Goal: Task Accomplishment & Management: Use online tool/utility

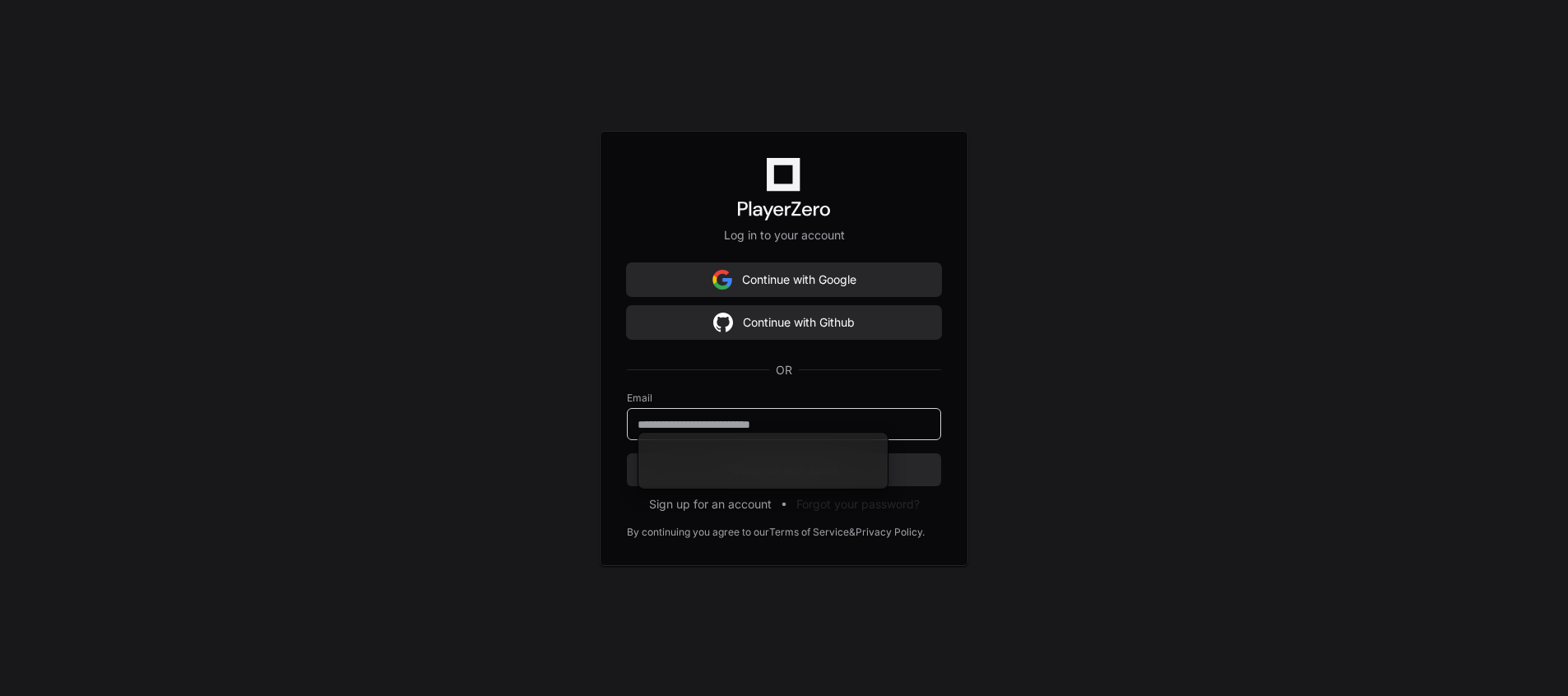
paste input "**********"
type input "**********"
click at [658, 468] on span "Continue with Email" at bounding box center [783, 469] width 314 height 16
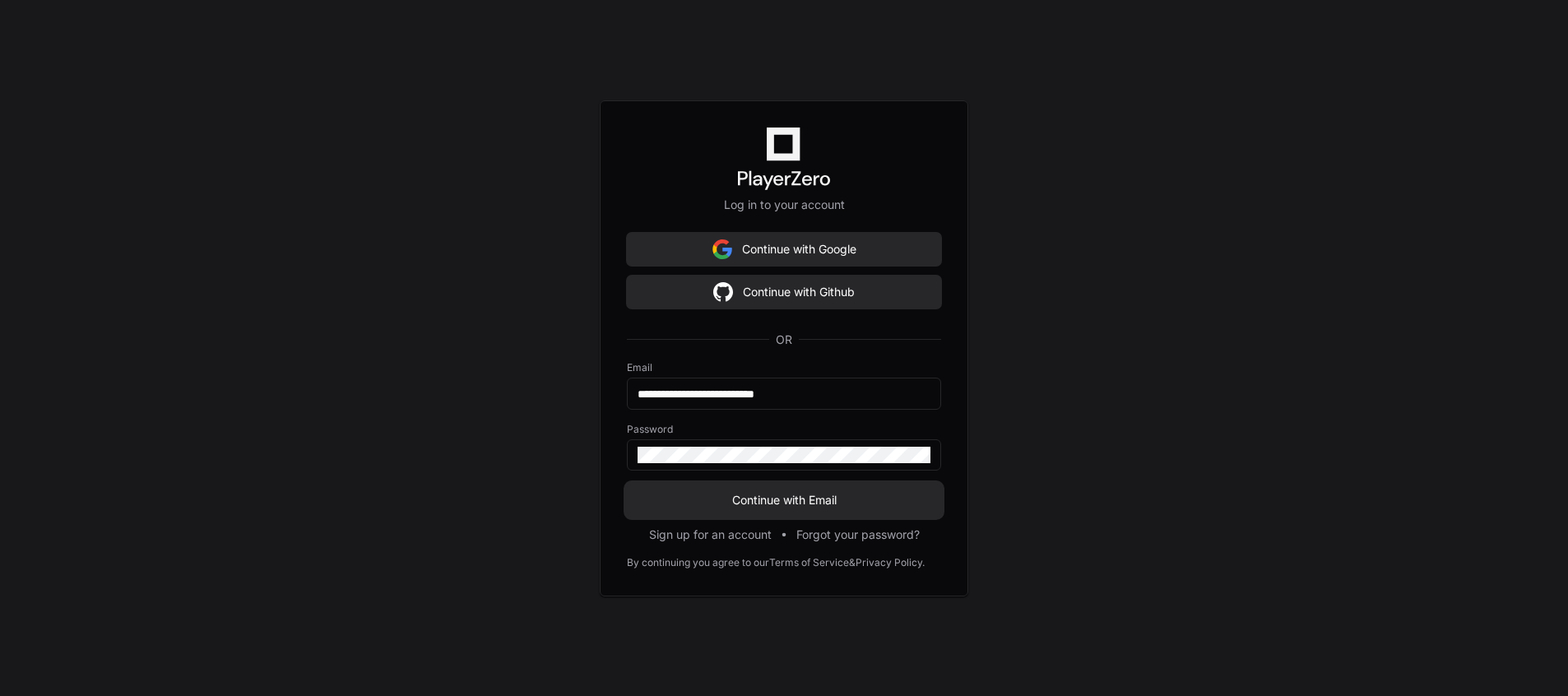
click at [810, 497] on span "Continue with Email" at bounding box center [783, 499] width 314 height 16
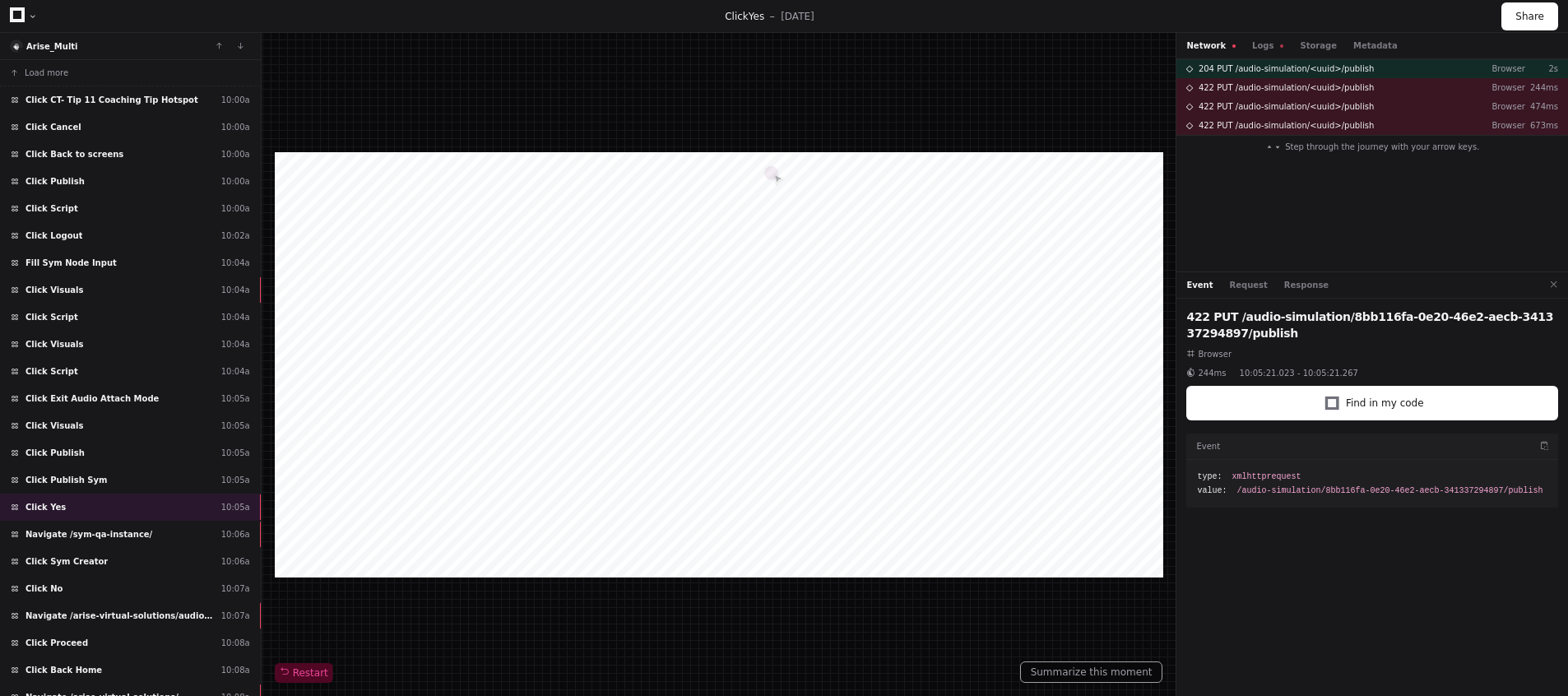
click at [528, 495] on div at bounding box center [719, 364] width 889 height 425
click at [60, 71] on span "Load more" at bounding box center [47, 73] width 43 height 12
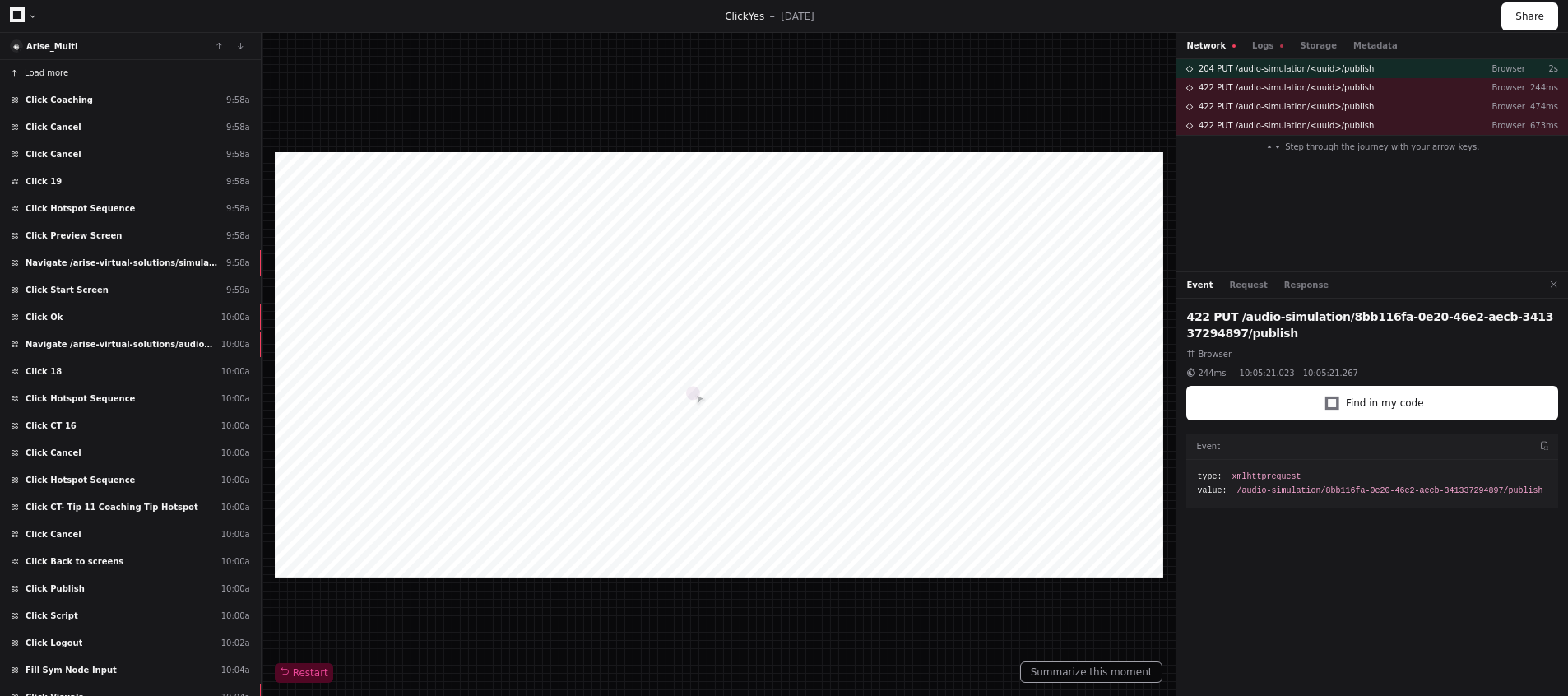
click at [45, 72] on span "Load more" at bounding box center [47, 73] width 43 height 12
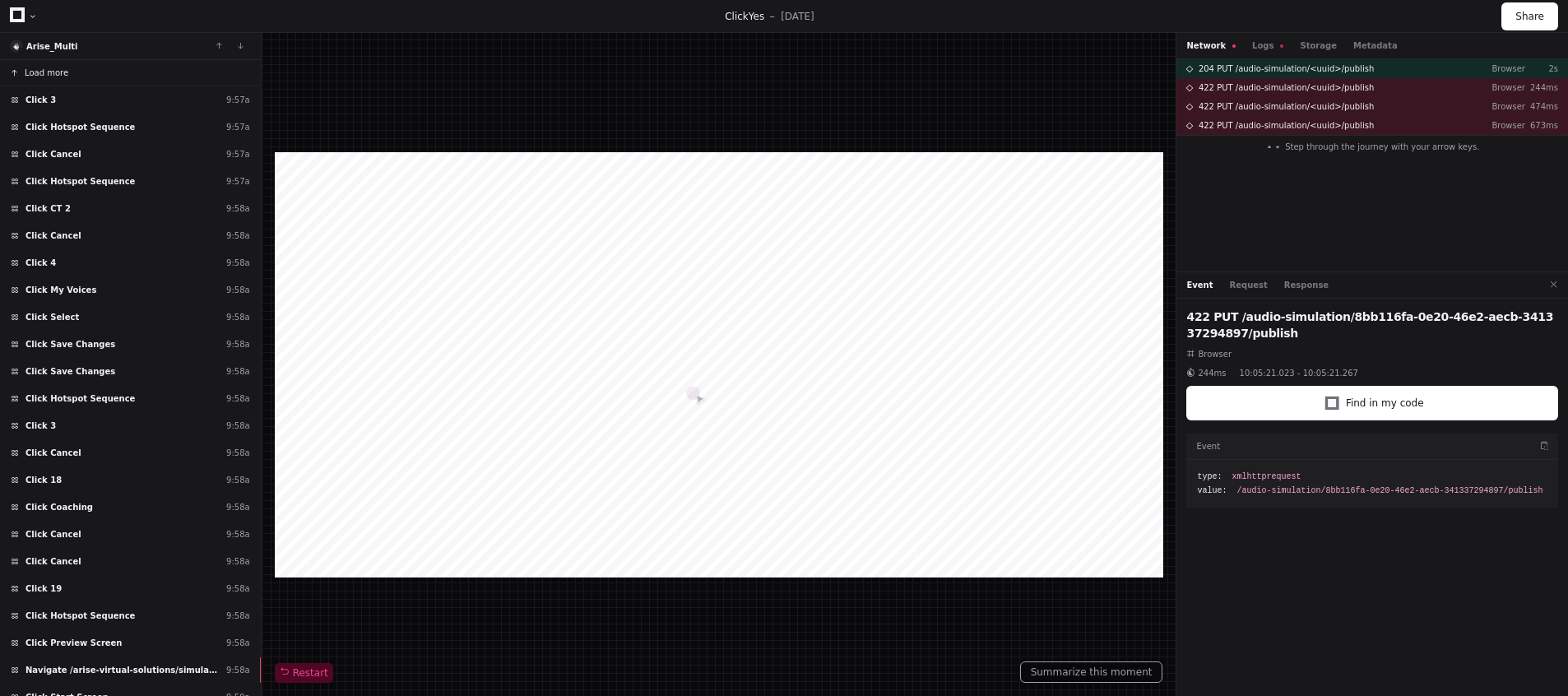
click at [45, 72] on span "Load more" at bounding box center [47, 73] width 43 height 12
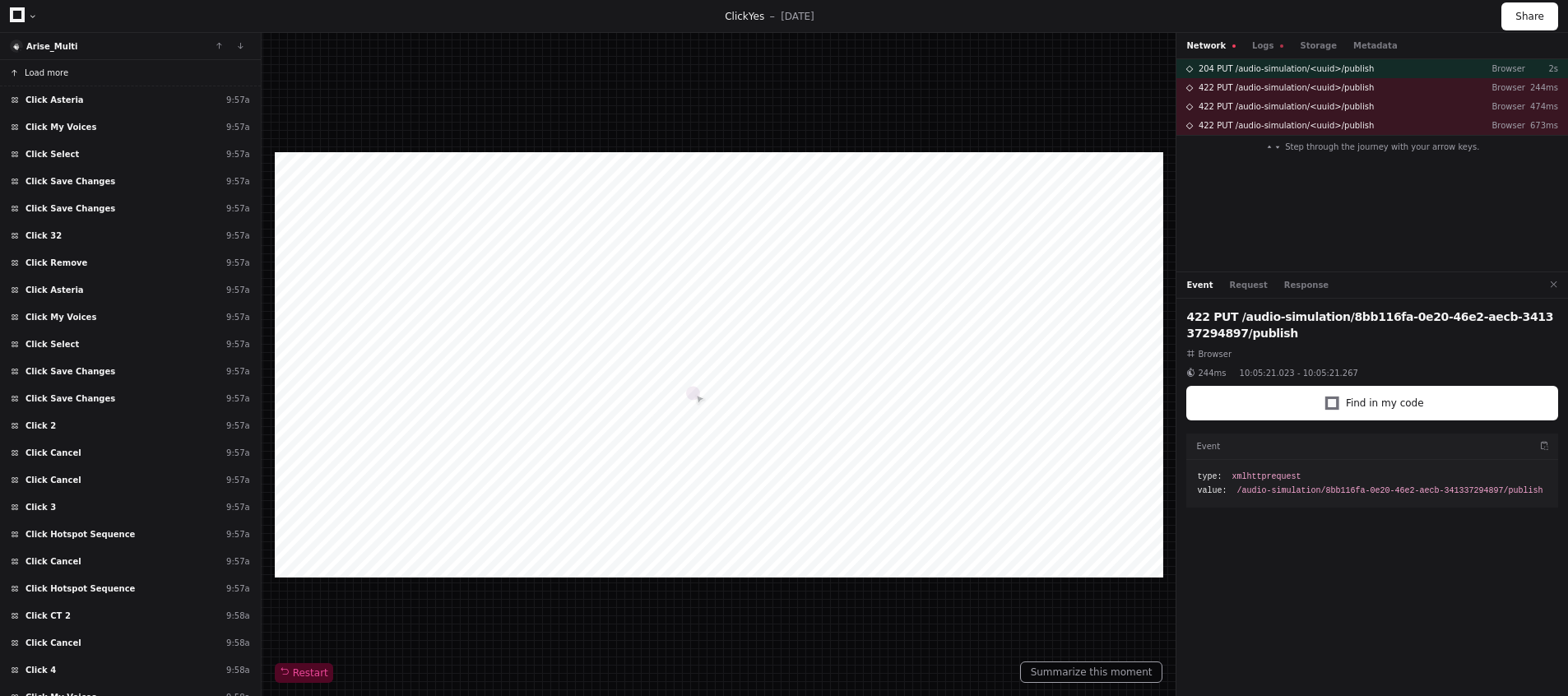
click at [45, 72] on span "Load more" at bounding box center [47, 73] width 43 height 12
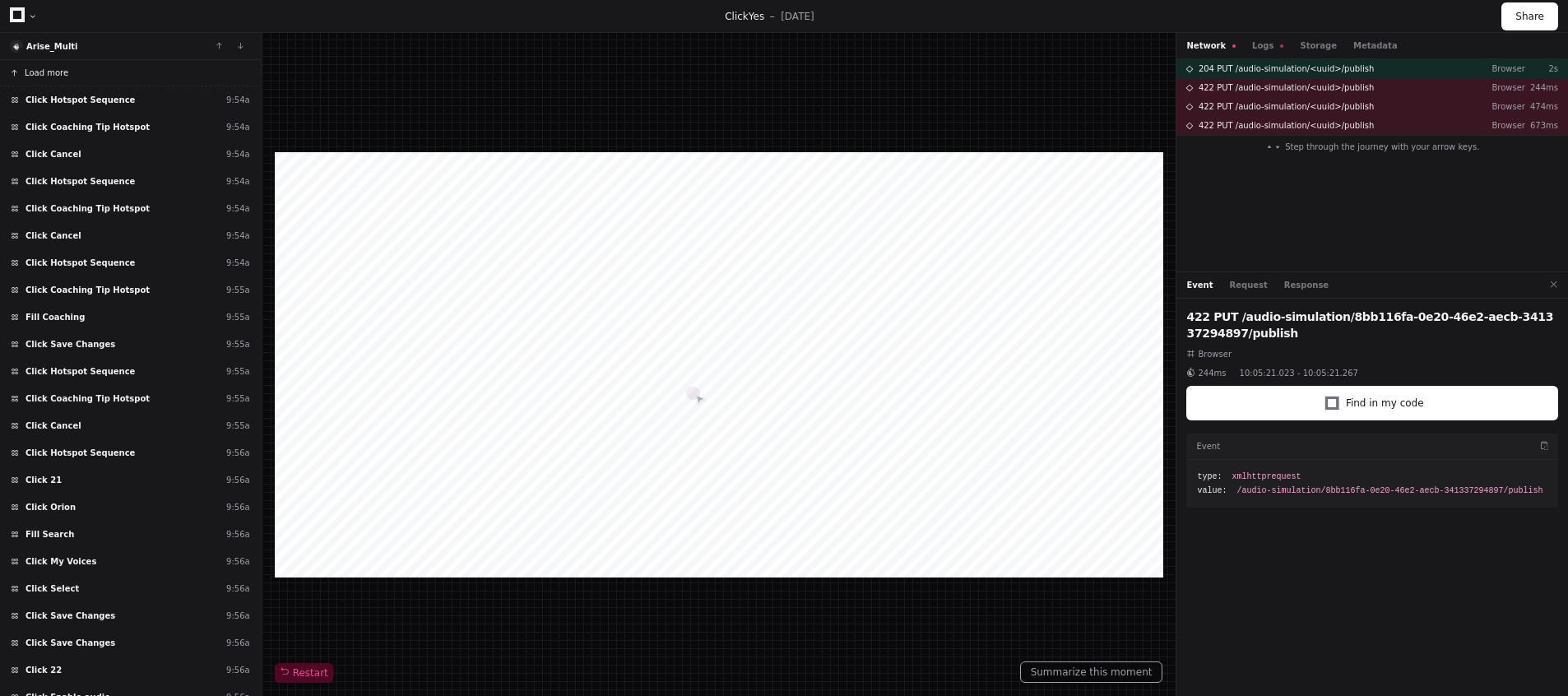
click at [45, 72] on span "Load more" at bounding box center [47, 73] width 43 height 12
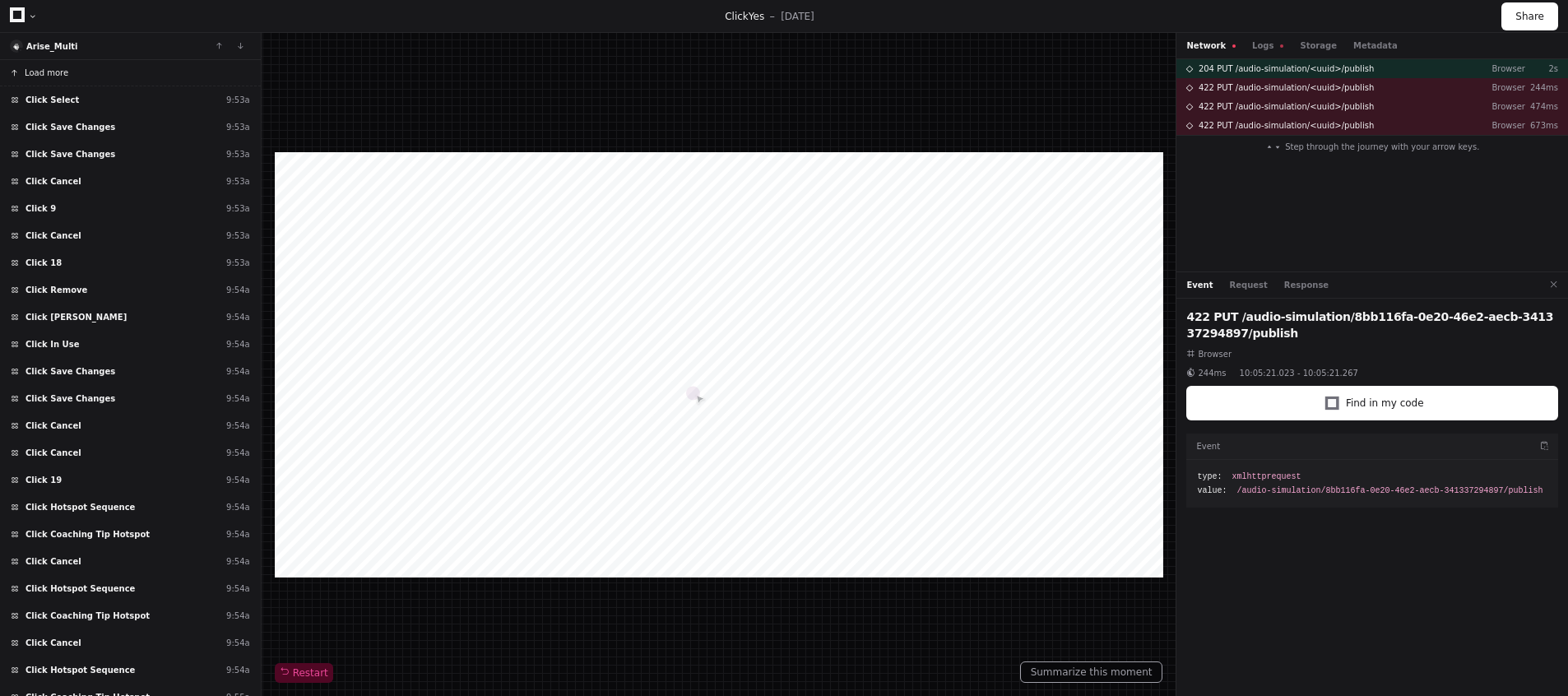
click at [45, 72] on span "Load more" at bounding box center [47, 73] width 43 height 12
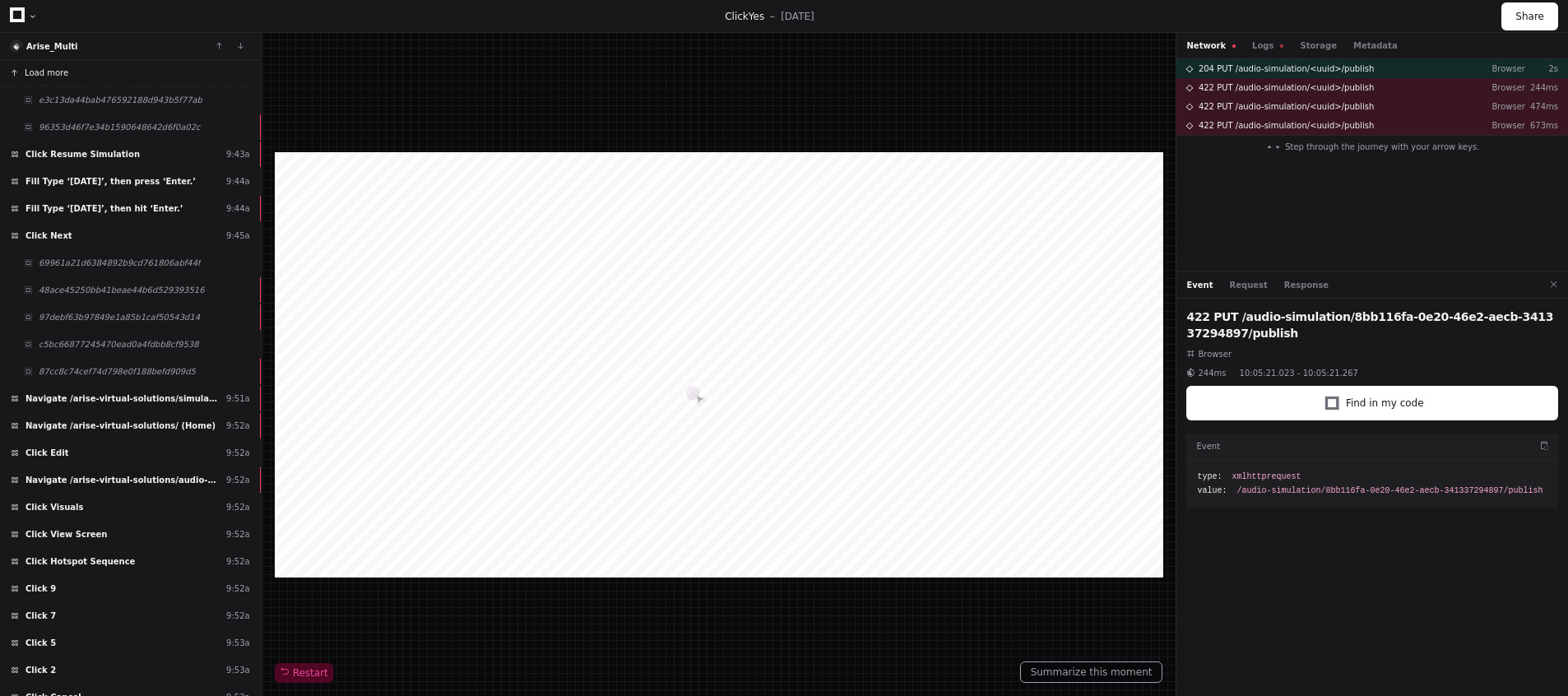
click at [45, 72] on span "Load more" at bounding box center [47, 73] width 43 height 12
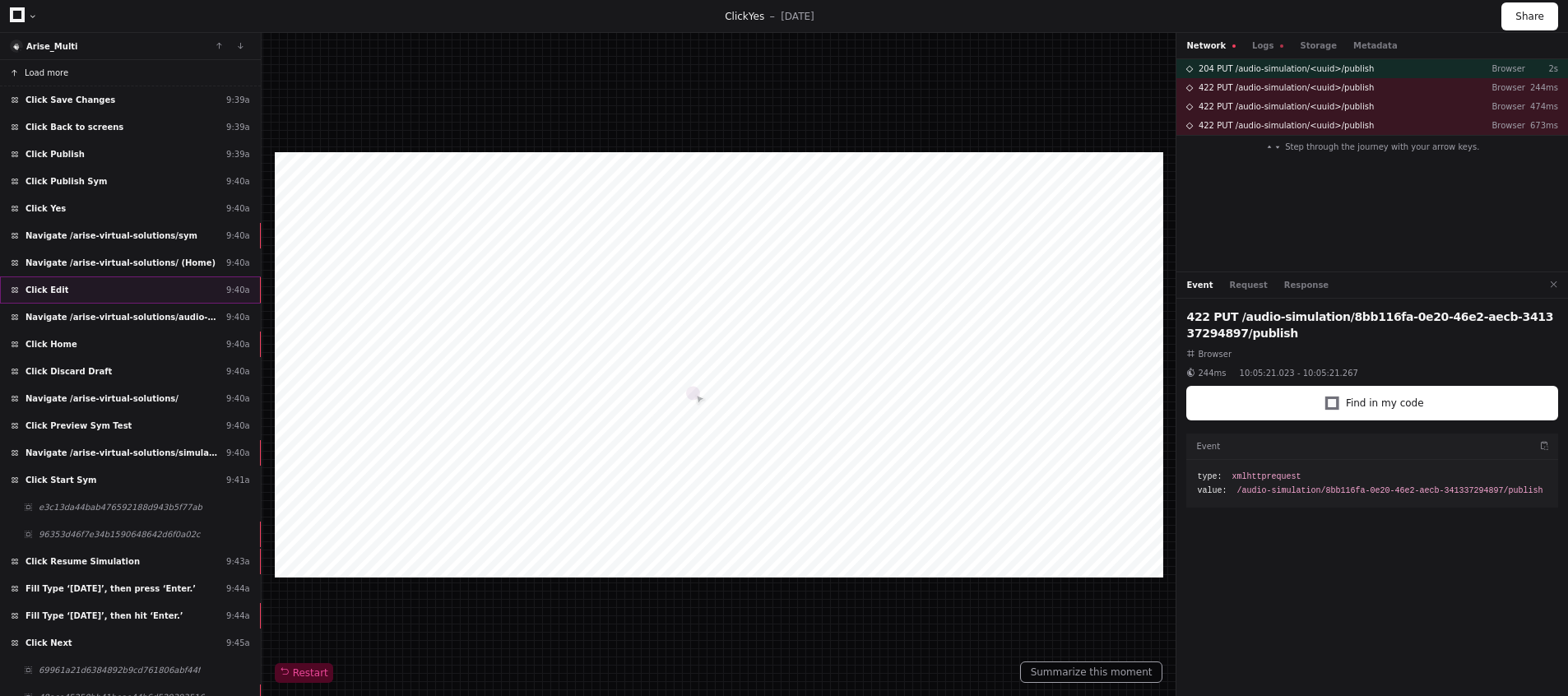
click at [122, 296] on div "Click Edit 9:40a" at bounding box center [130, 289] width 260 height 27
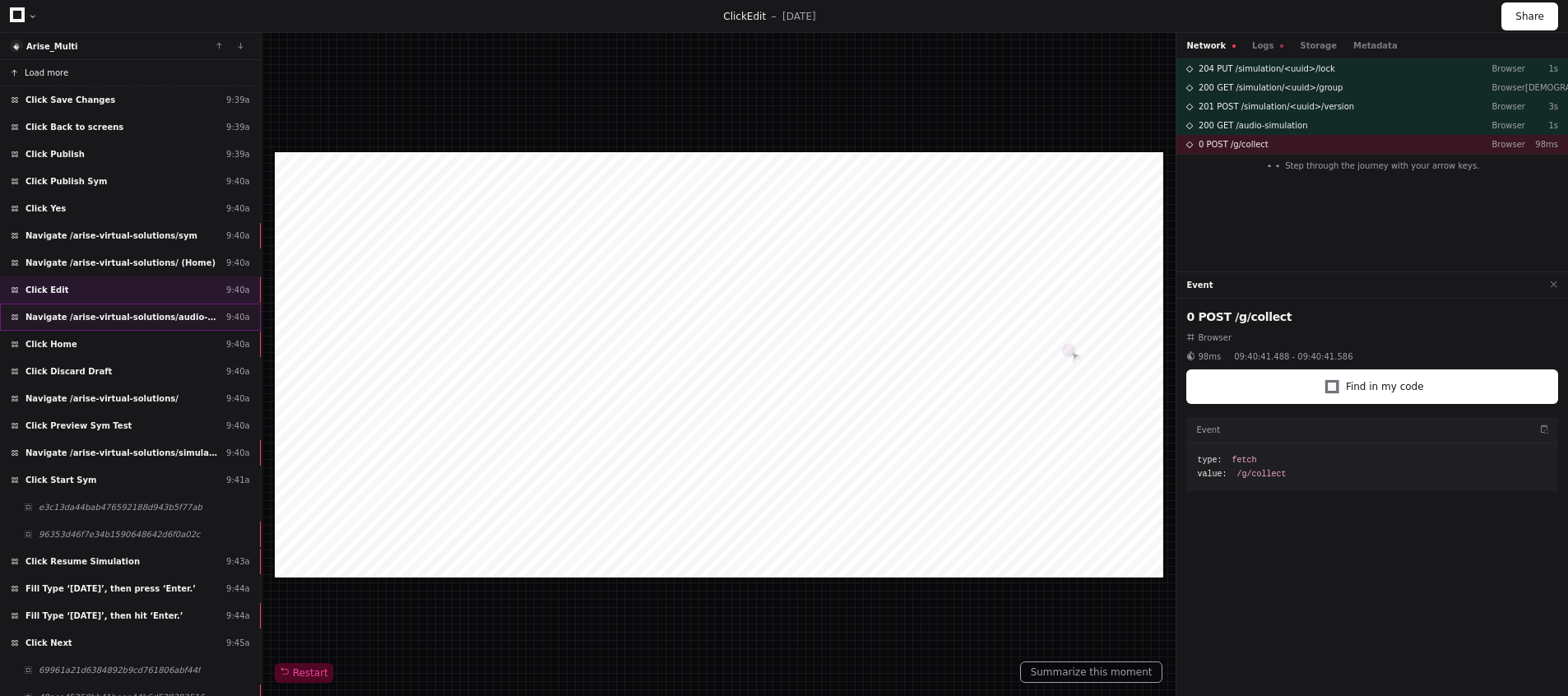
click at [69, 325] on div "Navigate /arise-virtual-solutions/audio-simulation/*/create-sym 9:40a" at bounding box center [130, 317] width 260 height 27
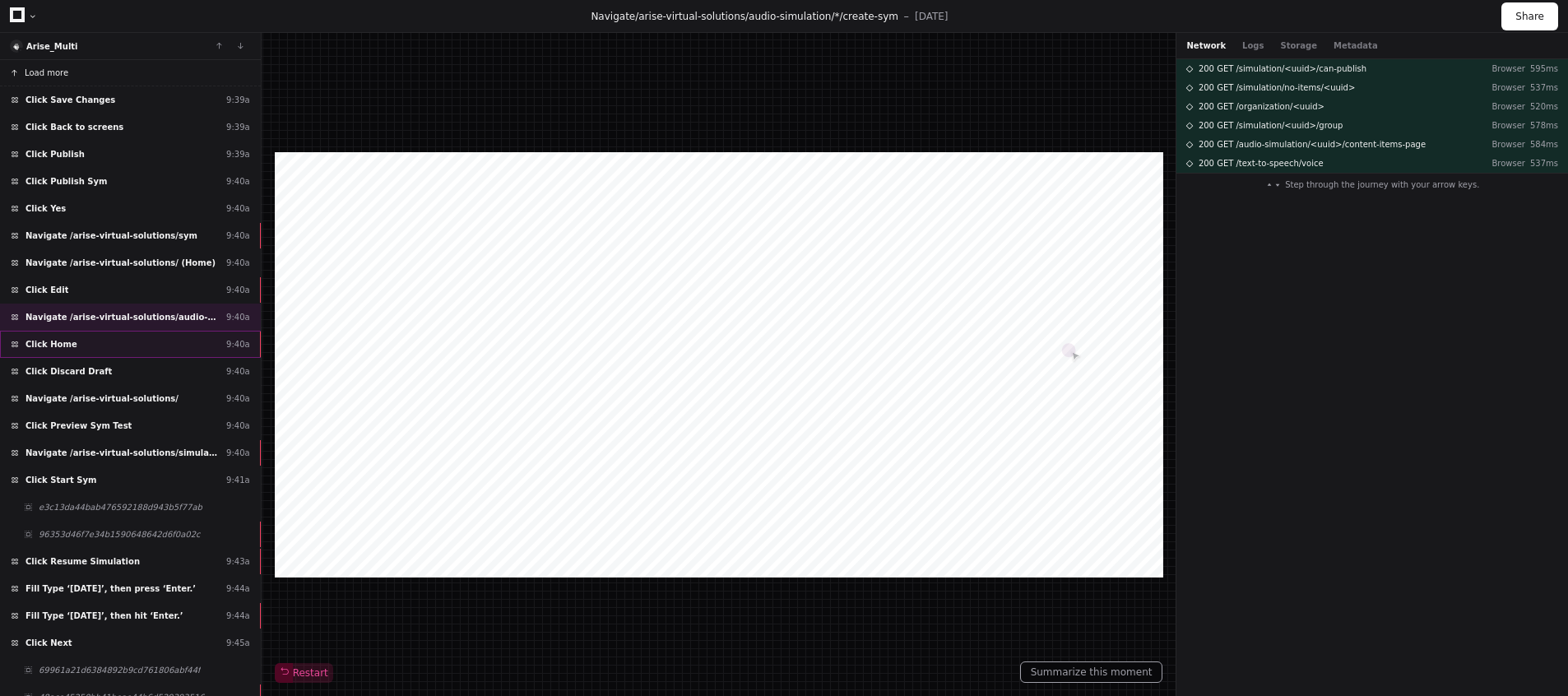
click at [67, 342] on span "Click Home" at bounding box center [51, 345] width 52 height 12
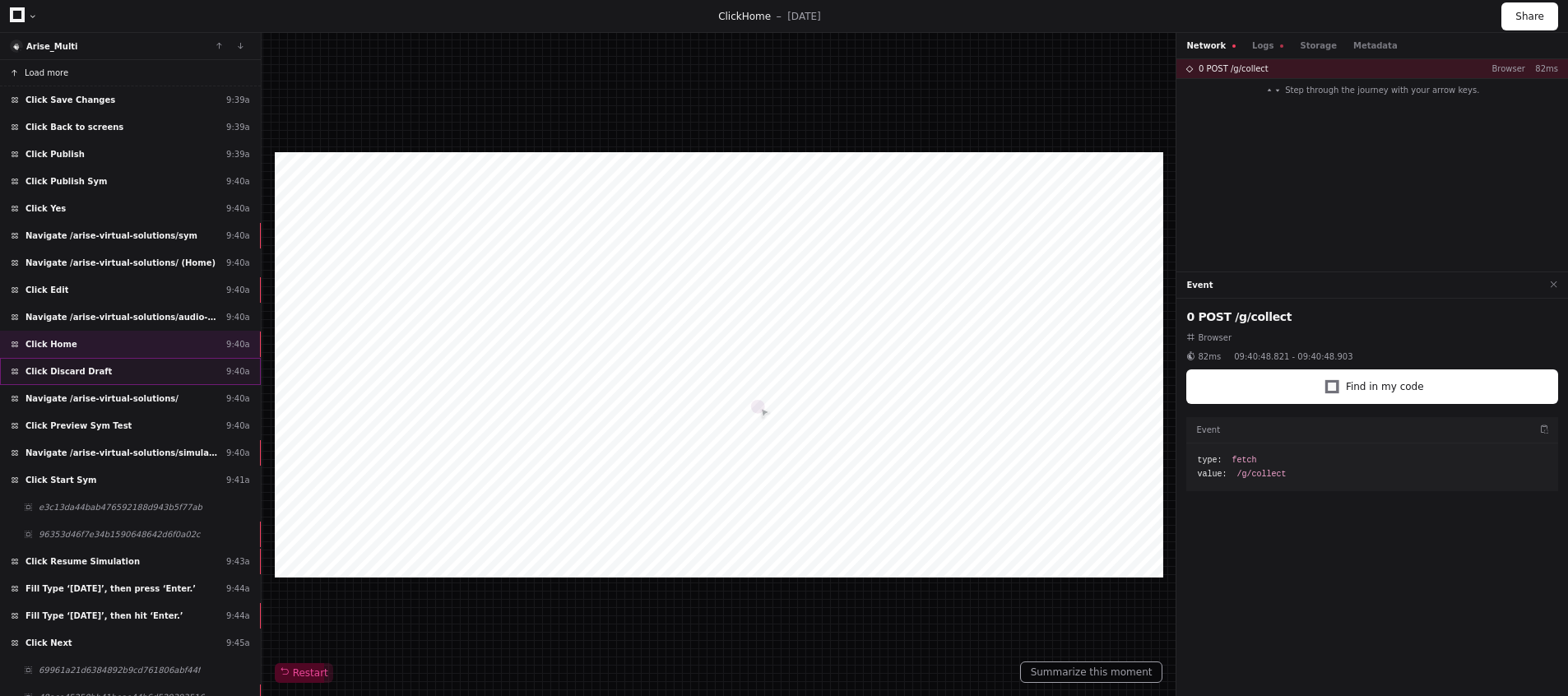
click at [74, 371] on span "Click Discard Draft" at bounding box center [68, 371] width 87 height 12
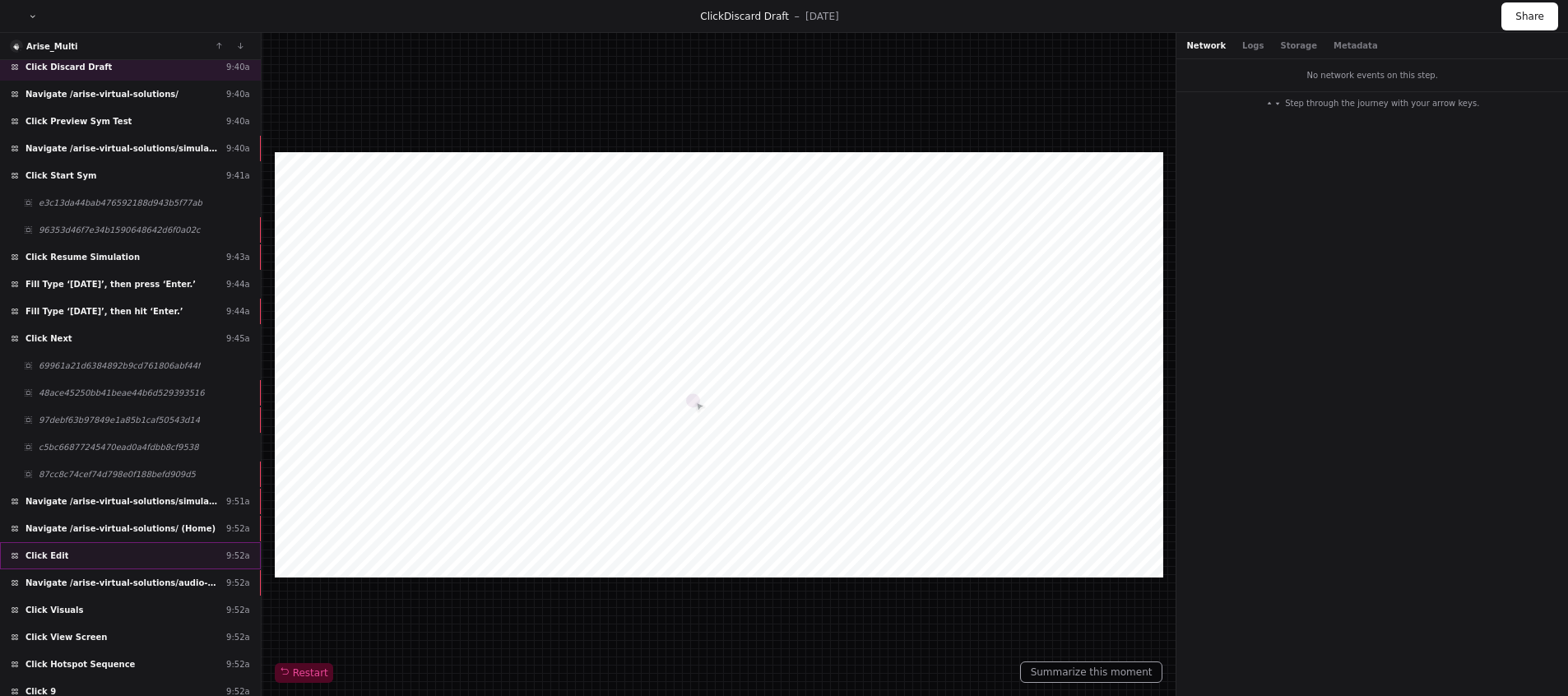
scroll to position [356, 0]
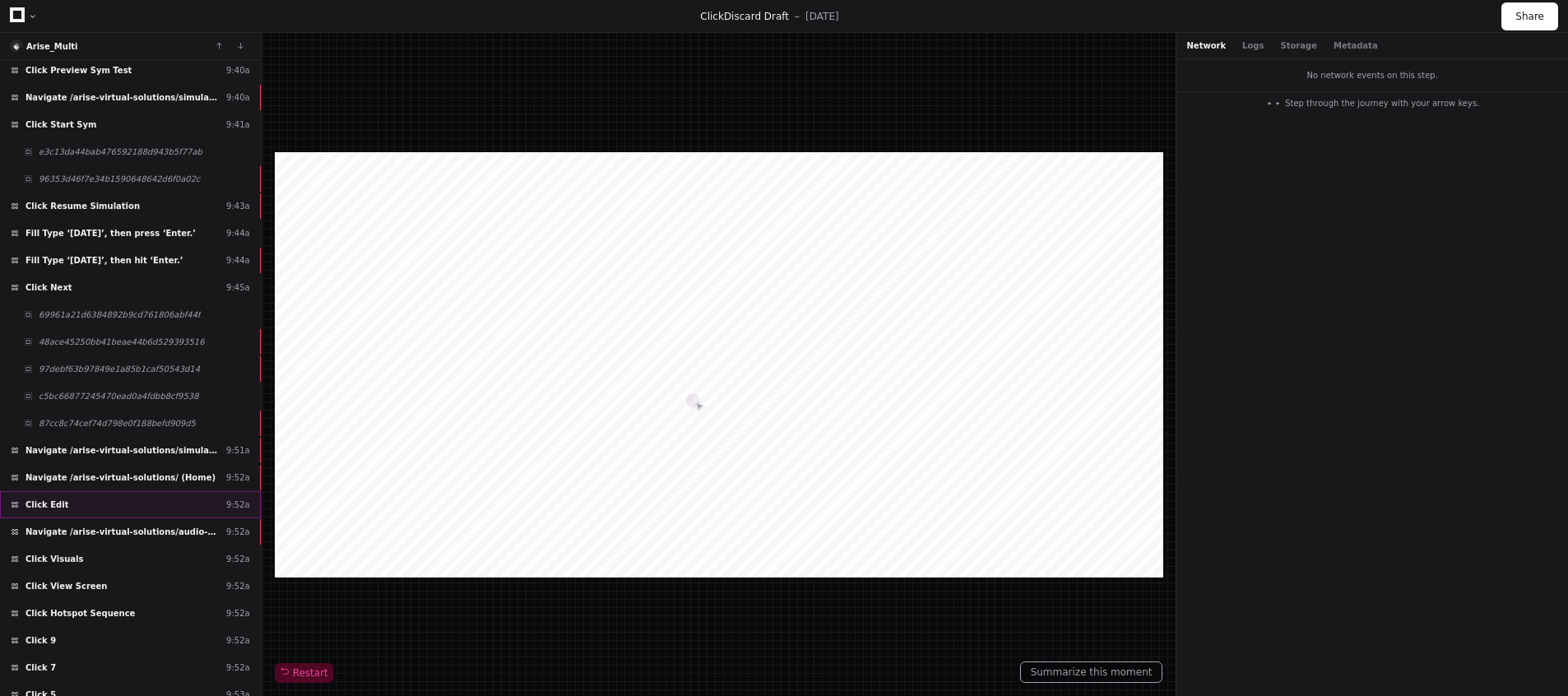
click at [85, 500] on div "Click Edit 9:52a" at bounding box center [130, 505] width 260 height 27
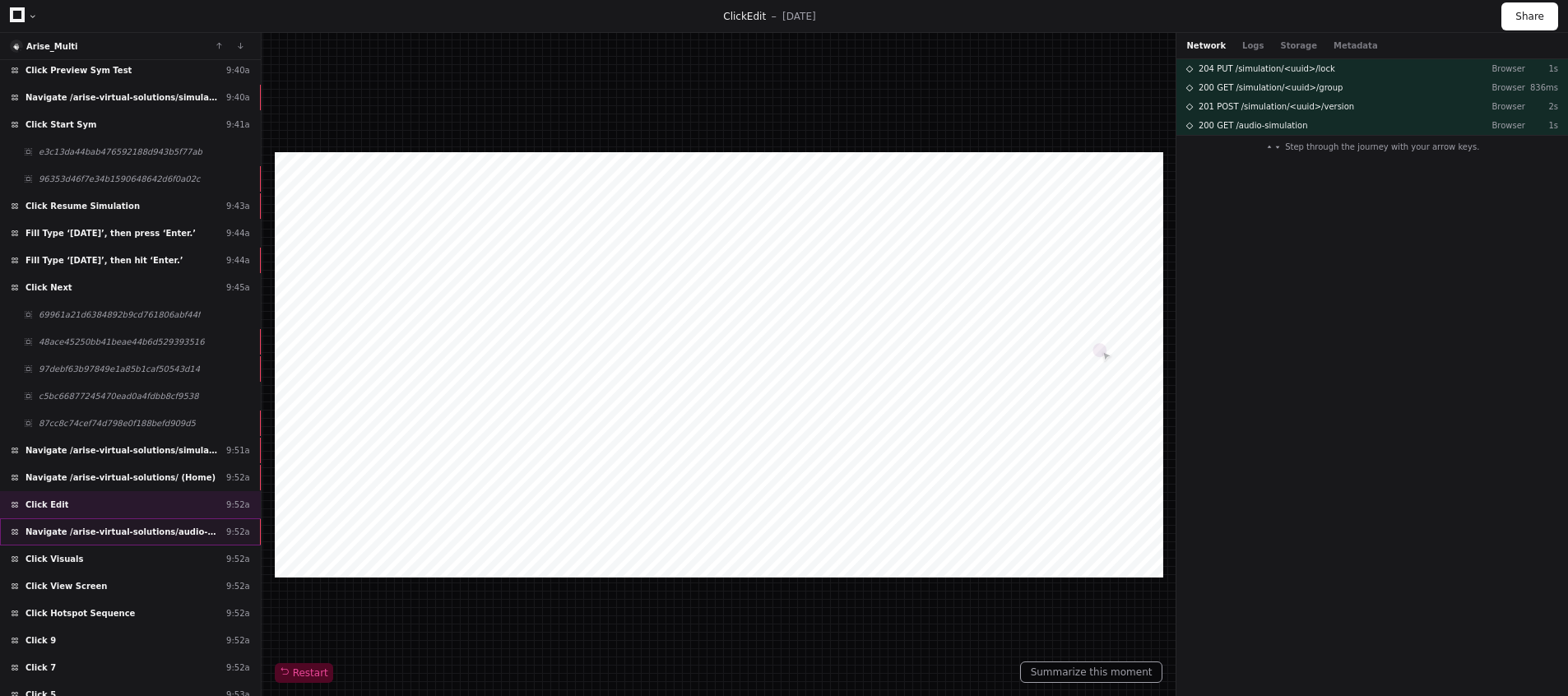
click at [93, 532] on span "Navigate /arise-virtual-solutions/audio-simulation/*/create-sym" at bounding box center [122, 532] width 194 height 12
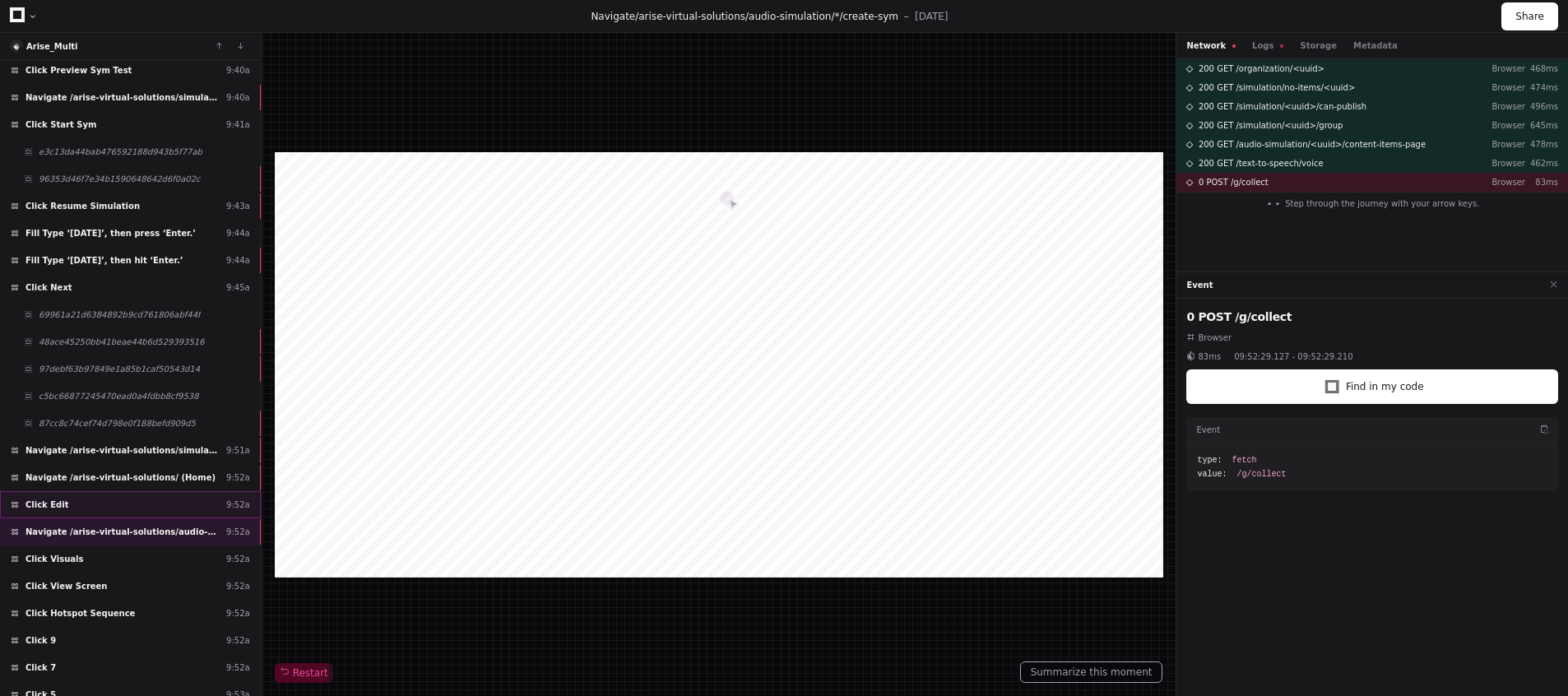
click at [82, 505] on div "Click Edit 9:52a" at bounding box center [130, 505] width 260 height 27
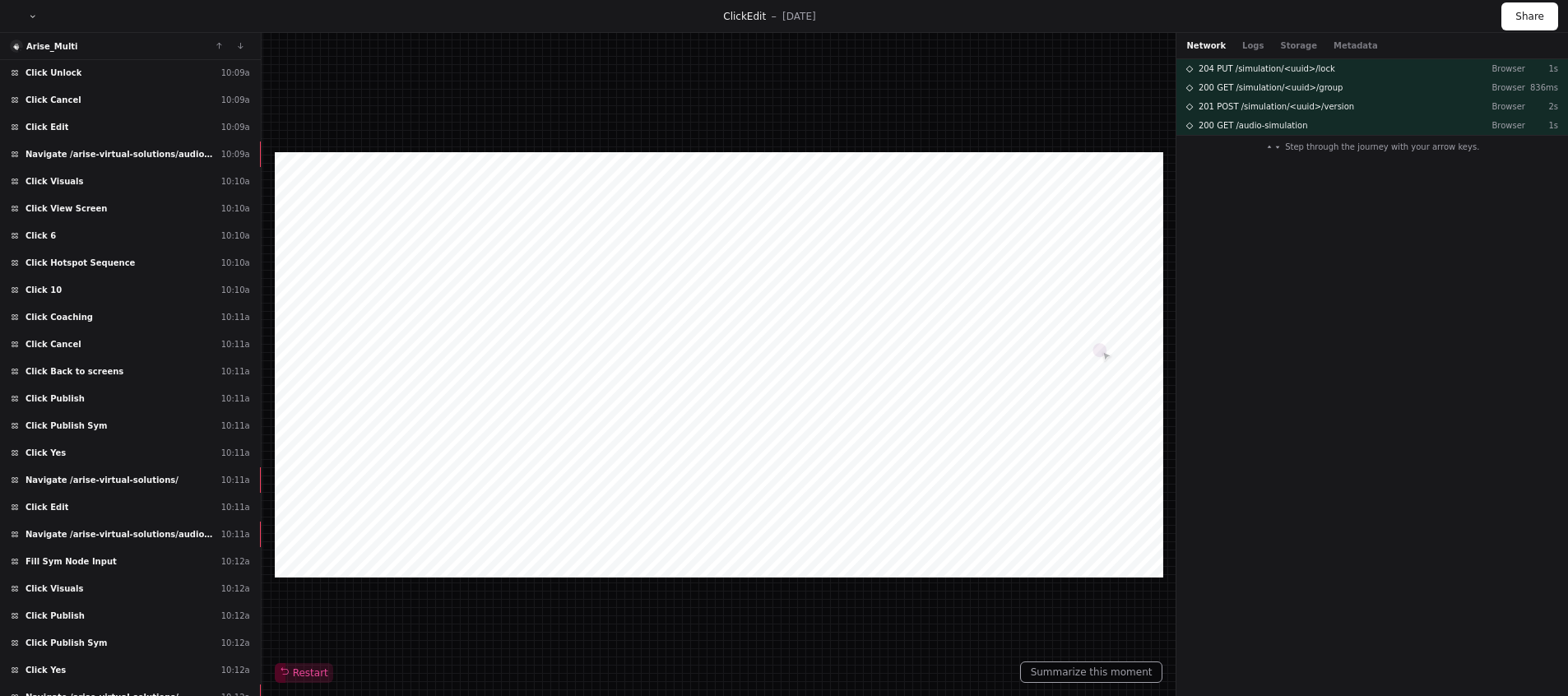
scroll to position [5103, 0]
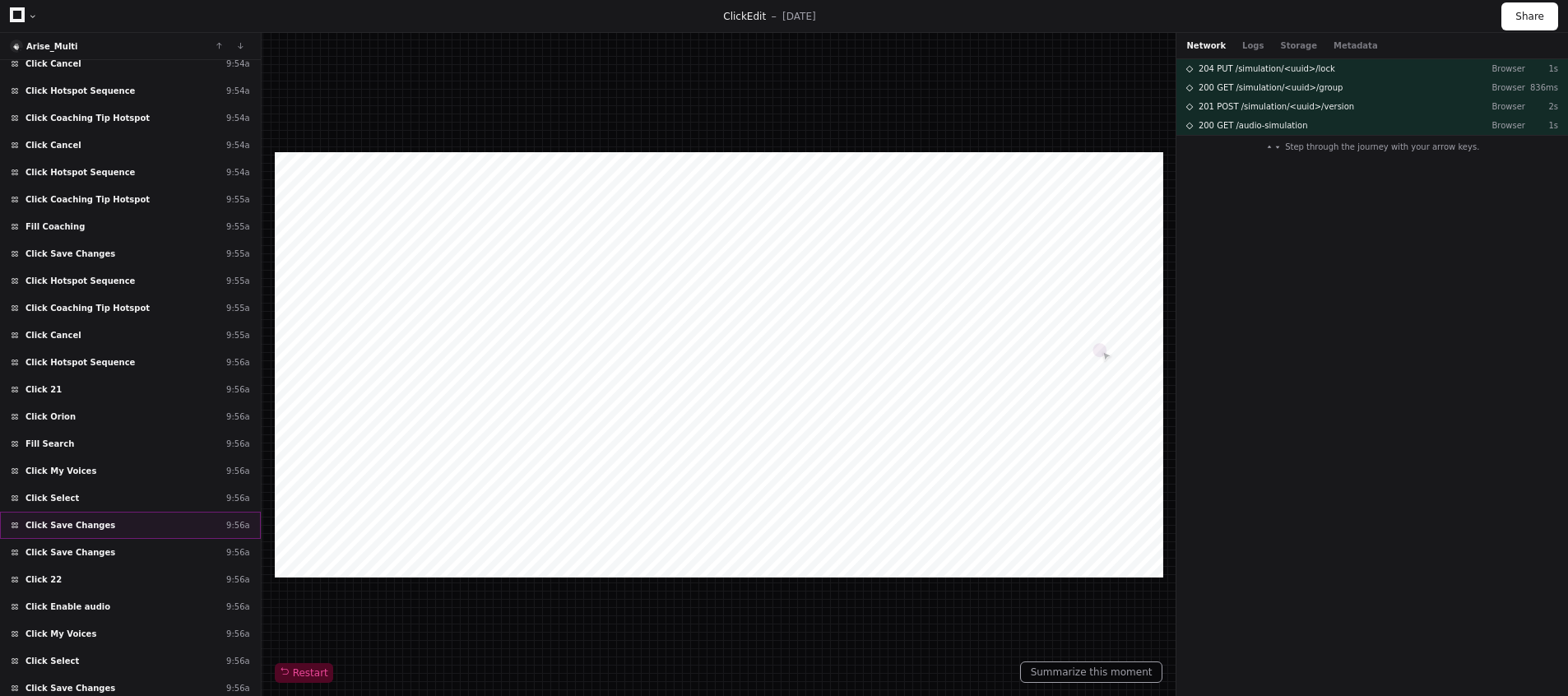
scroll to position [1370, 0]
click at [124, 514] on div "Click Save Changes 9:56a" at bounding box center [130, 521] width 260 height 27
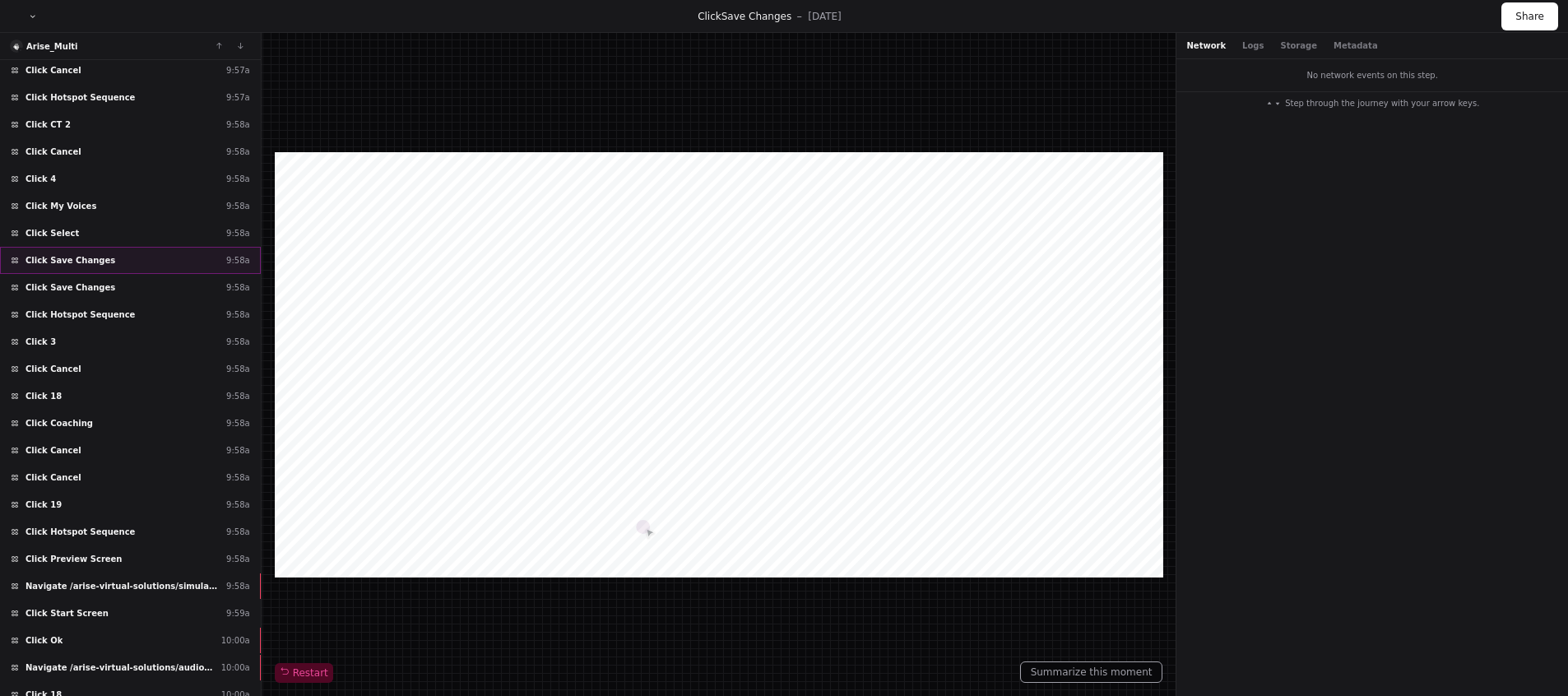
scroll to position [2586, 0]
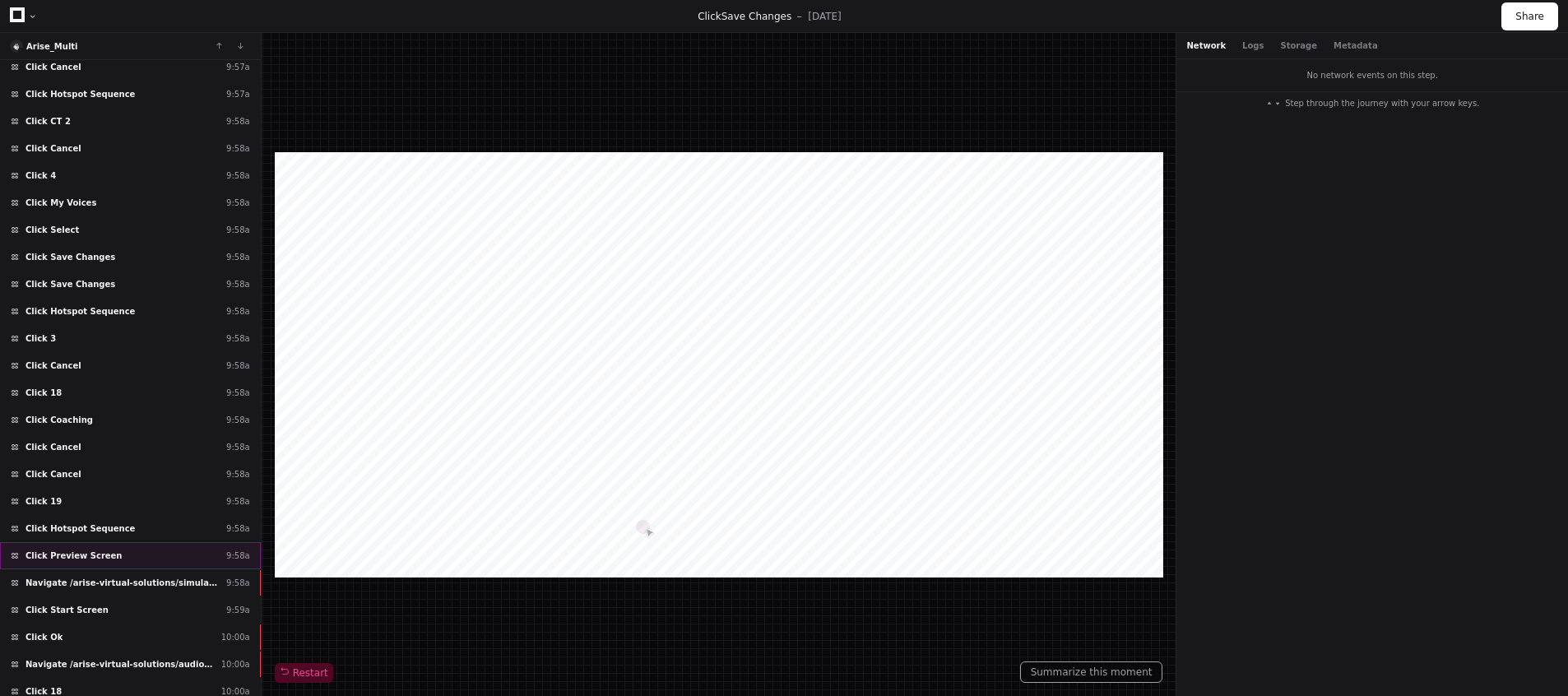
click at [104, 556] on span "Click Preview Screen" at bounding box center [74, 556] width 97 height 12
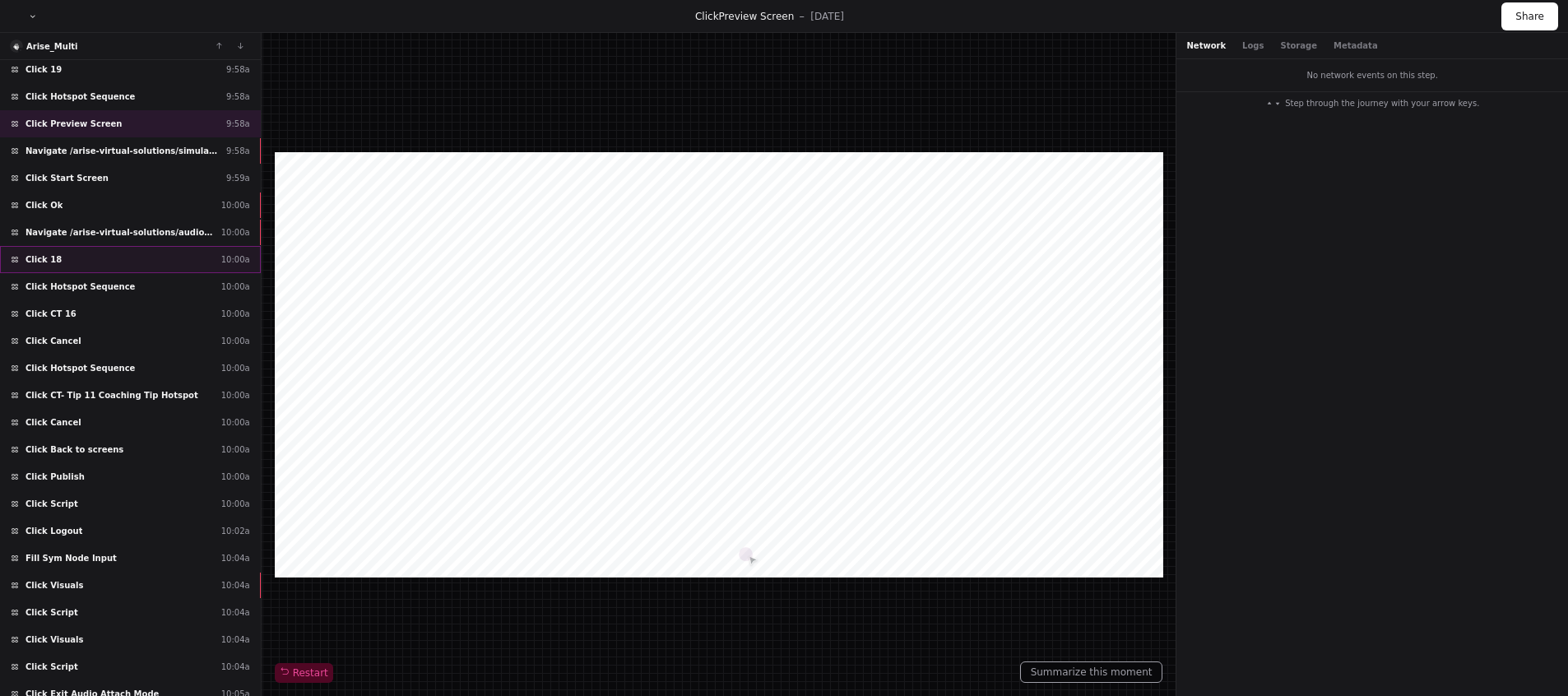
scroll to position [3038, 0]
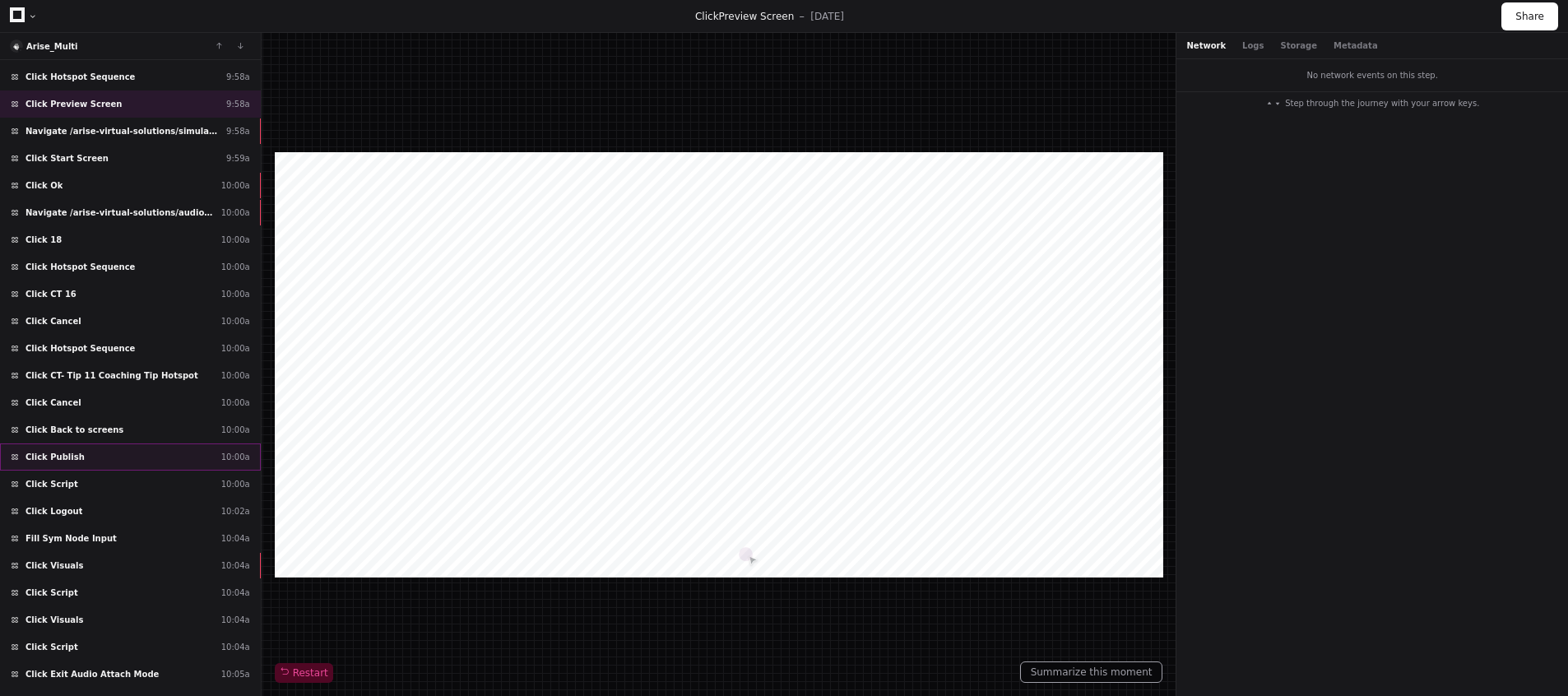
click at [88, 464] on div "Click Publish 10:00a" at bounding box center [130, 456] width 260 height 27
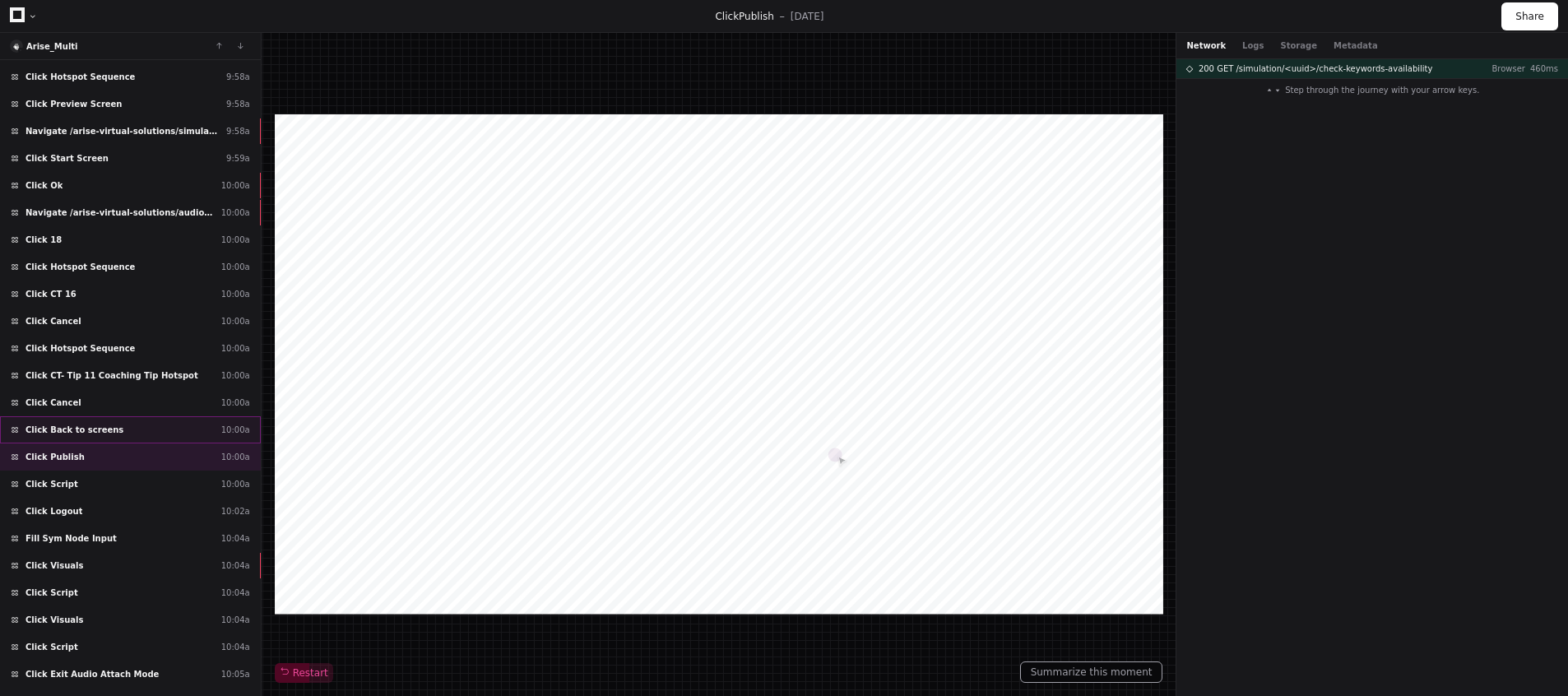
click at [93, 427] on span "Click Back to screens" at bounding box center [74, 430] width 98 height 12
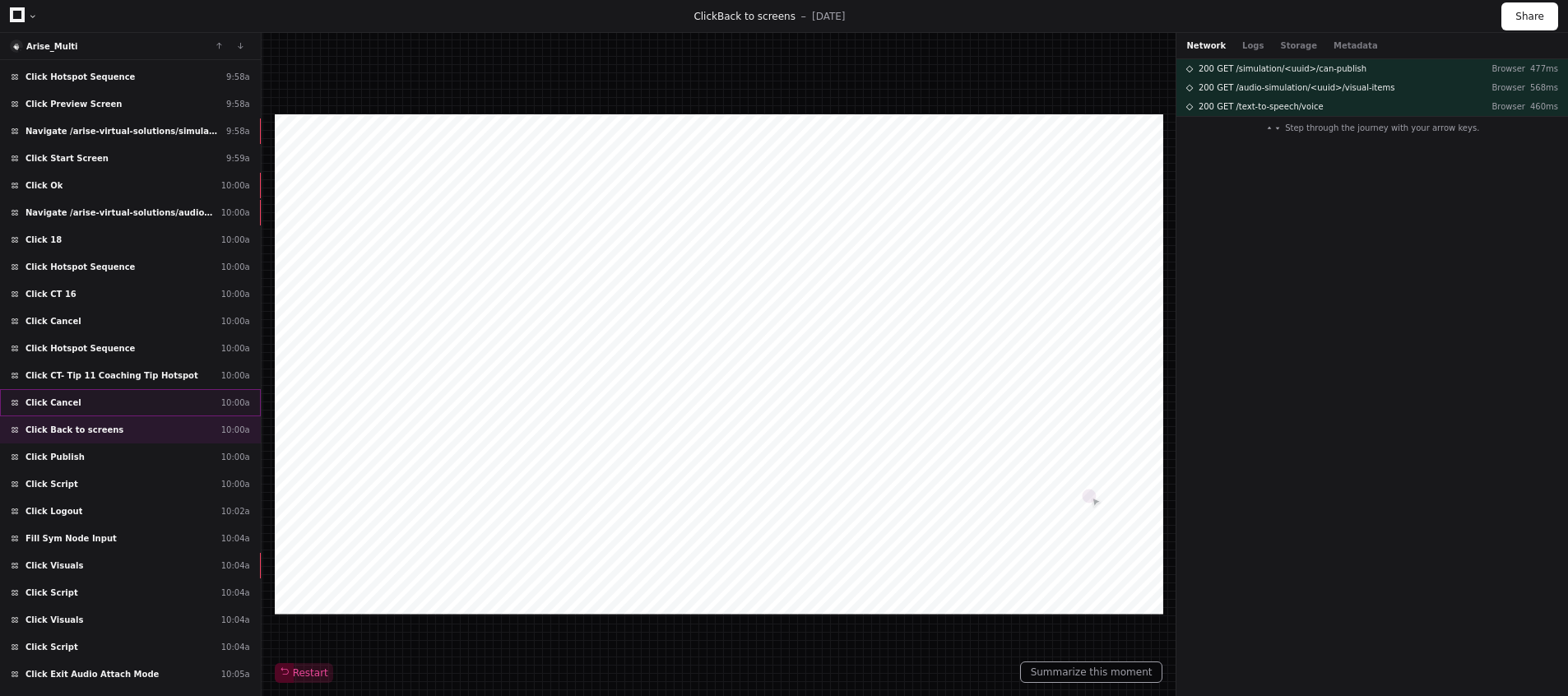
click at [108, 393] on div "Click Cancel 10:00a" at bounding box center [130, 403] width 260 height 27
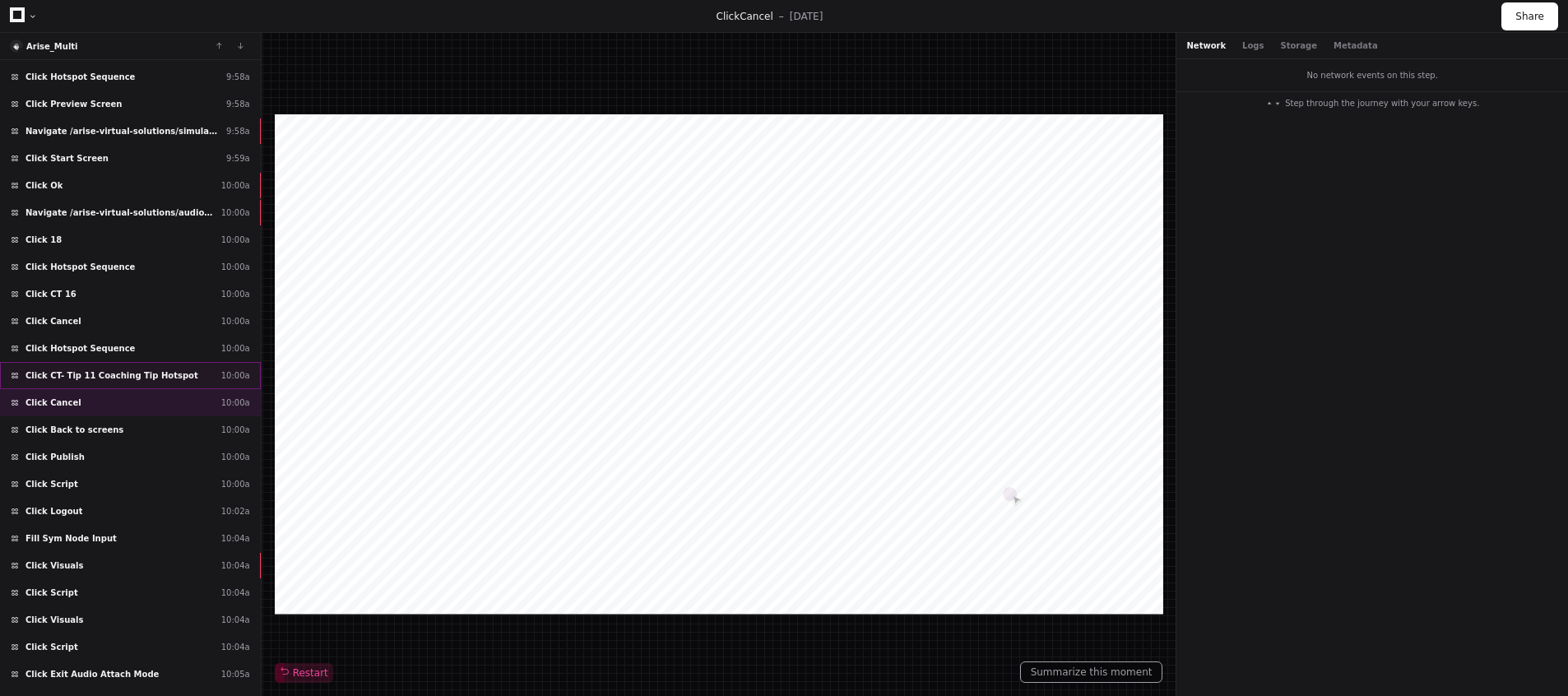
click at [105, 376] on span "Click CT- Tip 11 Coaching Tip Hotspot" at bounding box center [112, 376] width 173 height 12
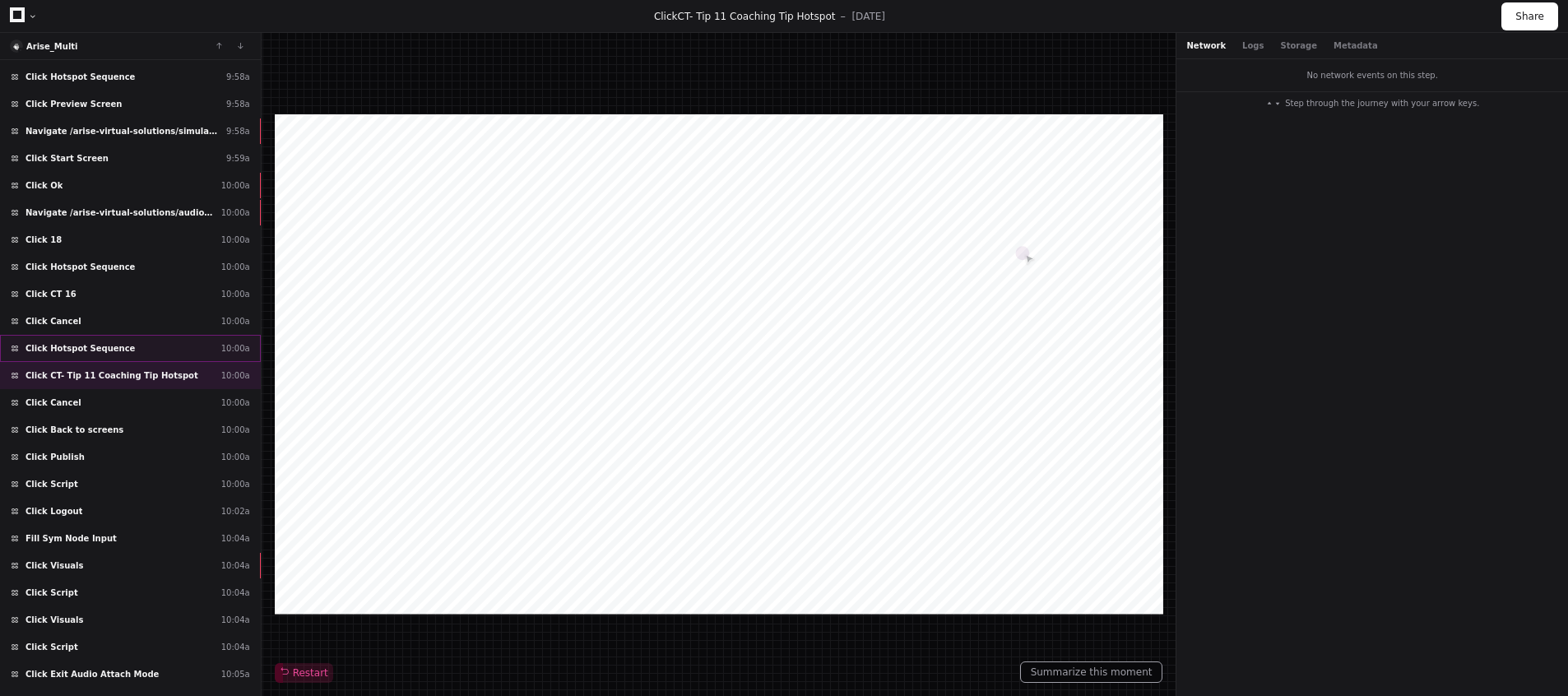
click at [87, 341] on div "Click Hotspot Sequence 10:00a" at bounding box center [130, 348] width 260 height 27
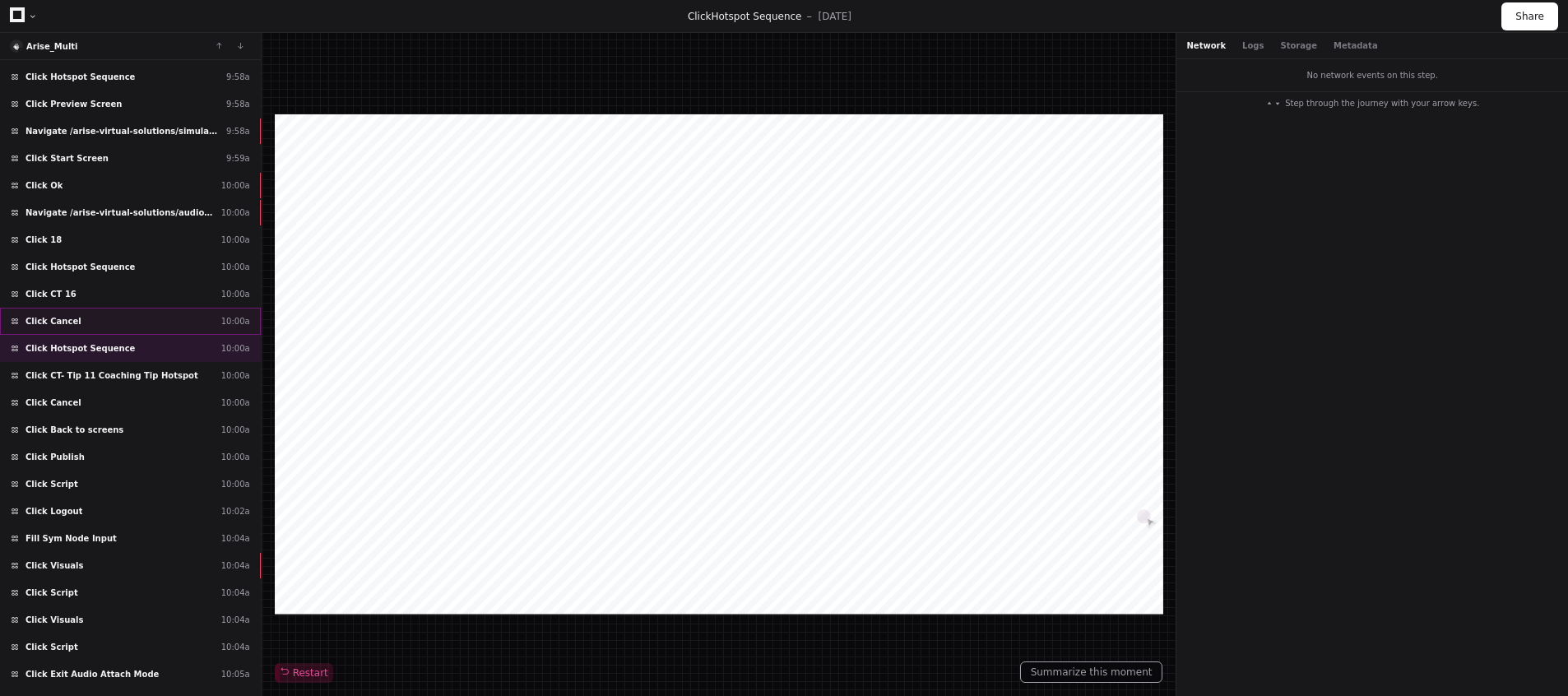
click at [75, 311] on div "Click Cancel 10:00a" at bounding box center [130, 321] width 260 height 27
click at [65, 210] on span "Navigate /arise-virtual-solutions/audio-simulation/*/create-sym" at bounding box center [119, 213] width 190 height 12
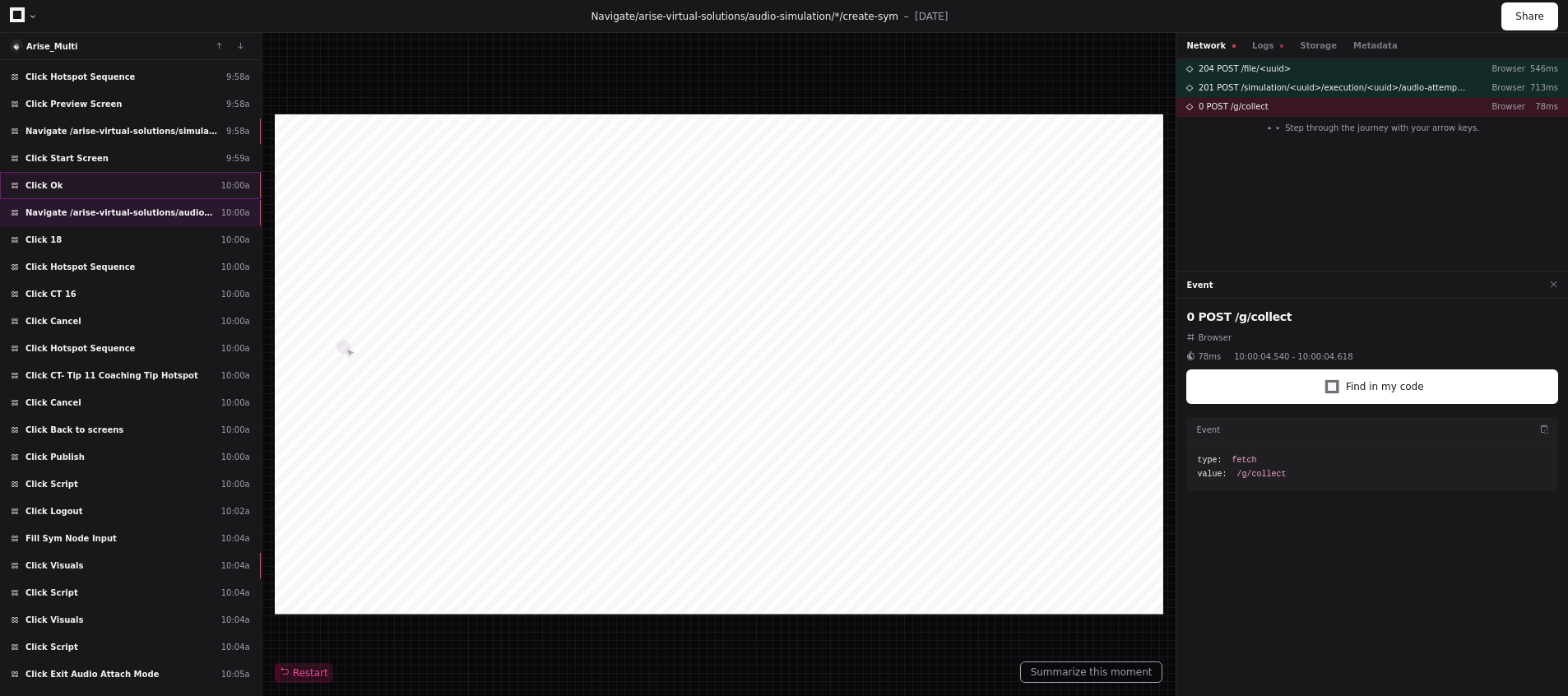
click at [84, 174] on div "Click Ok 10:00a" at bounding box center [130, 185] width 260 height 27
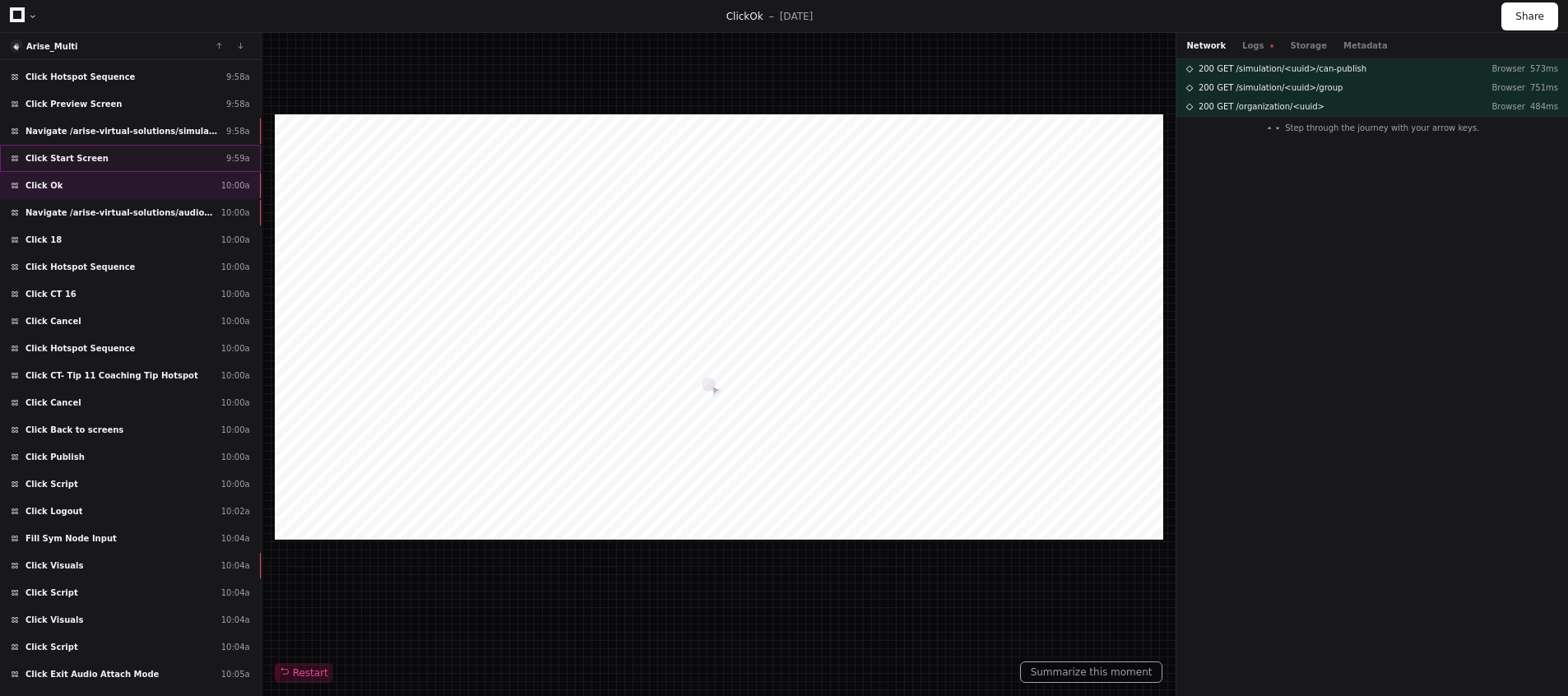
click at [87, 155] on span "Click Start Screen" at bounding box center [67, 158] width 83 height 12
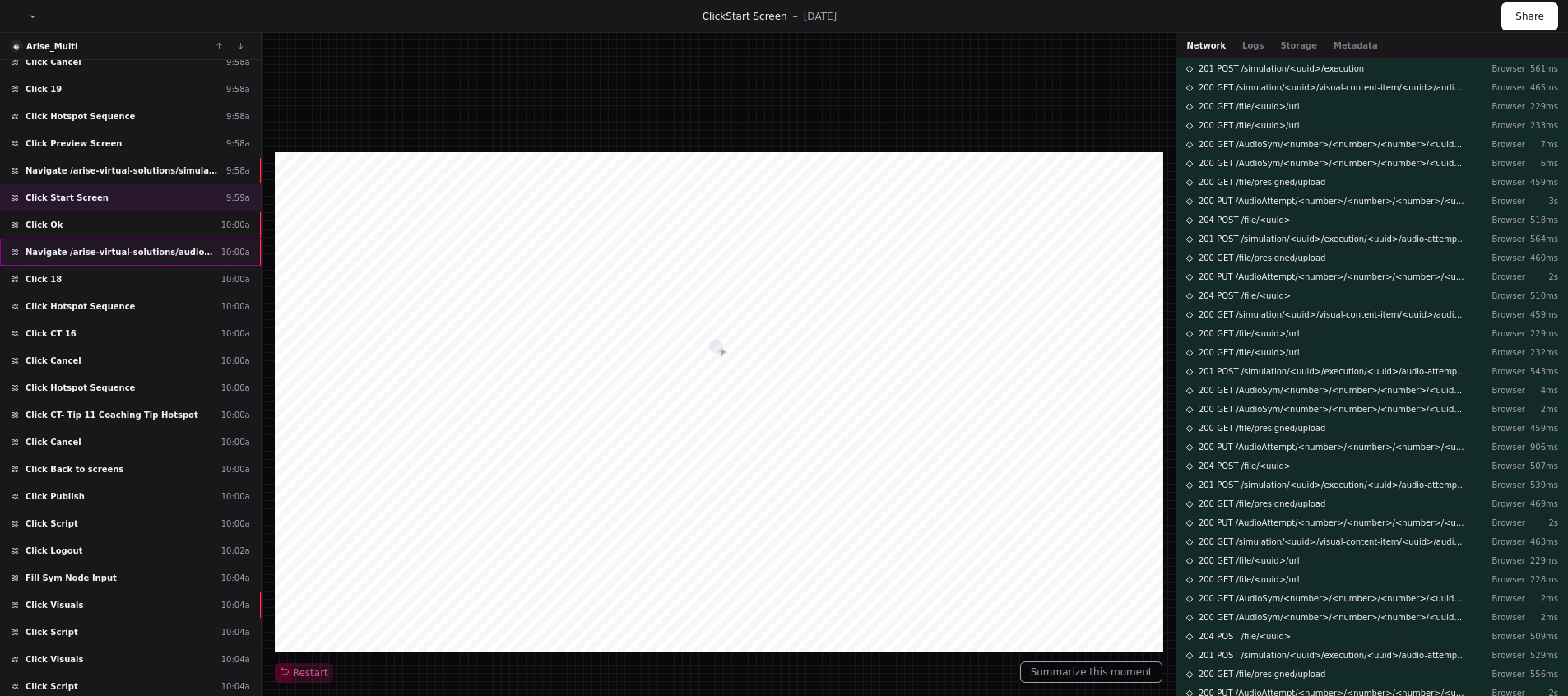
scroll to position [2954, 0]
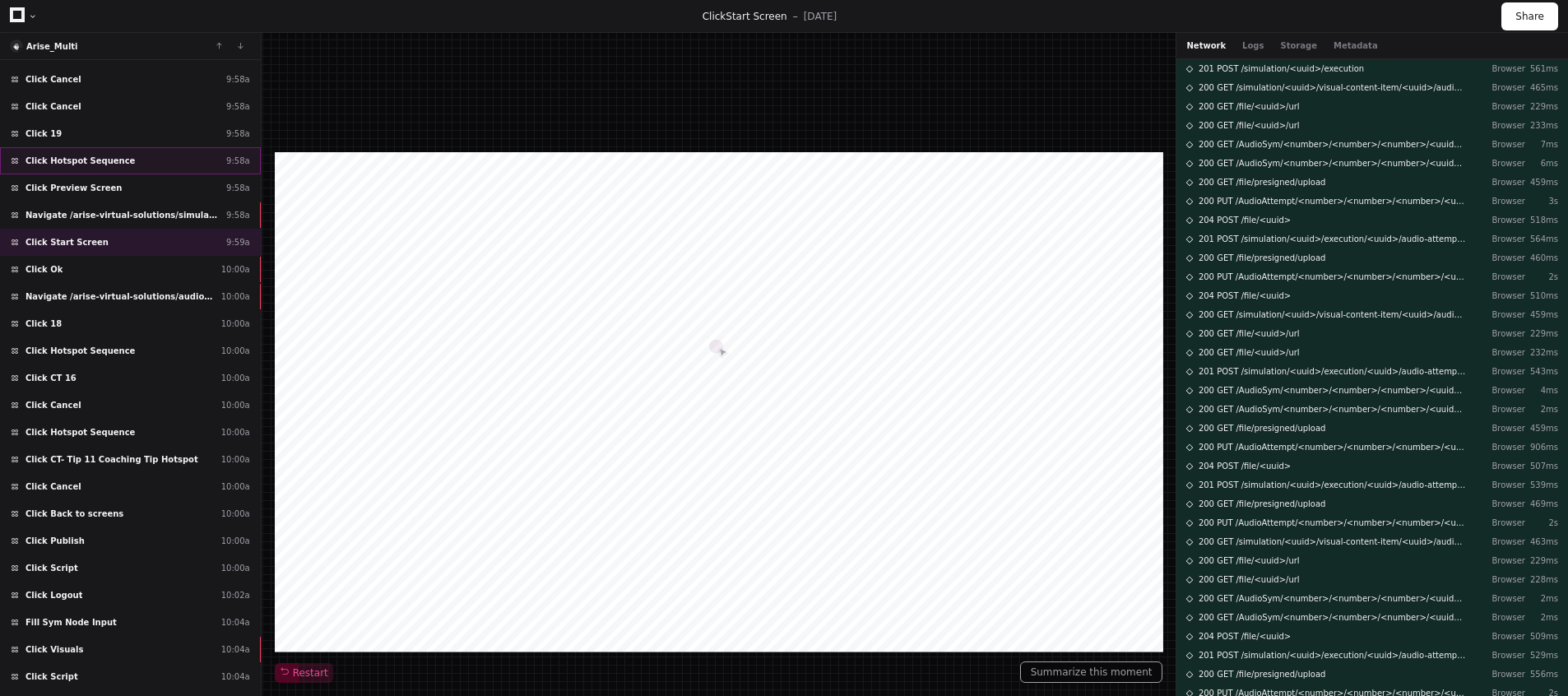
click at [100, 169] on div "Click Hotspot Sequence 9:58a" at bounding box center [130, 160] width 260 height 27
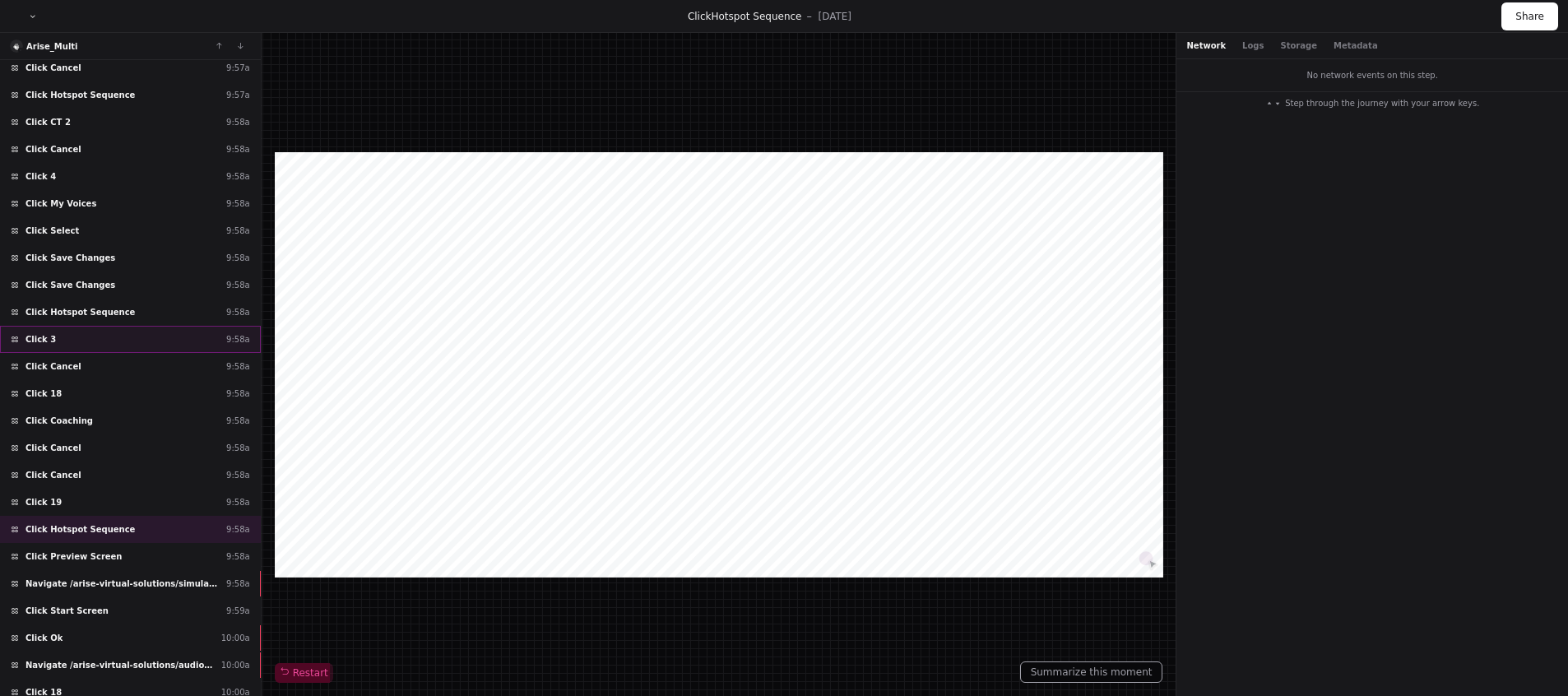
scroll to position [2486, 0]
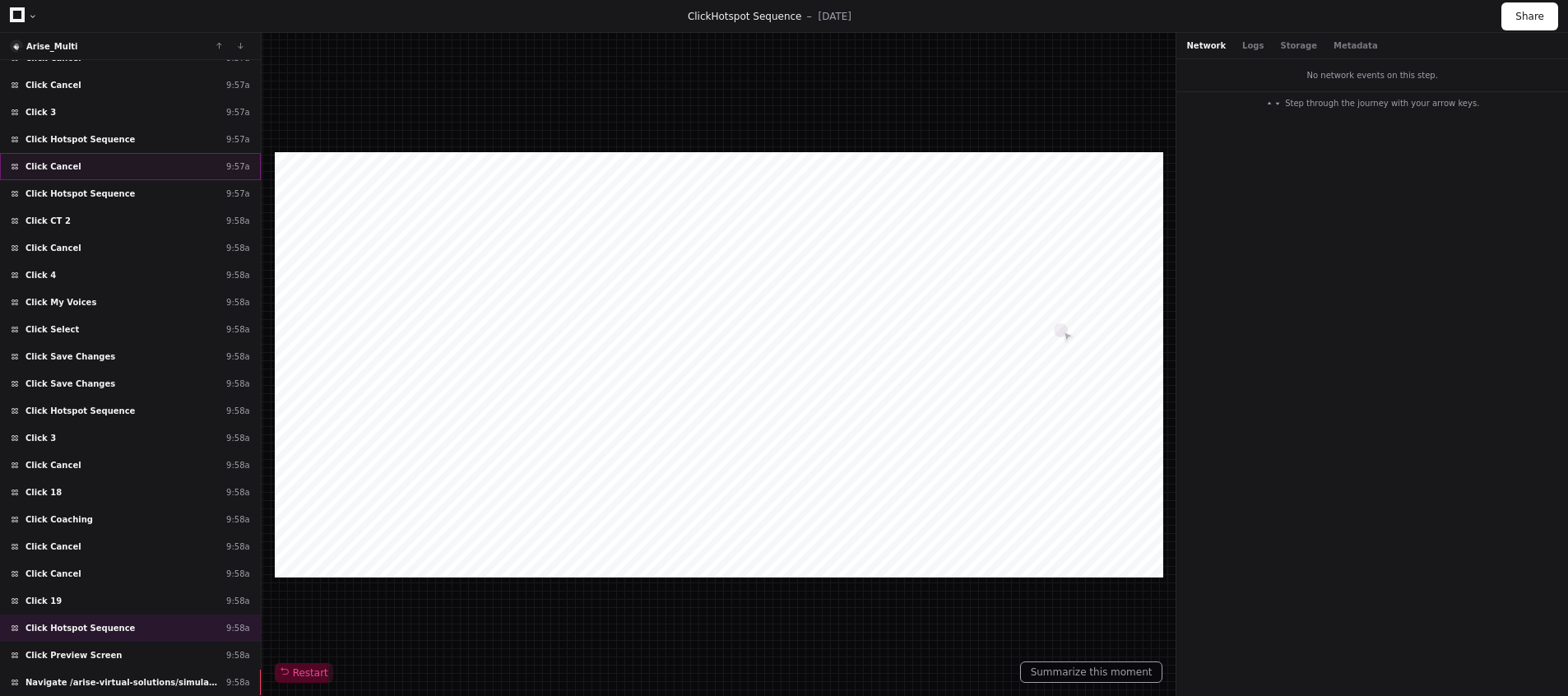
click at [93, 159] on div "Click Cancel 9:57a" at bounding box center [130, 166] width 260 height 27
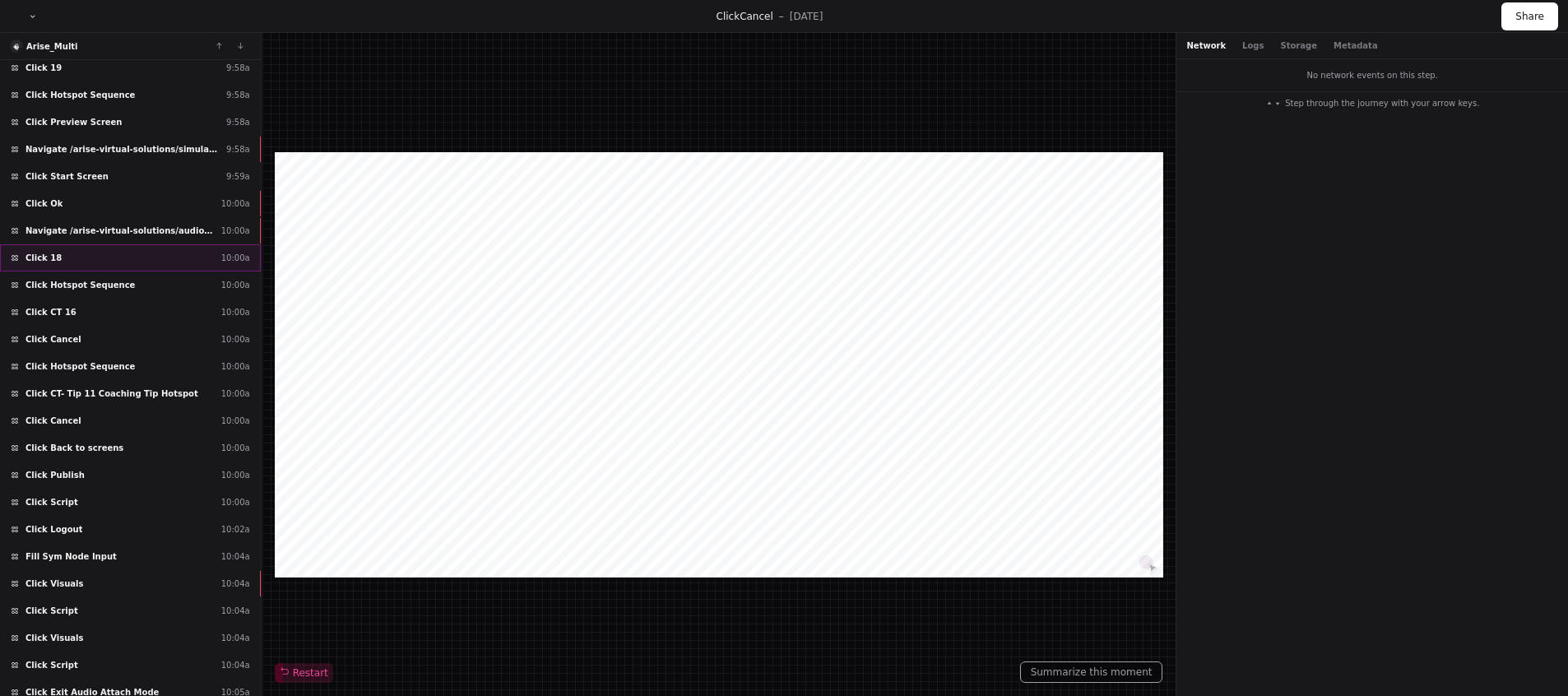
scroll to position [3052, 0]
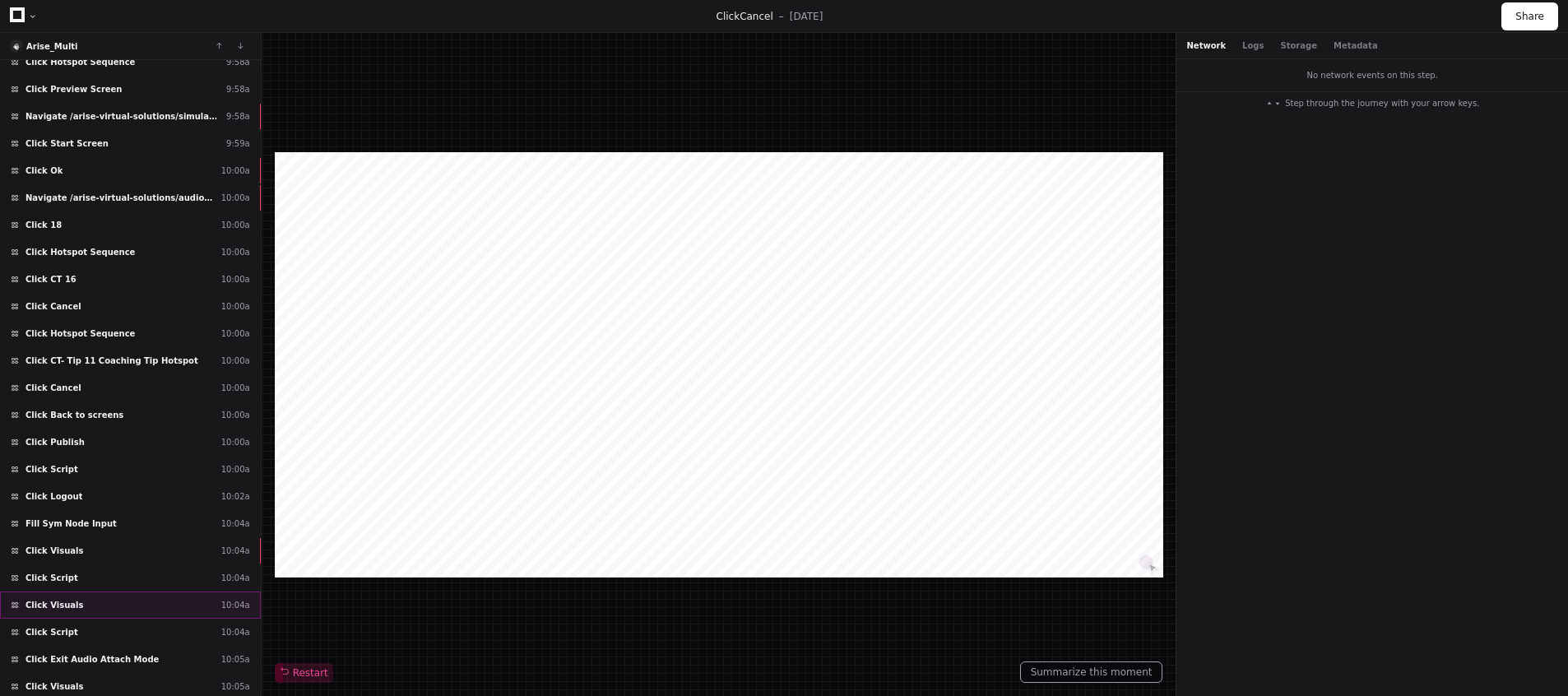
click at [131, 592] on div "Click Visuals 10:04a" at bounding box center [130, 605] width 260 height 27
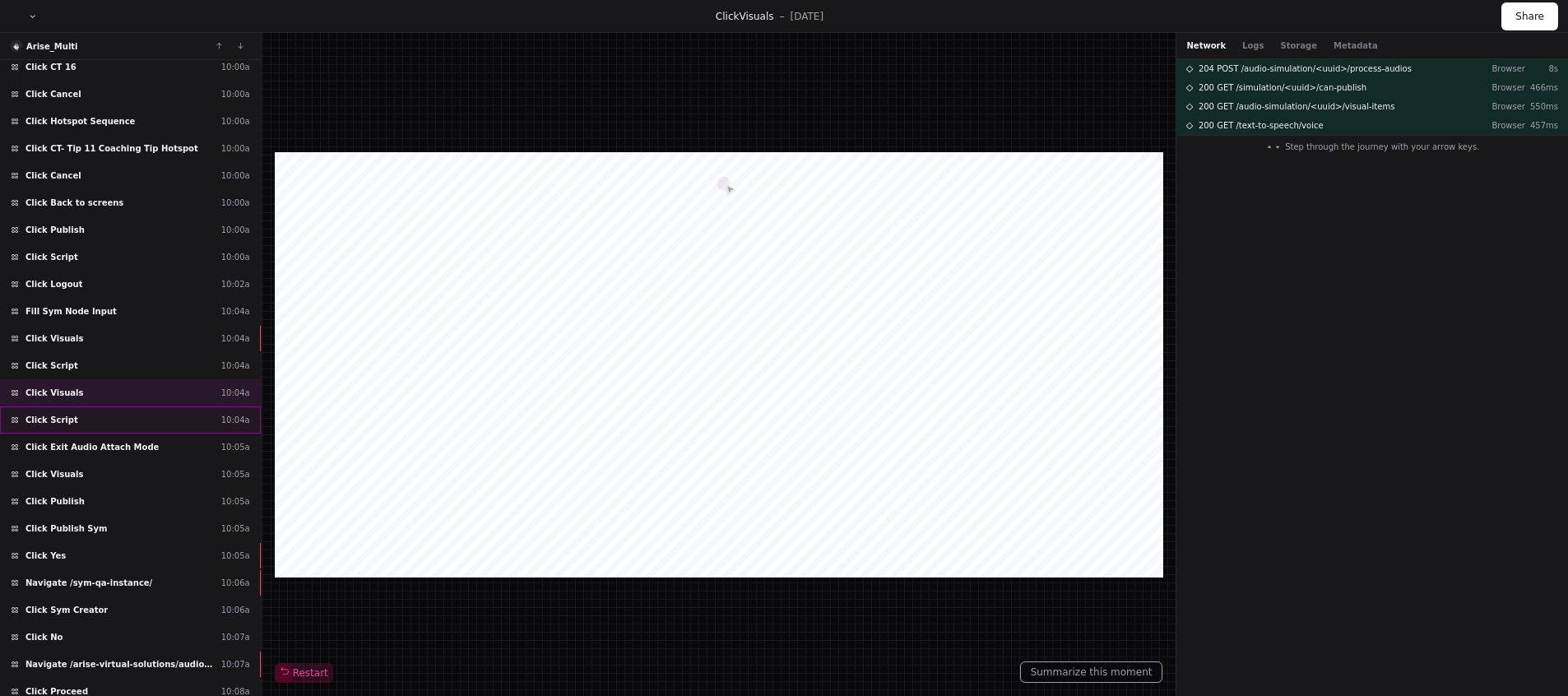
scroll to position [3292, 0]
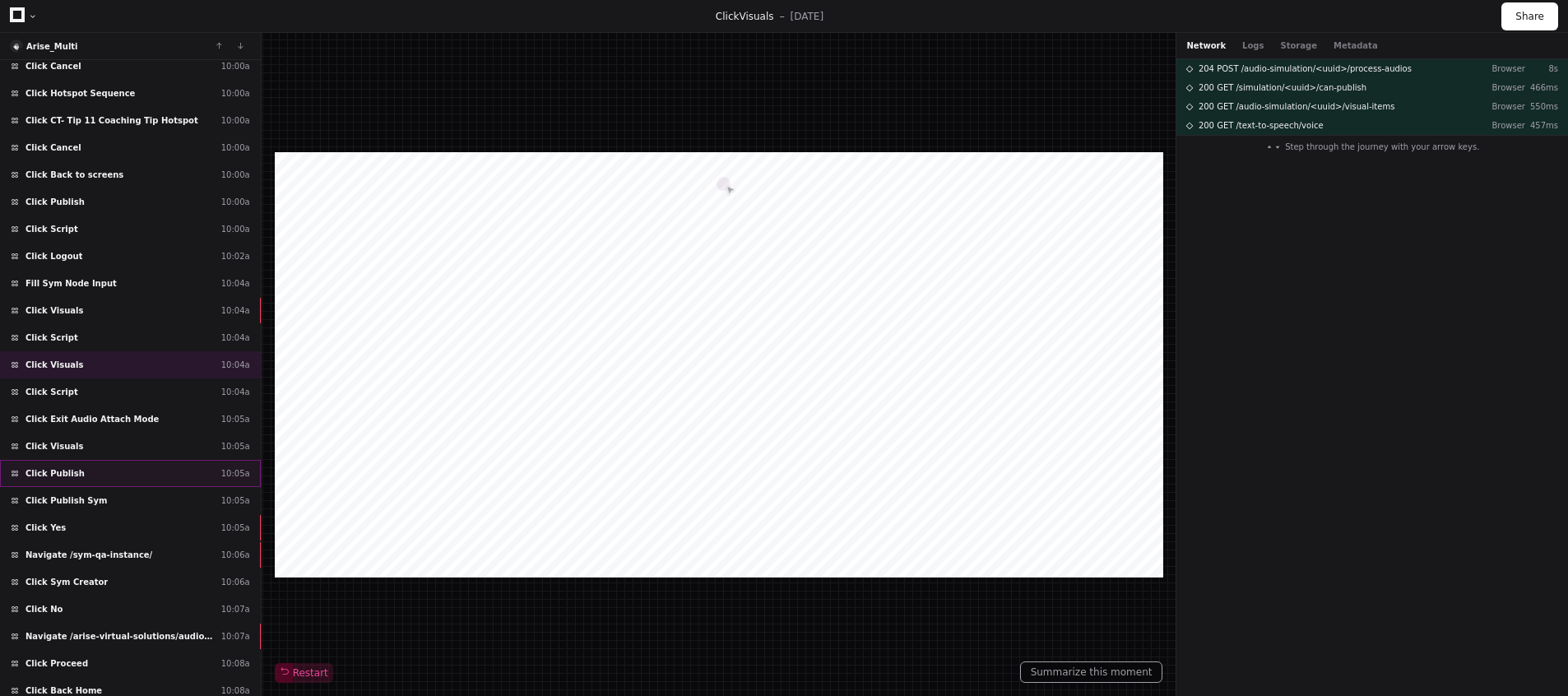
click at [74, 480] on div "Click Publish 10:05a" at bounding box center [130, 473] width 260 height 27
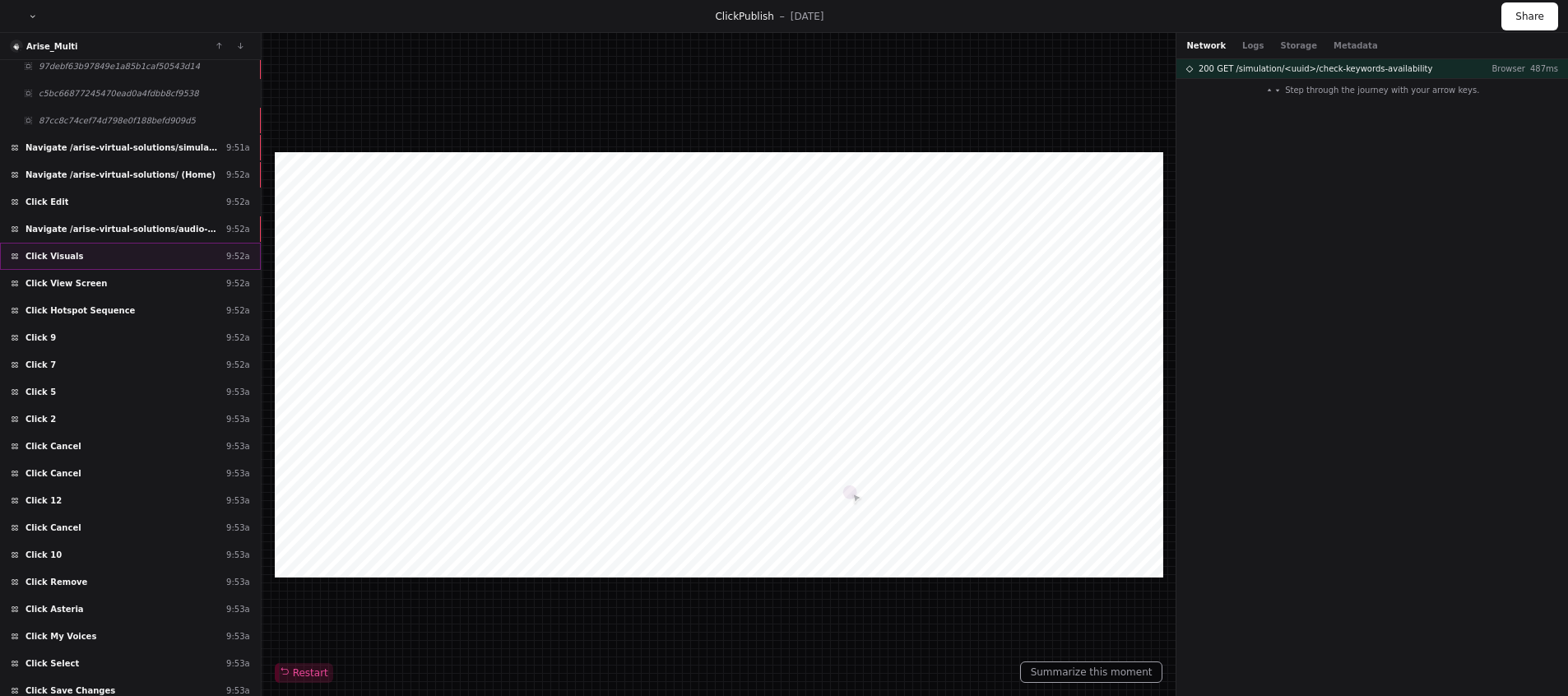
scroll to position [288, 0]
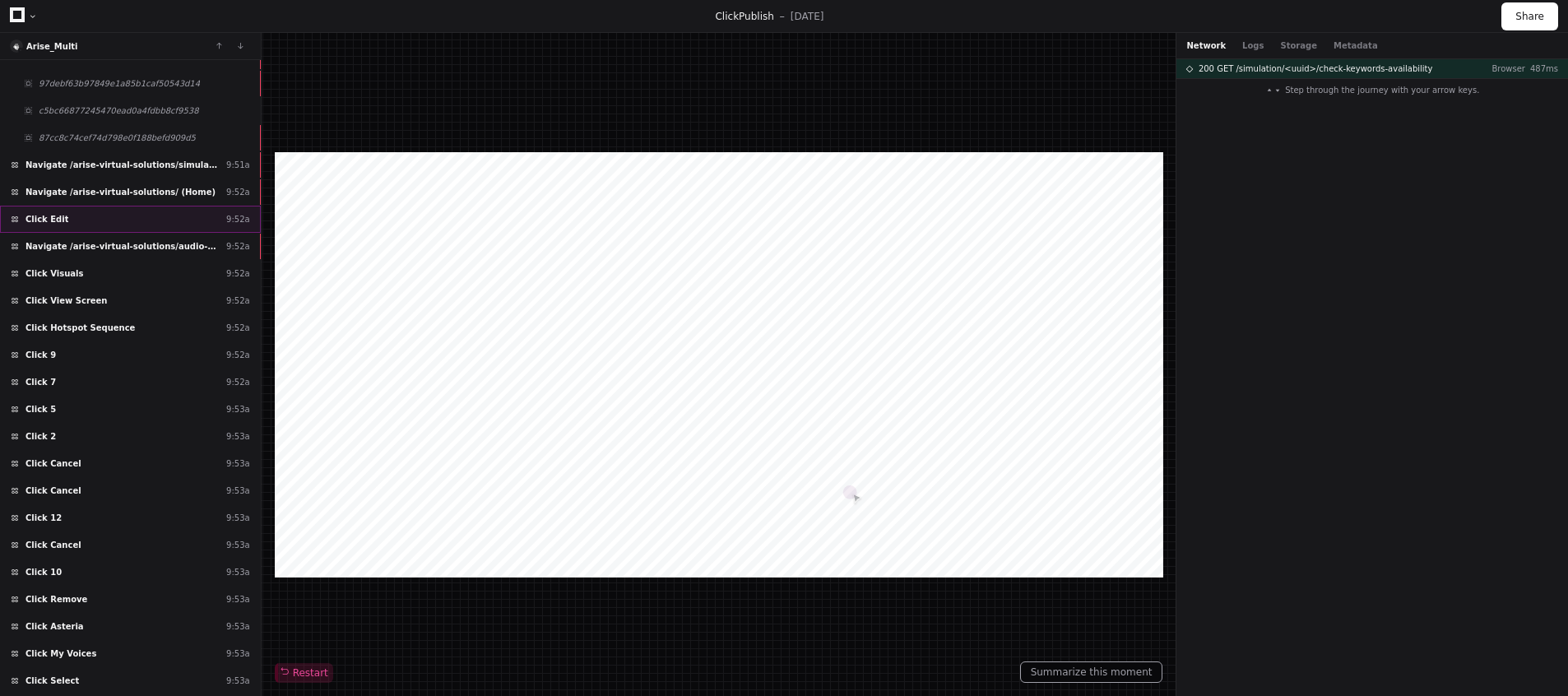
click at [96, 222] on div "Click Edit 9:52a" at bounding box center [130, 219] width 260 height 27
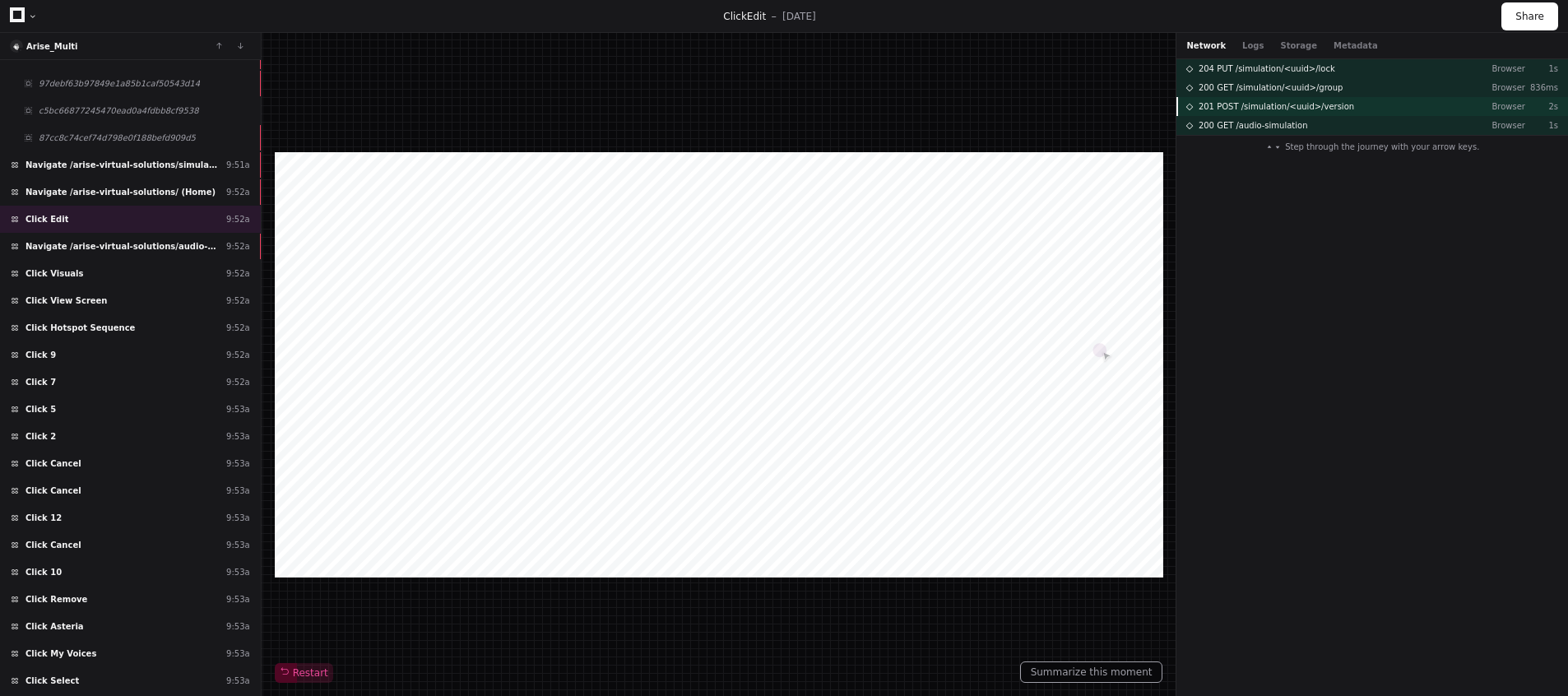
click at [1288, 110] on span "201 POST /simulation/<uuid>/version" at bounding box center [1276, 106] width 156 height 12
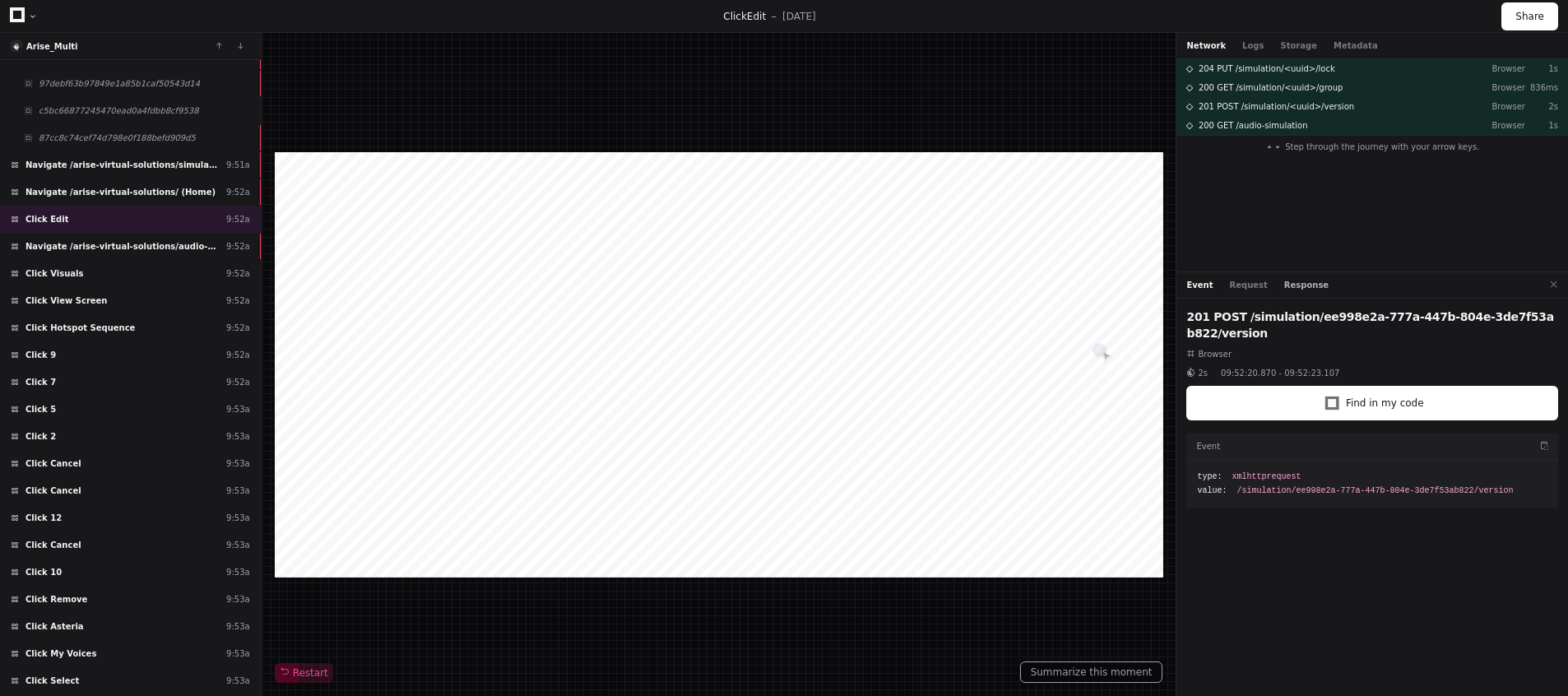
click at [1296, 281] on button "Response" at bounding box center [1306, 285] width 44 height 12
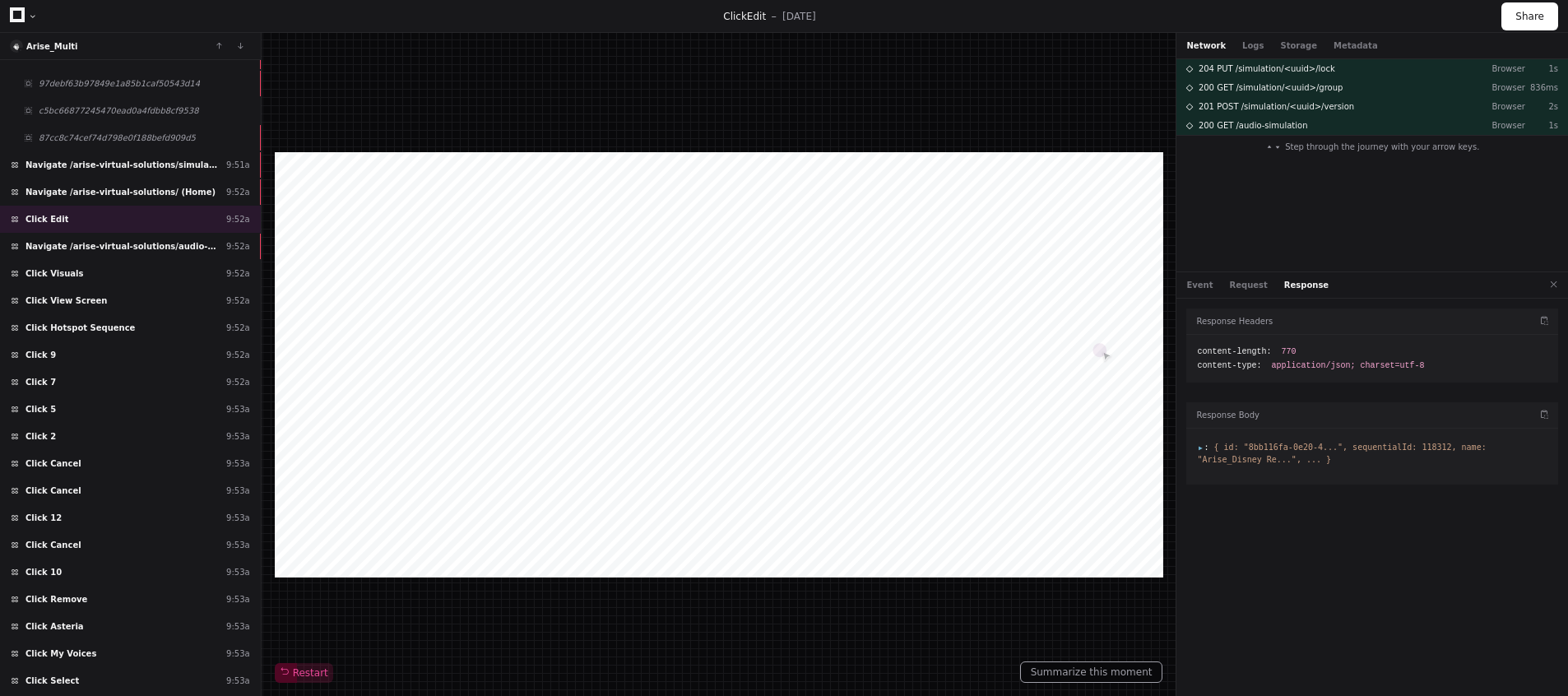
click at [1199, 449] on span ":" at bounding box center [1202, 447] width 11 height 9
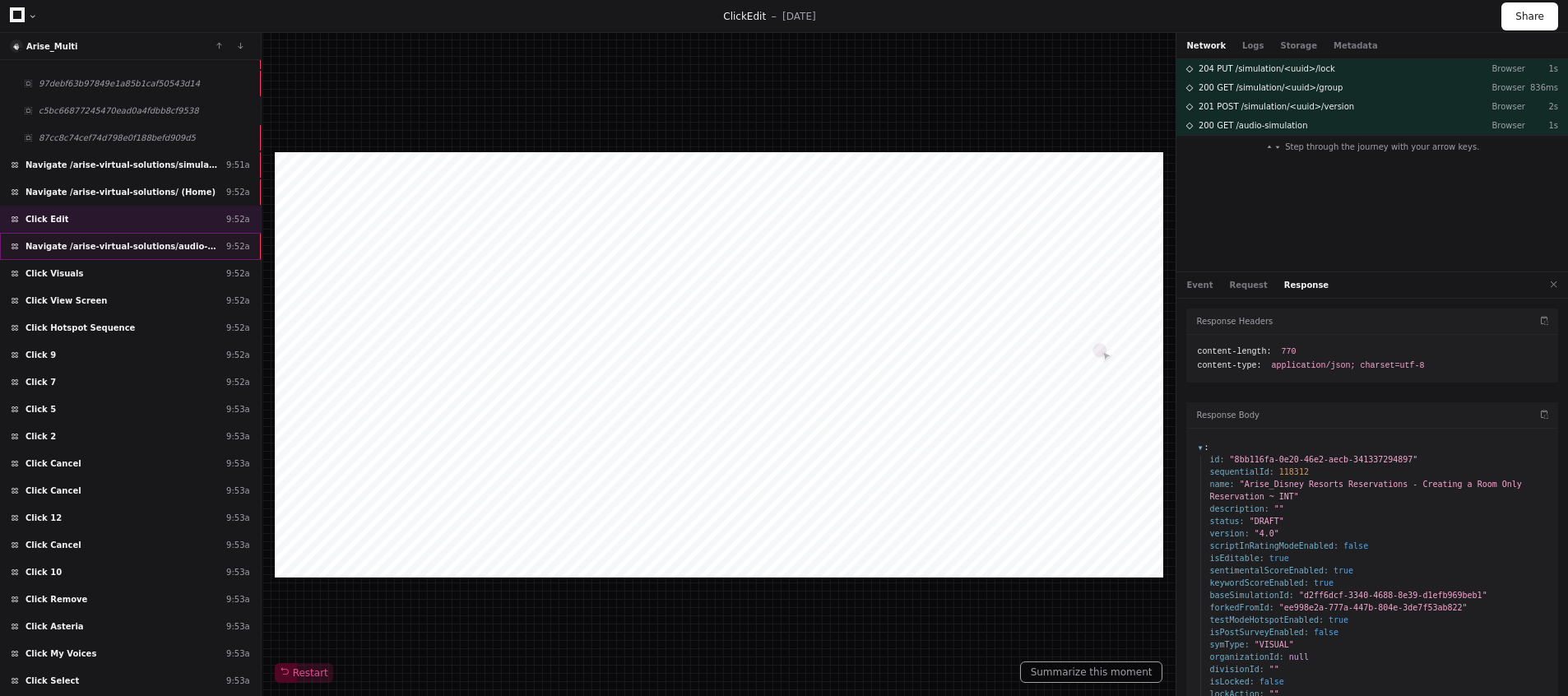
click at [144, 247] on span "Navigate /arise-virtual-solutions/audio-simulation/*/create-sym" at bounding box center [122, 247] width 194 height 12
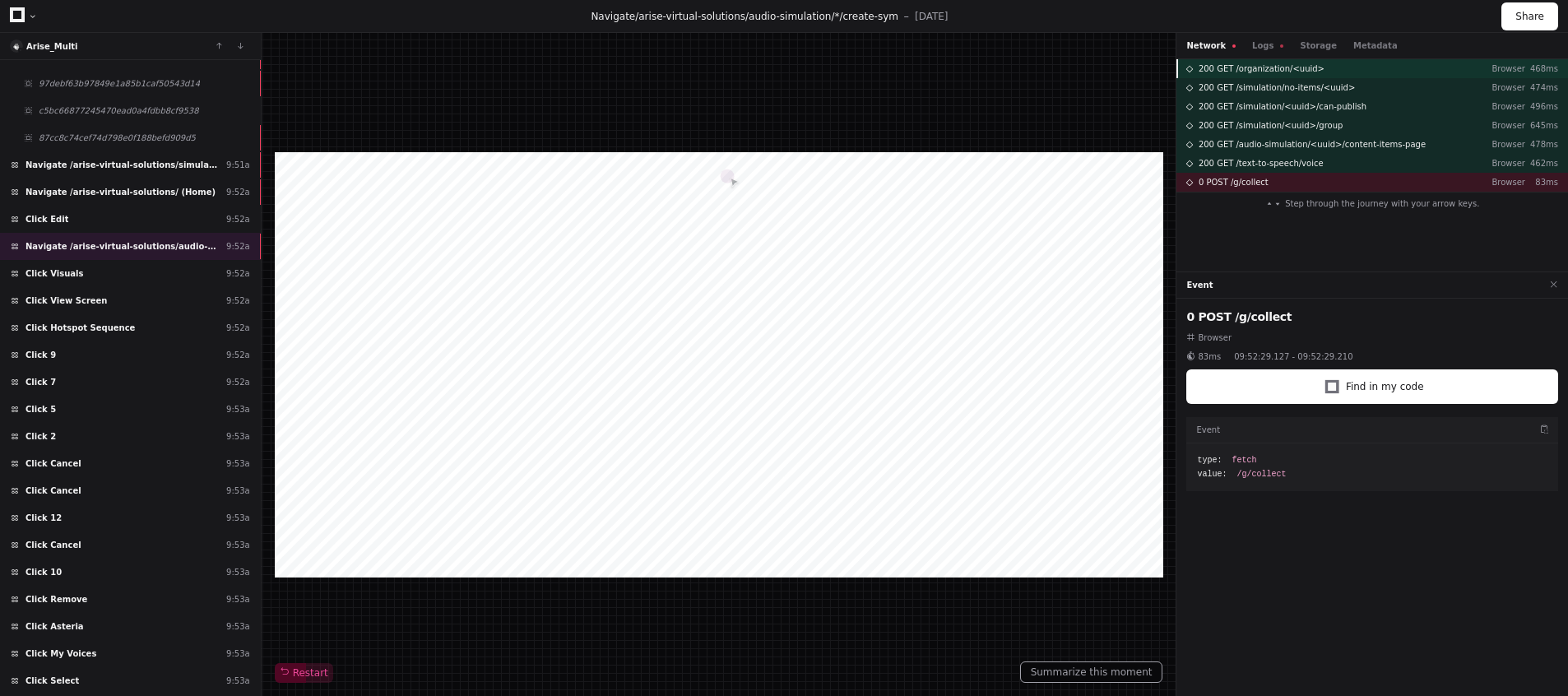
click at [1231, 73] on span "200 GET /organization/<uuid>" at bounding box center [1261, 68] width 125 height 12
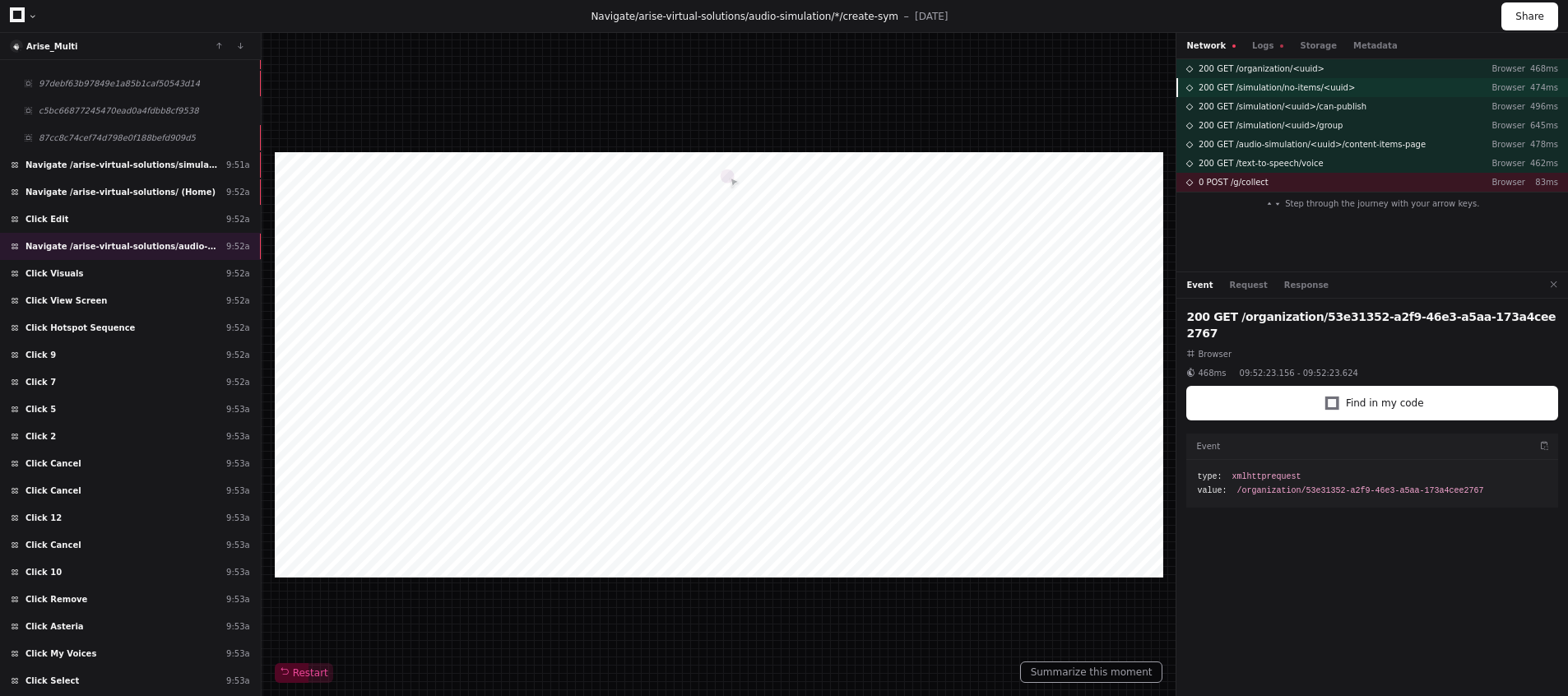
click at [1230, 90] on span "200 GET /simulation/no-items/<uuid>" at bounding box center [1276, 87] width 157 height 12
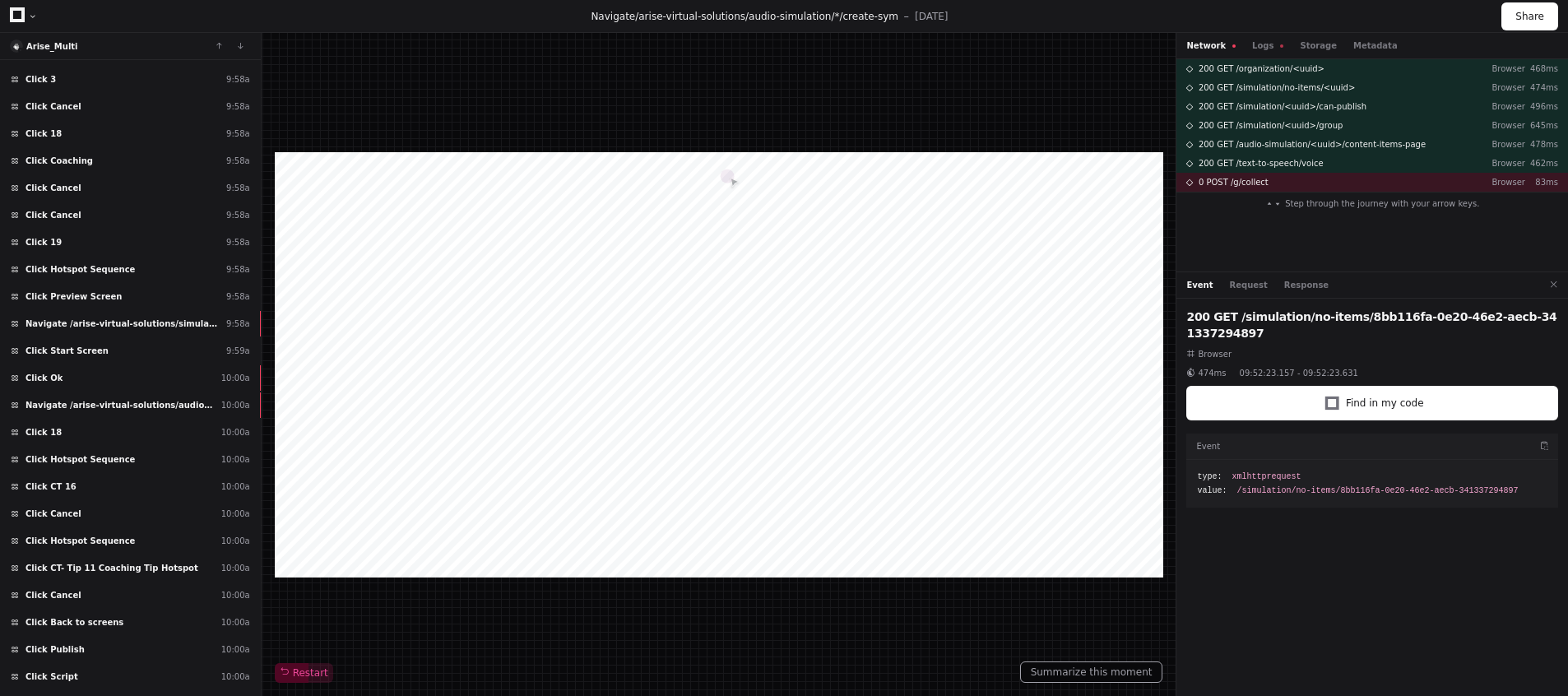
scroll to position [2845, 0]
click at [81, 650] on div "Click Publish 10:00a" at bounding box center [130, 648] width 260 height 27
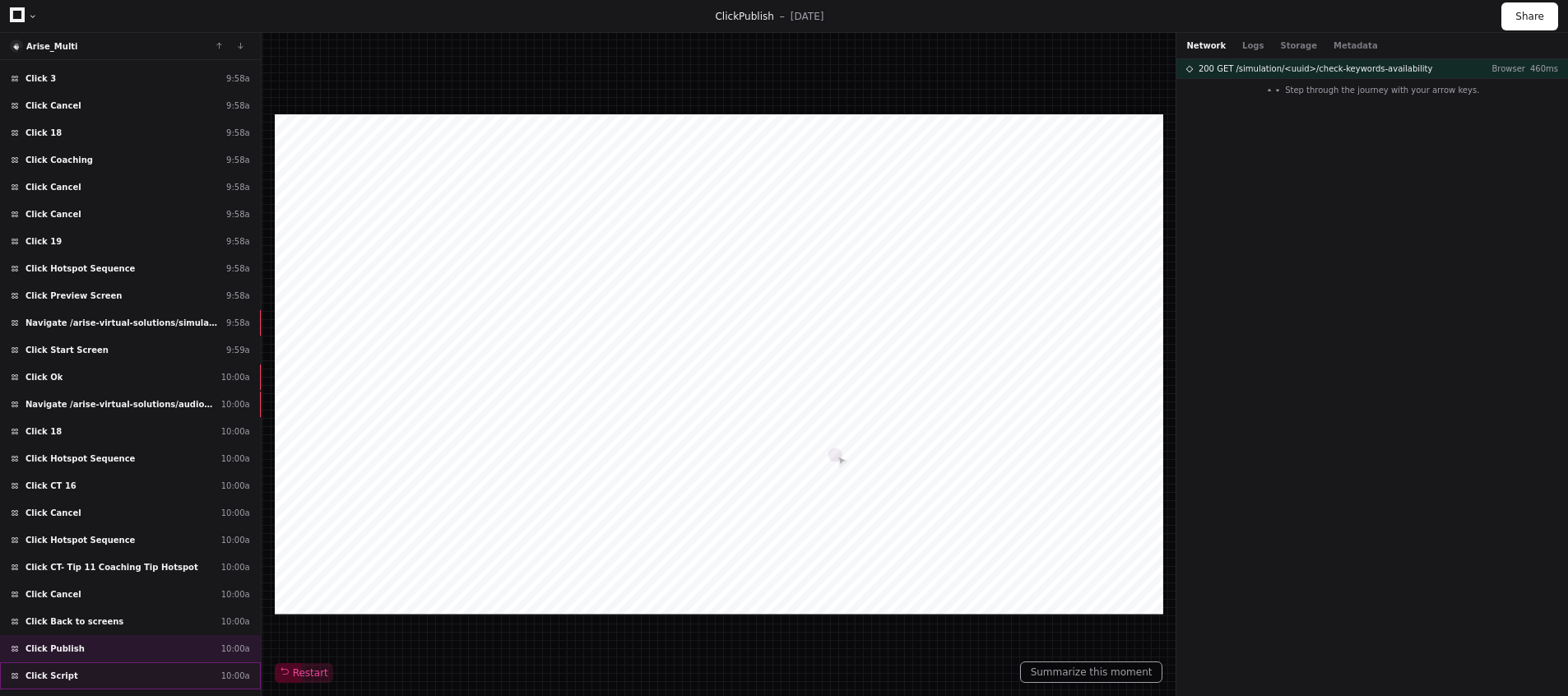
click at [81, 667] on div "Click Script 10:00a" at bounding box center [130, 675] width 260 height 27
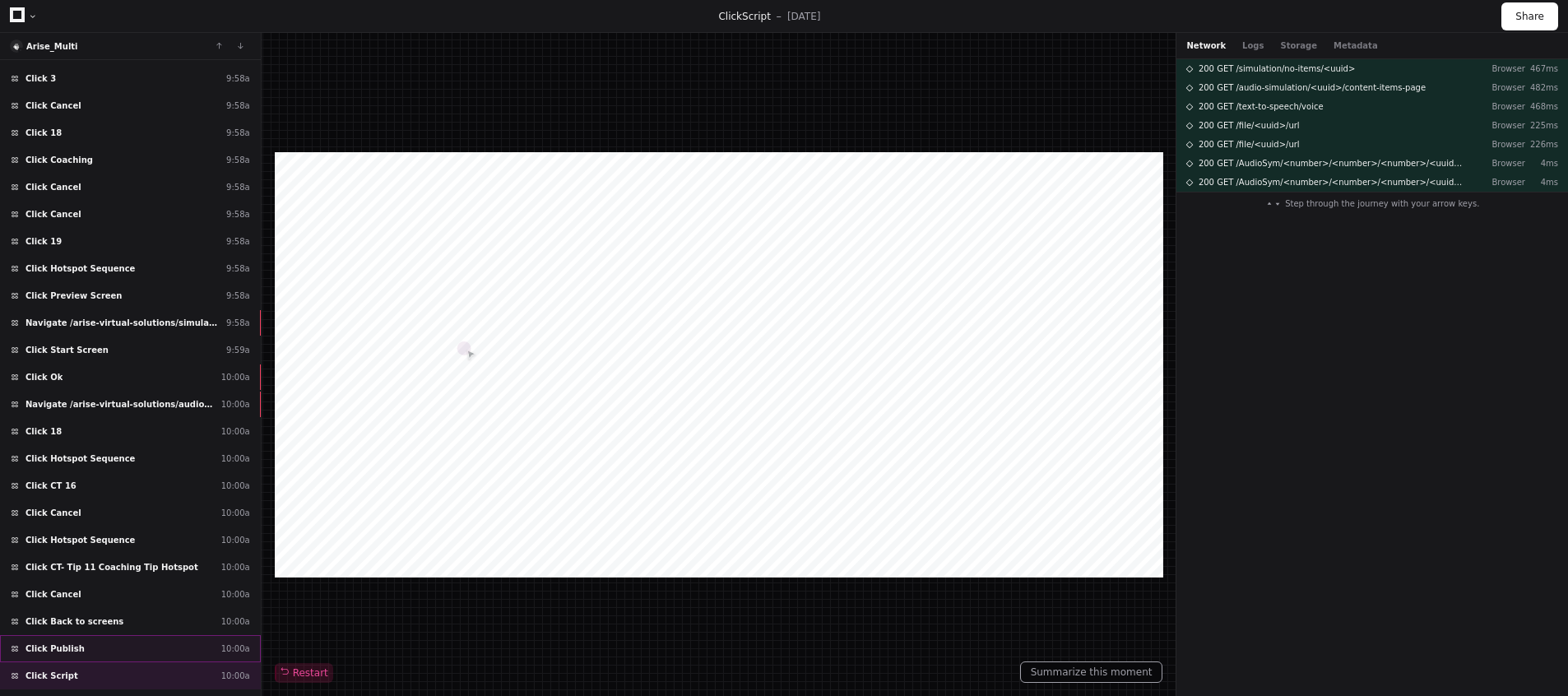
click at [92, 639] on div "Click Publish 10:00a" at bounding box center [130, 648] width 260 height 27
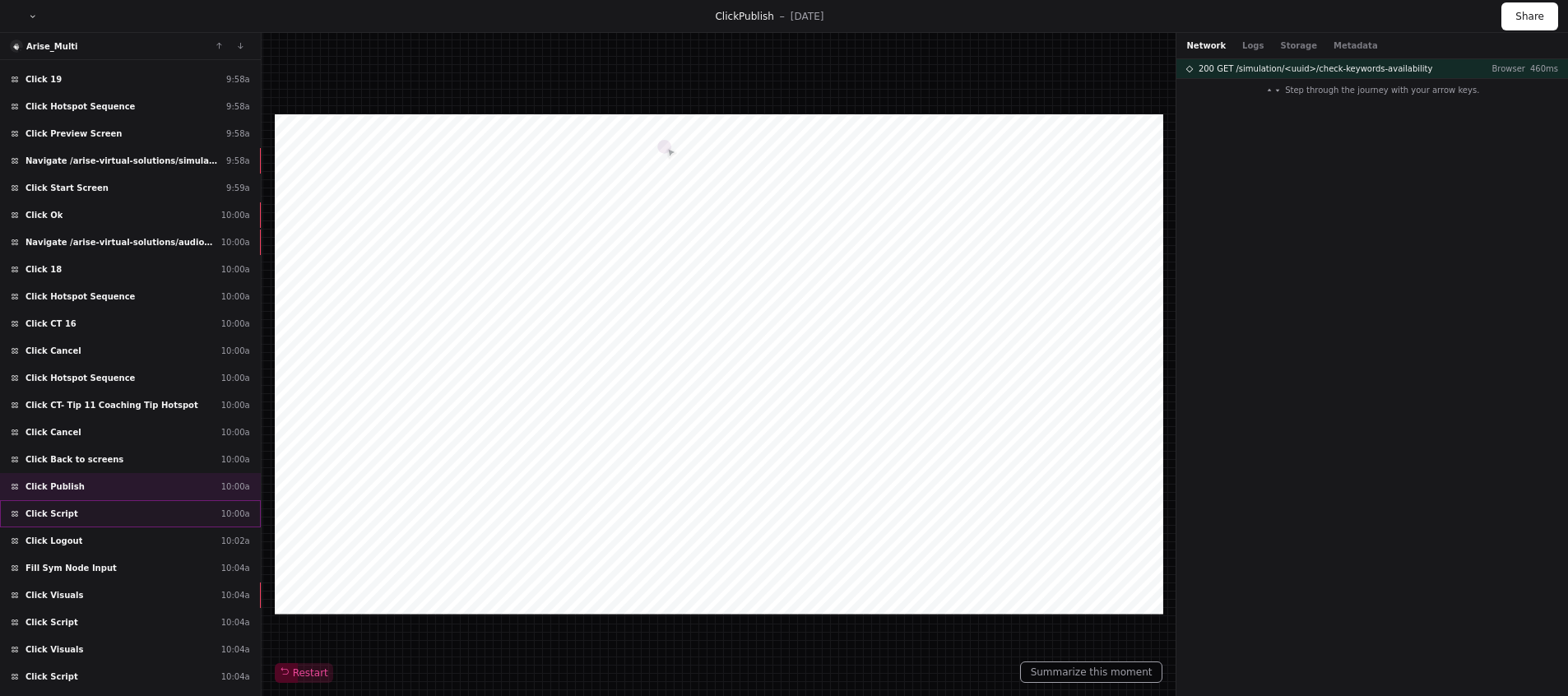
scroll to position [3018, 0]
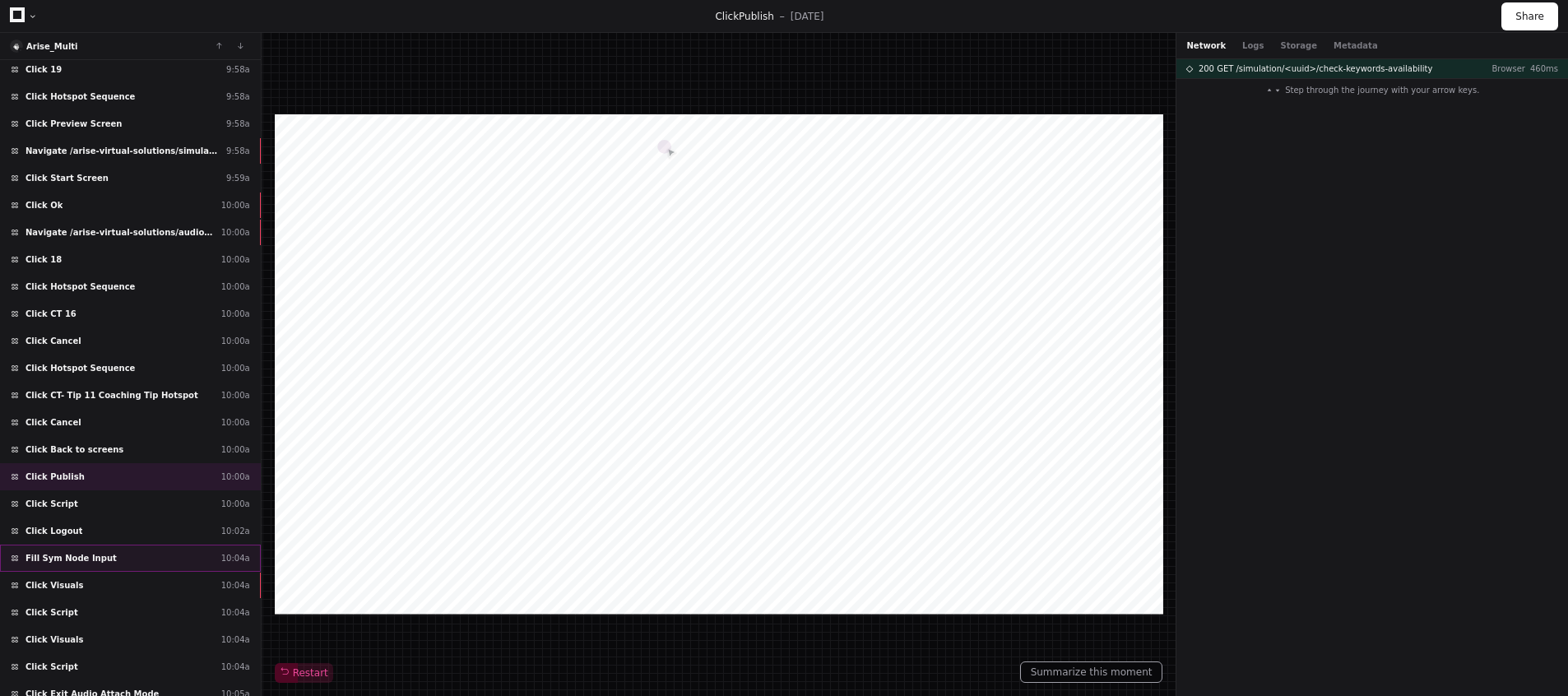
click at [83, 561] on span "Fill Sym Node Input" at bounding box center [71, 558] width 92 height 12
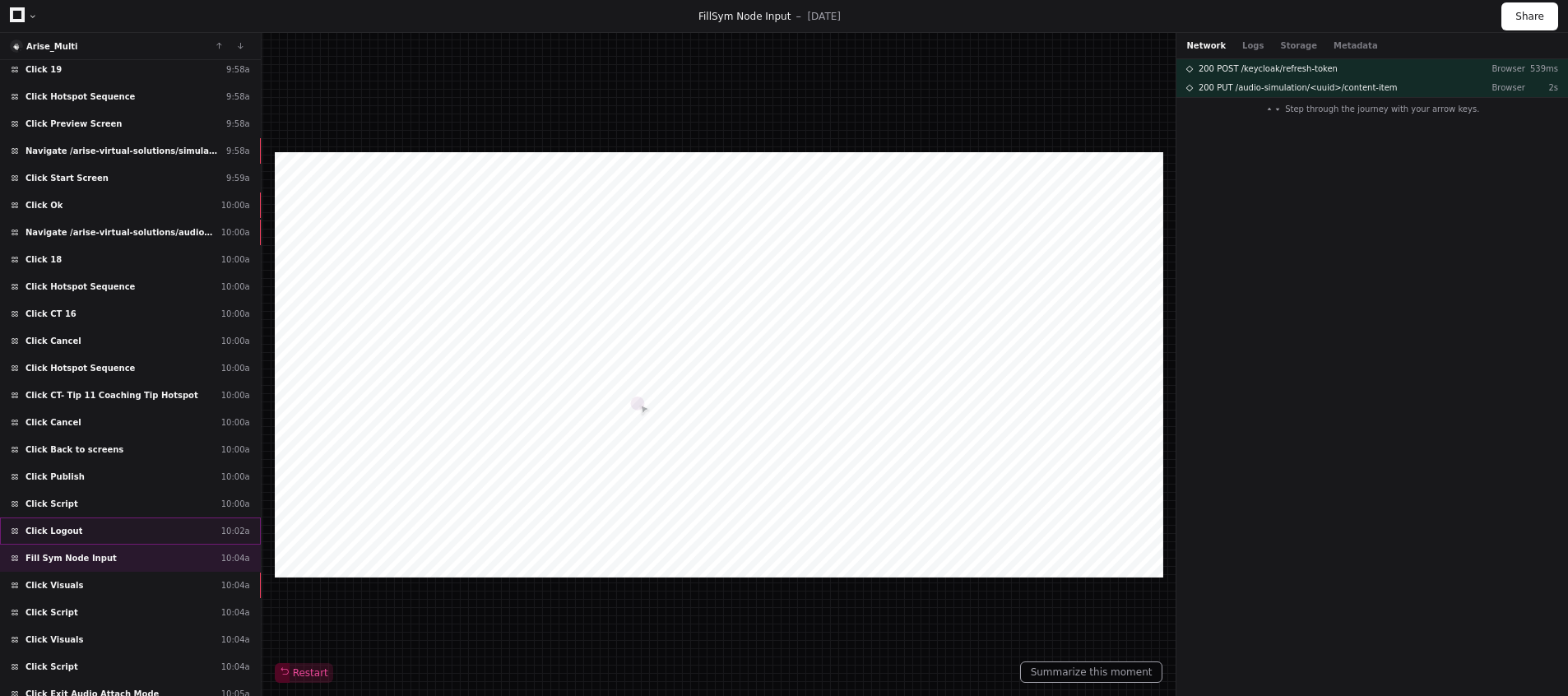
click at [75, 540] on div "Click Logout 10:02a" at bounding box center [130, 531] width 260 height 27
click at [76, 557] on span "Fill Sym Node Input" at bounding box center [71, 558] width 92 height 12
click at [64, 537] on span "Click Logout" at bounding box center [54, 532] width 57 height 12
click at [73, 554] on span "Fill Sym Node Input" at bounding box center [71, 558] width 92 height 12
click at [68, 586] on span "Click Visuals" at bounding box center [54, 585] width 58 height 12
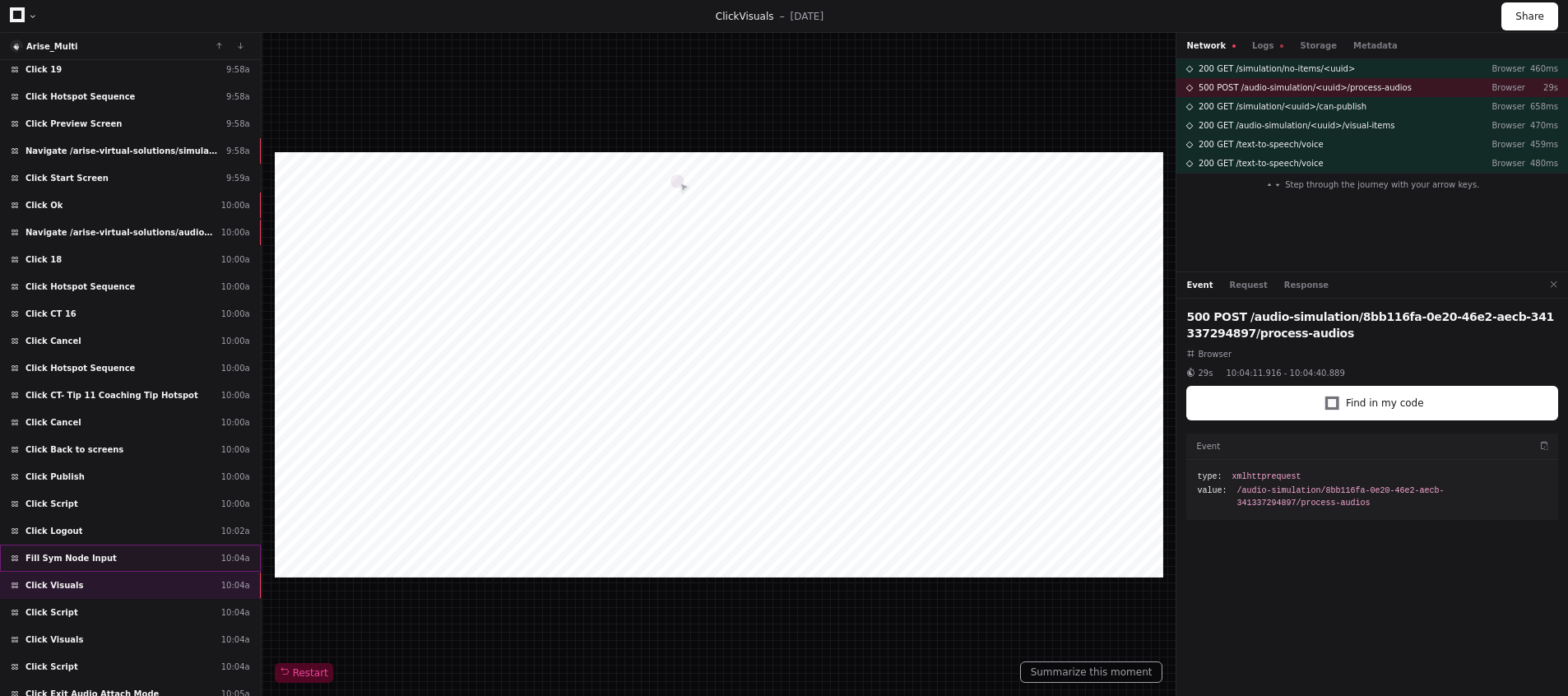
click at [67, 565] on div "Fill Sym Node Input 10:04a" at bounding box center [130, 557] width 260 height 27
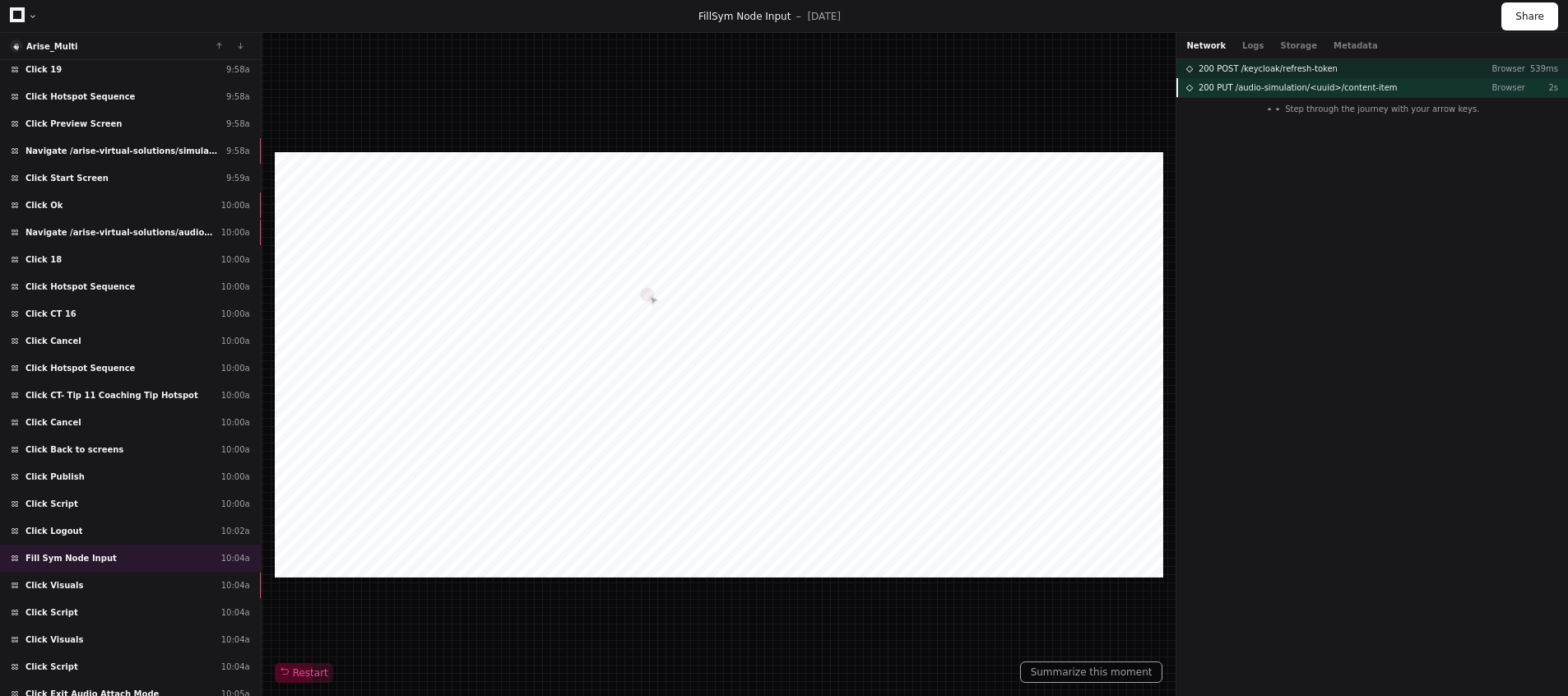
click at [1322, 85] on span "200 PUT /audio-simulation/<uuid>/content-item" at bounding box center [1298, 87] width 199 height 12
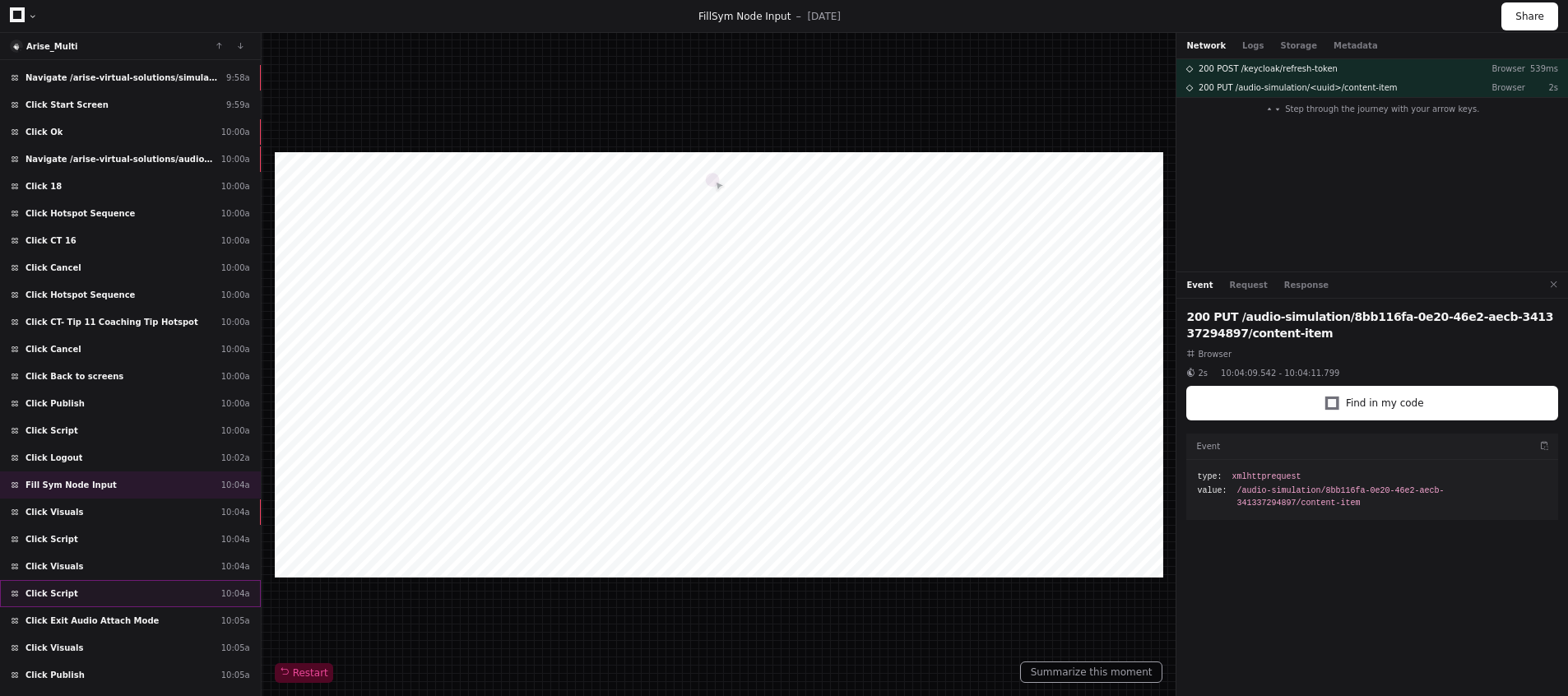
scroll to position [3092, 0]
click at [112, 667] on div "Click Publish 10:05a" at bounding box center [130, 673] width 260 height 27
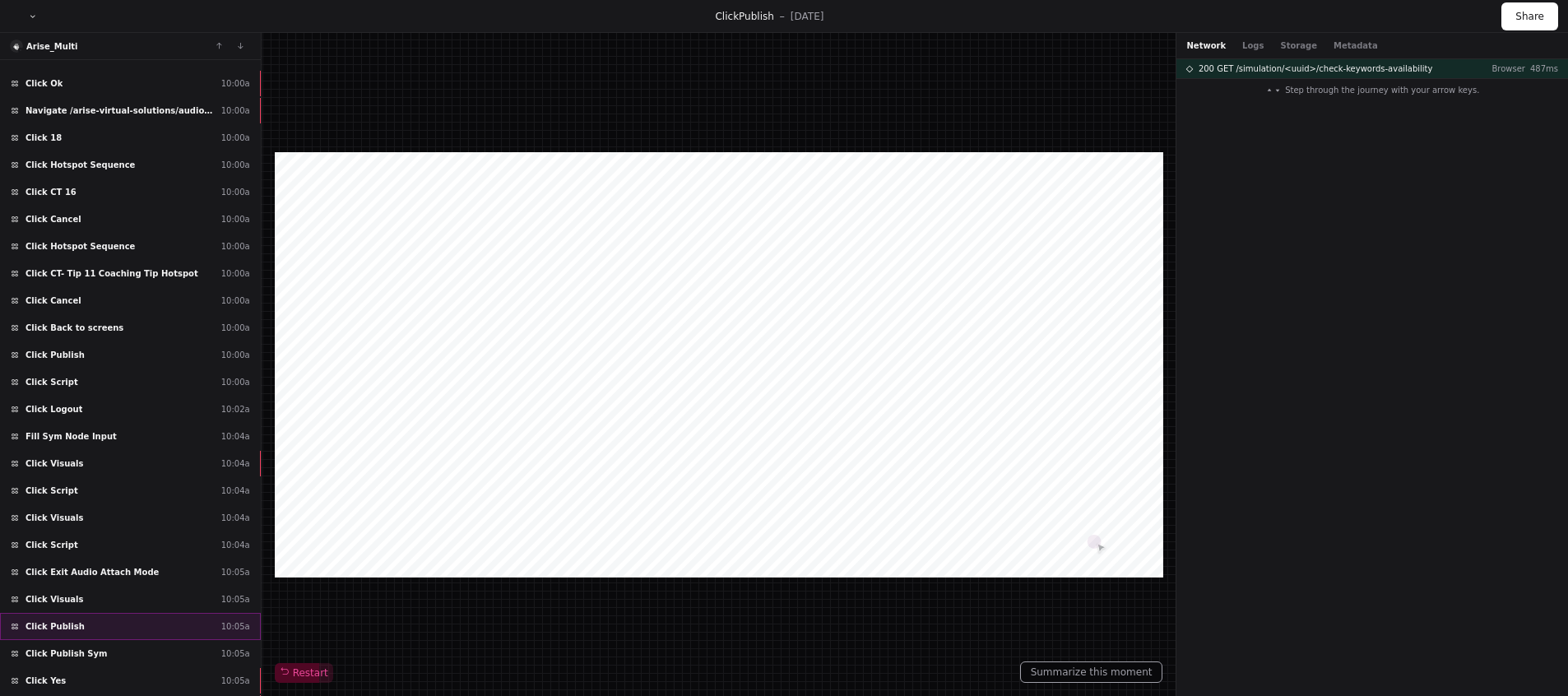
scroll to position [3174, 0]
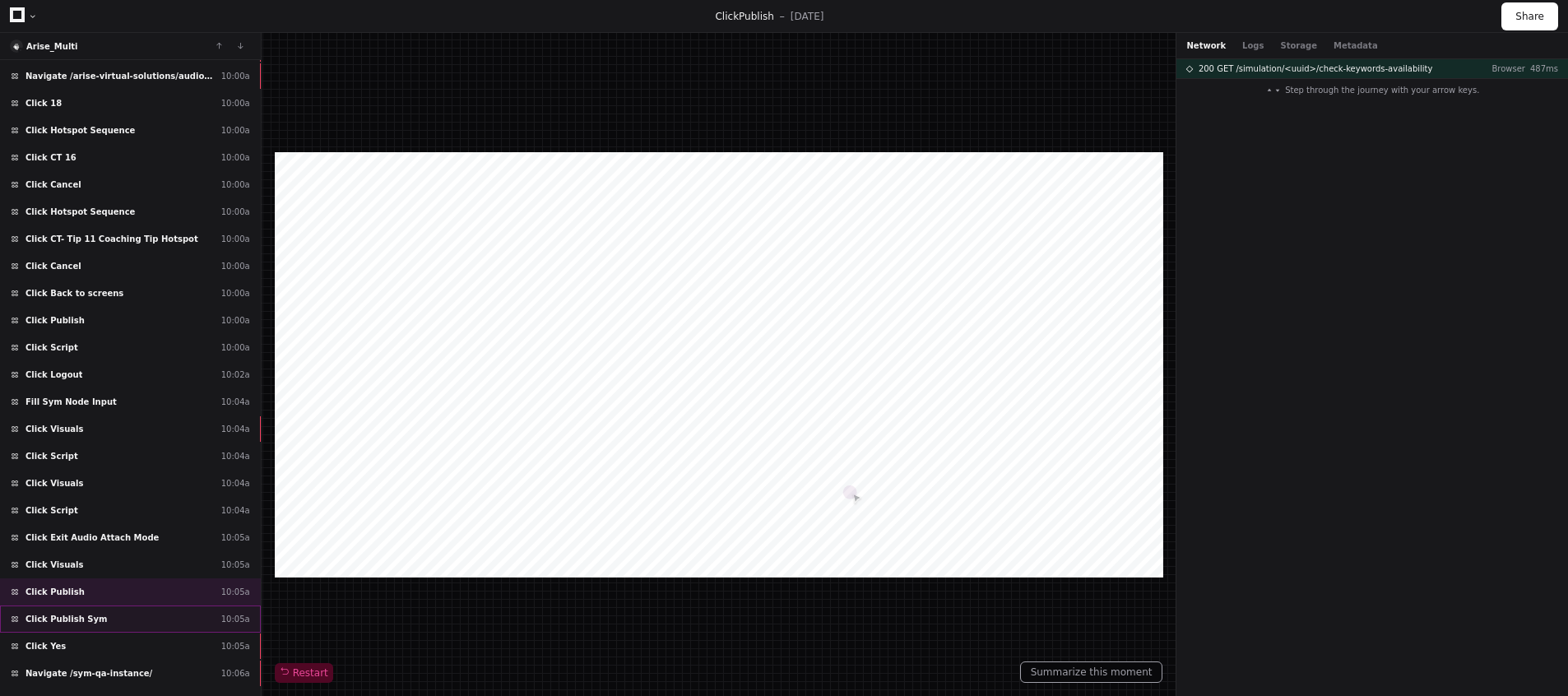
click at [99, 615] on span "Click Publish Sym" at bounding box center [66, 619] width 81 height 12
click at [1315, 68] on span "200 PUT /audio-simulation/<uuid>" at bounding box center [1269, 68] width 143 height 12
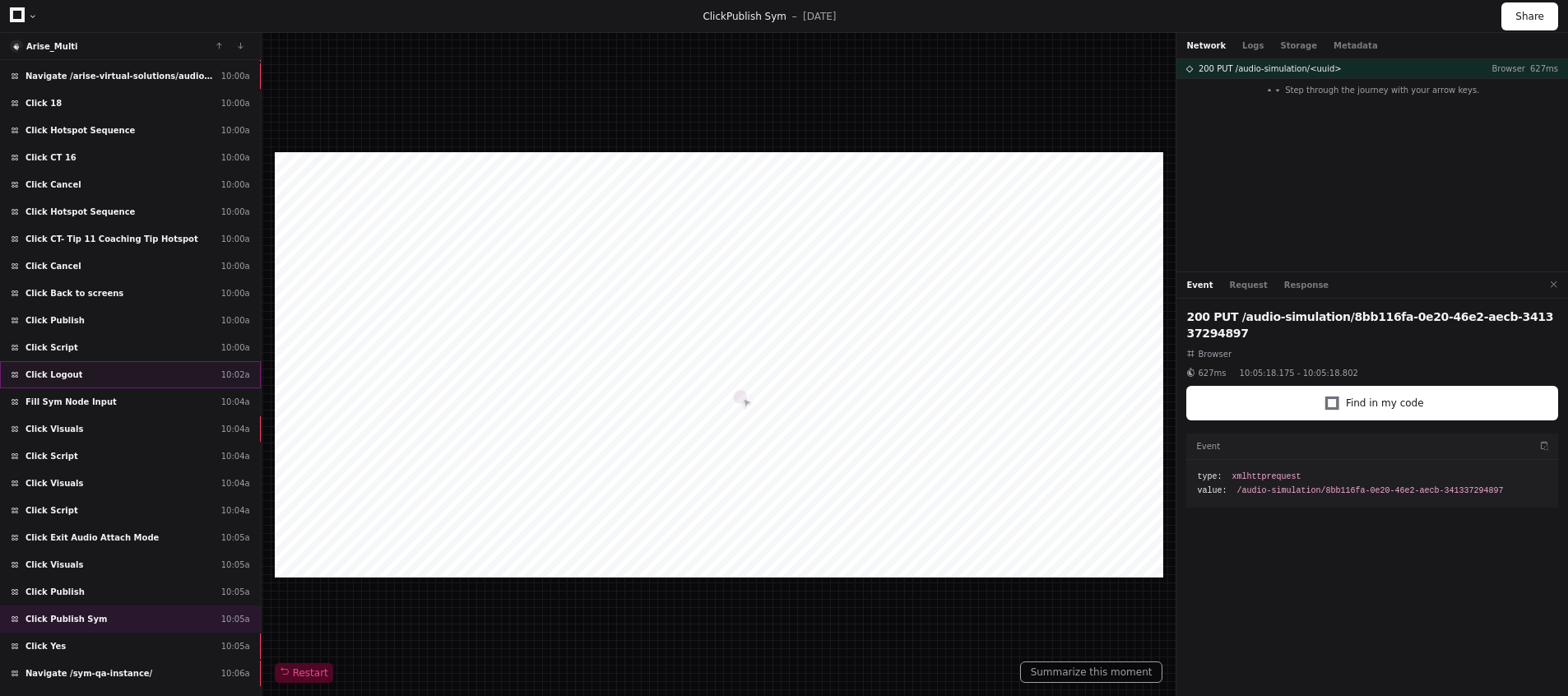
click at [148, 380] on div "Click Logout 10:02a" at bounding box center [130, 374] width 260 height 27
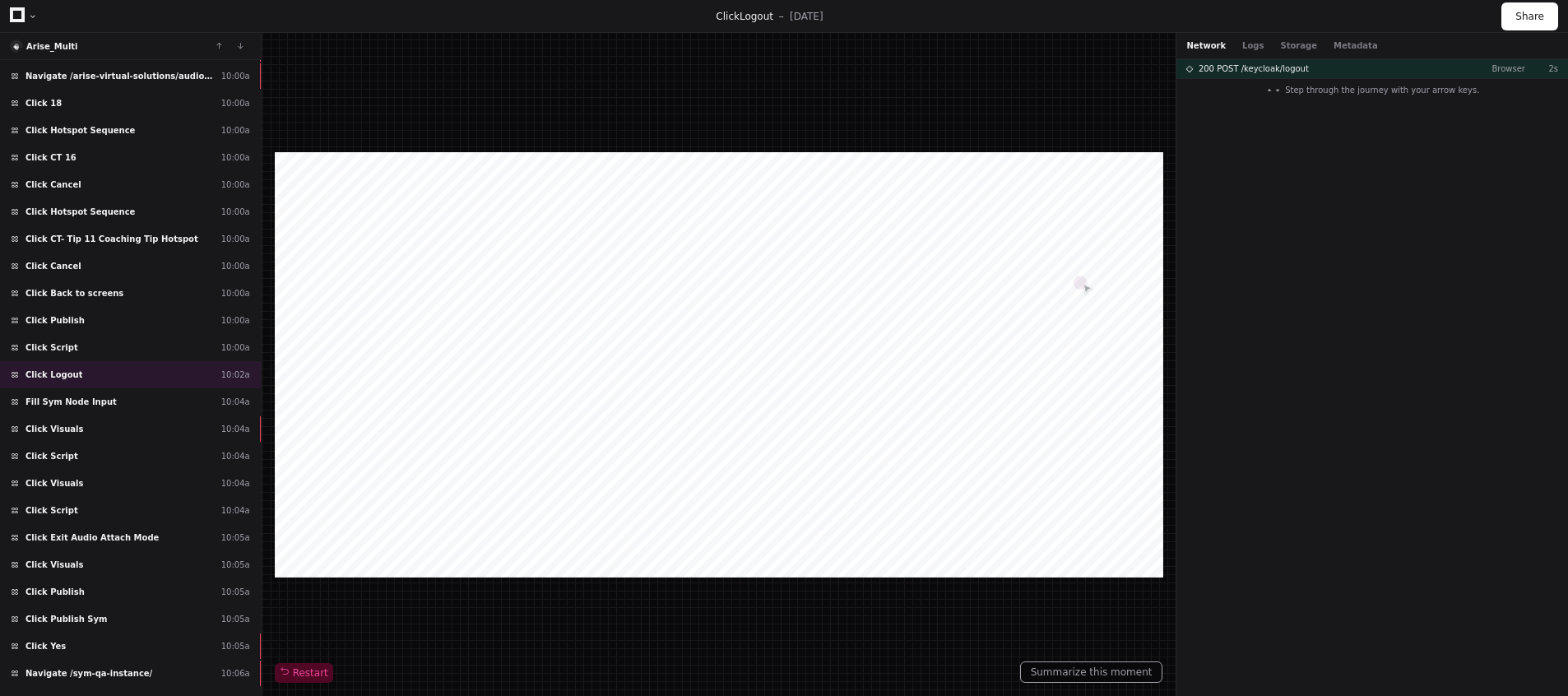
click at [1314, 158] on div "200 POST /keycloak/logout Browser 2s Step through the journey with your arrow k…" at bounding box center [1372, 377] width 391 height 637
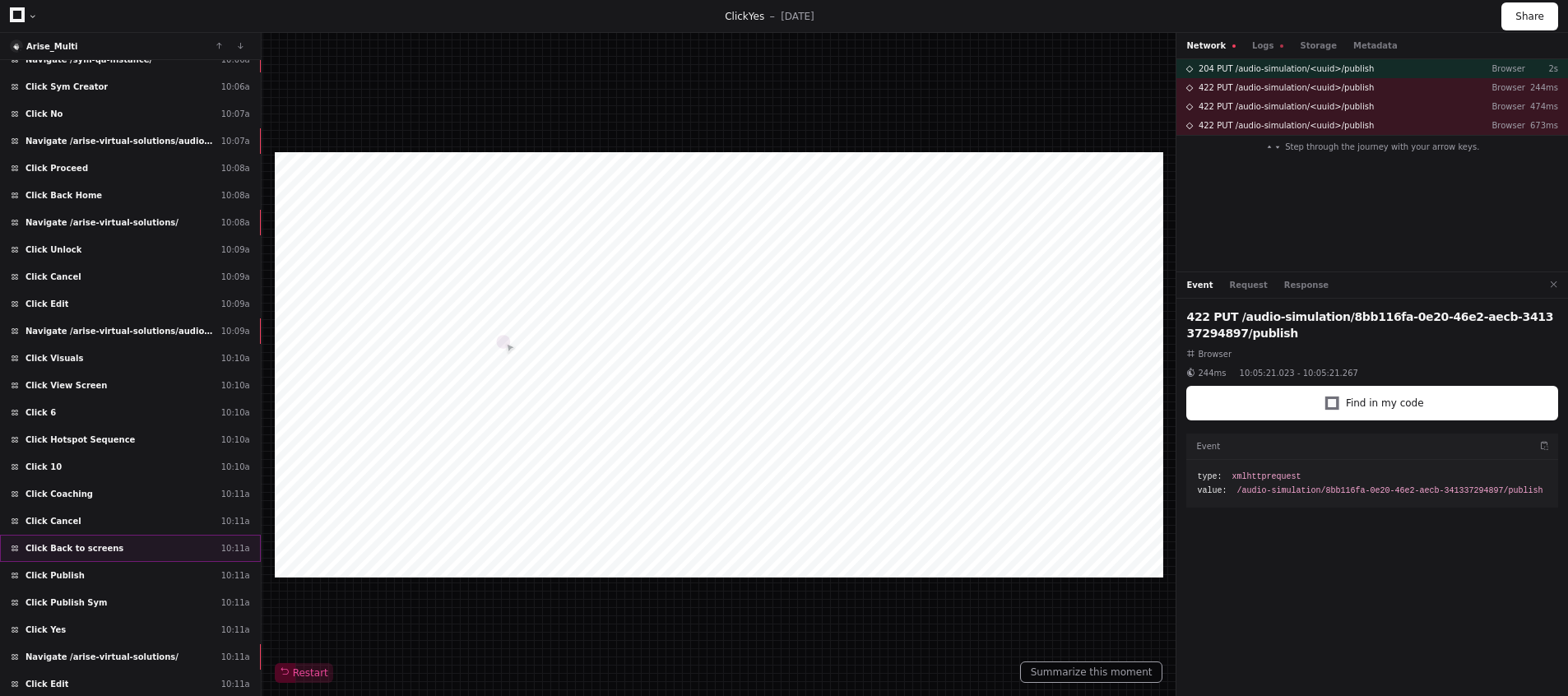
scroll to position [3790, 0]
click at [172, 307] on div "Click Edit 10:09a" at bounding box center [130, 302] width 260 height 27
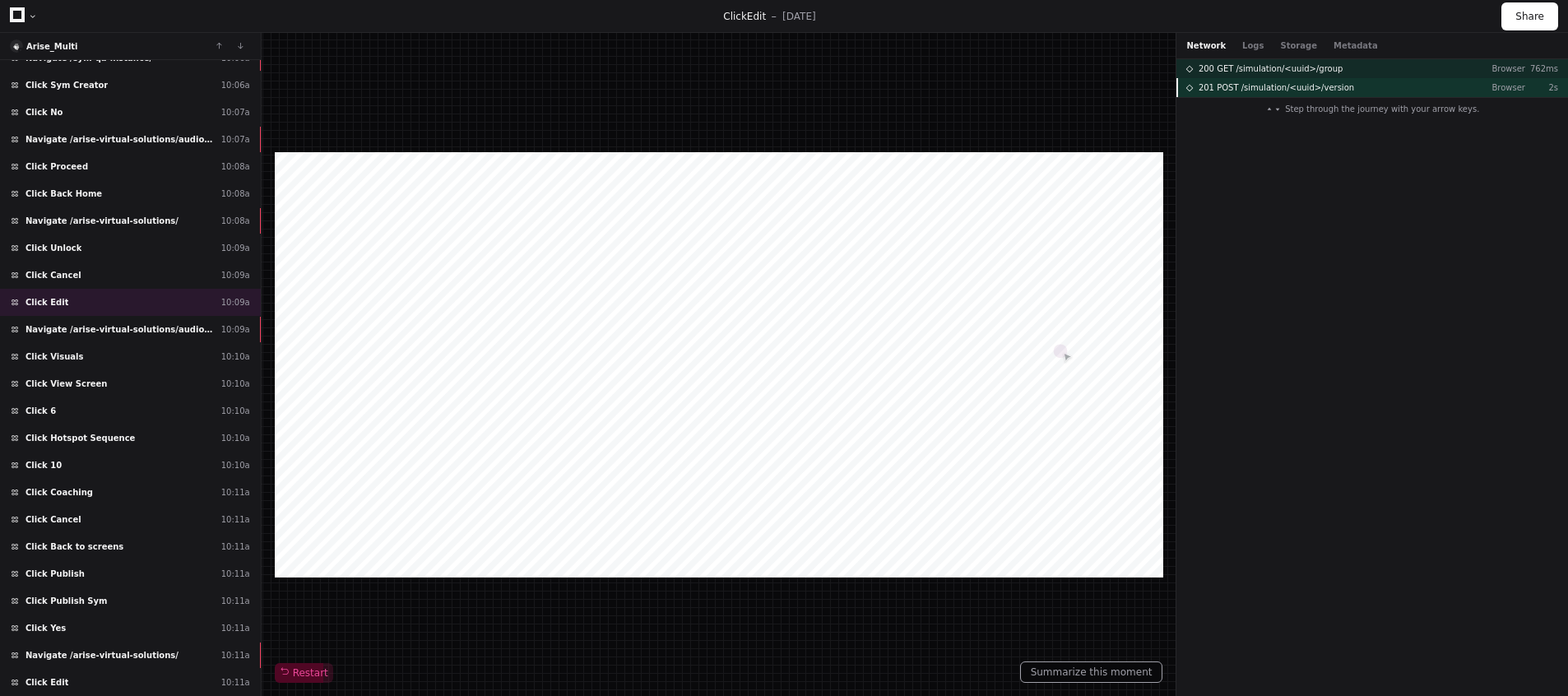
click at [1327, 87] on span "201 POST /simulation/<uuid>/version" at bounding box center [1276, 87] width 156 height 12
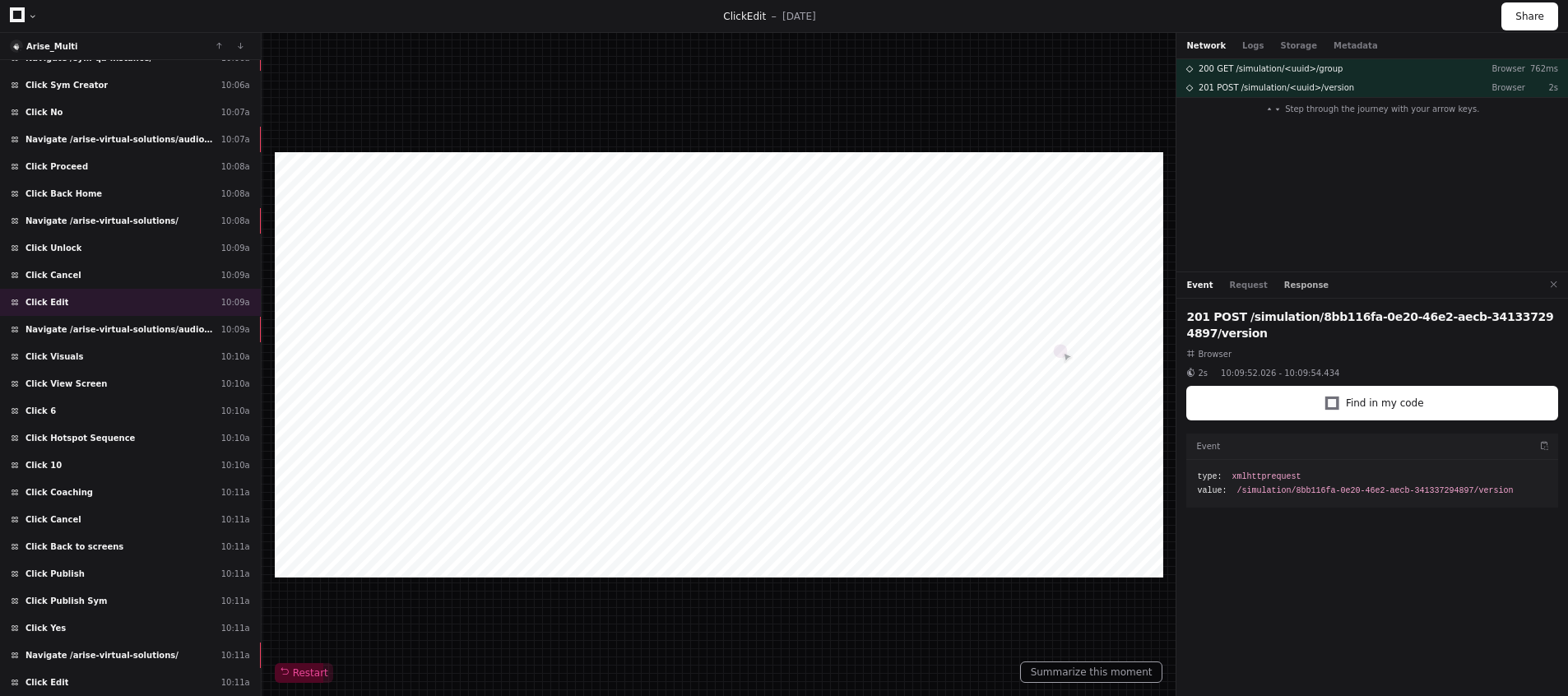
click at [1301, 282] on button "Response" at bounding box center [1306, 285] width 44 height 12
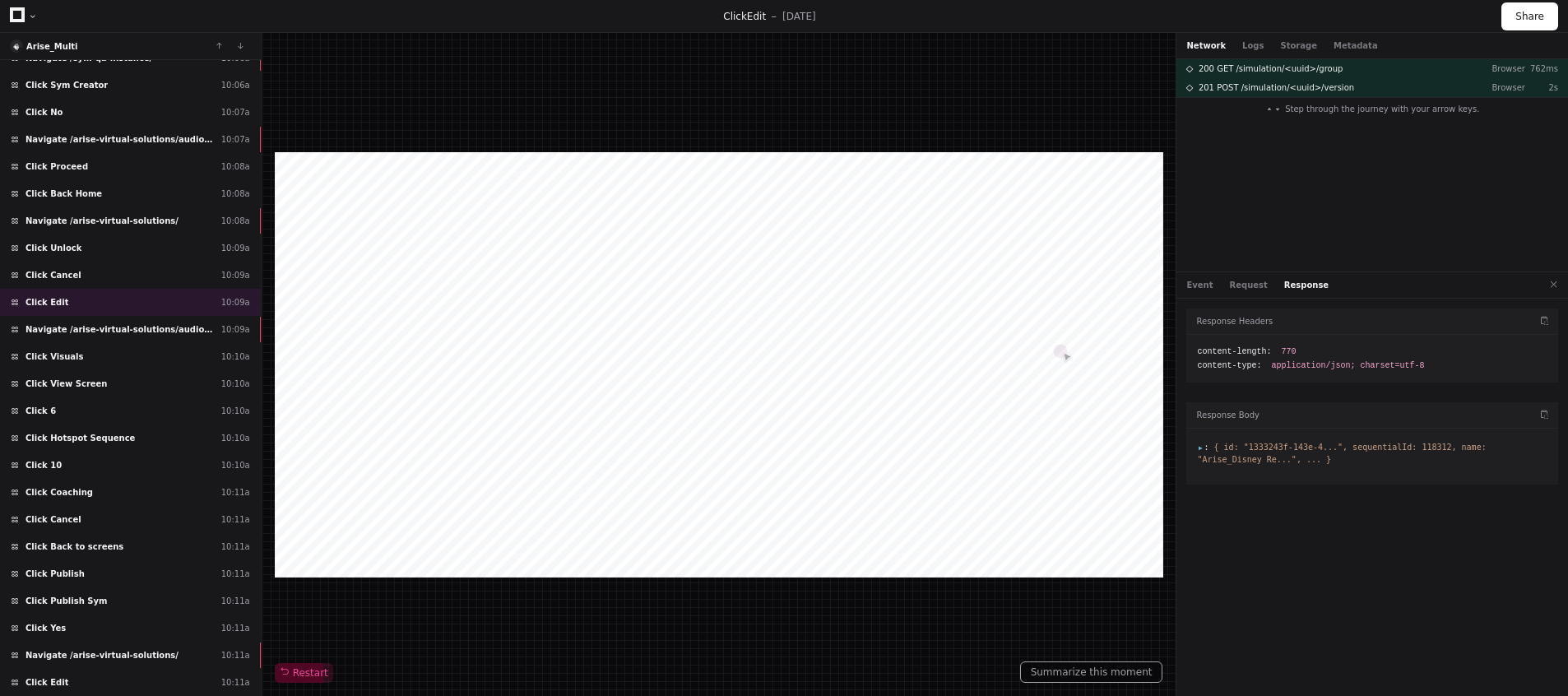
click at [1201, 452] on span ":" at bounding box center [1202, 447] width 11 height 9
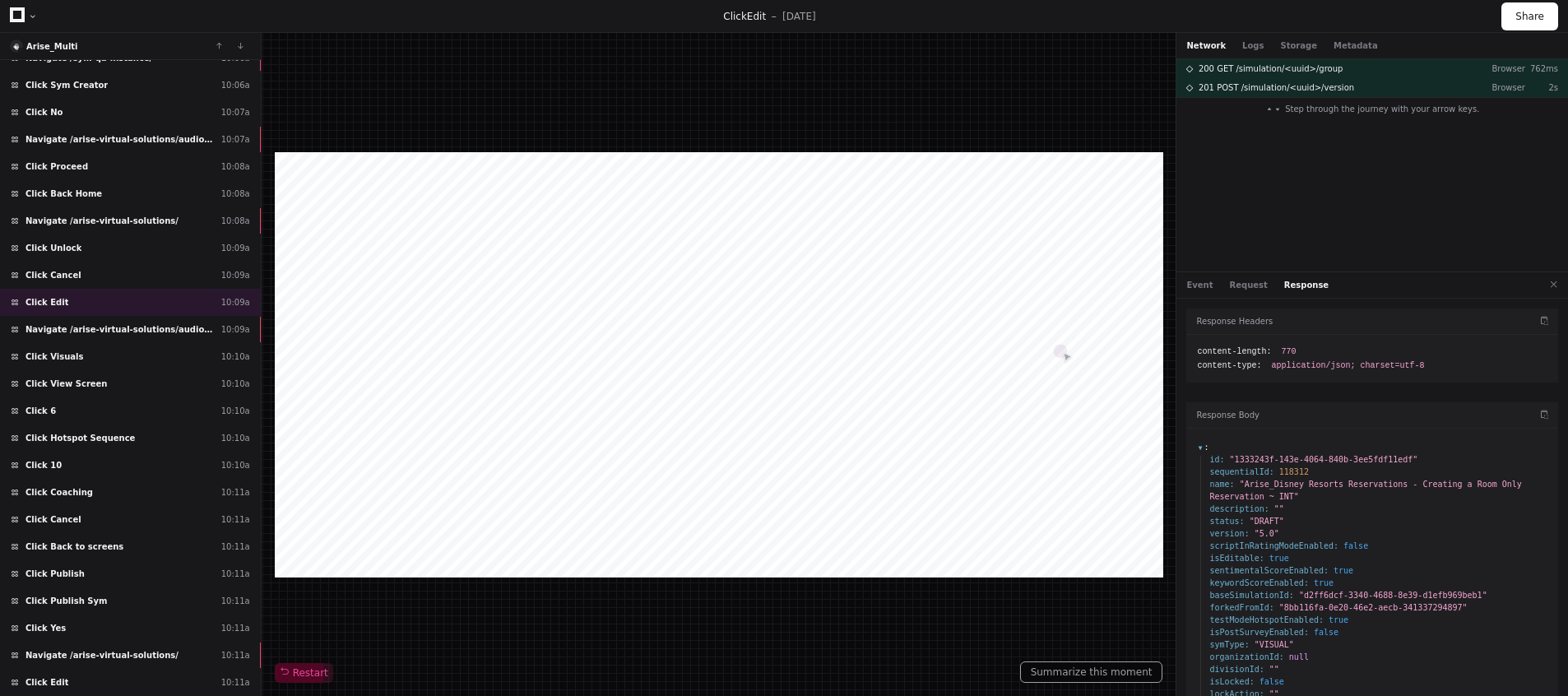
click at [1201, 452] on span ":" at bounding box center [1202, 447] width 11 height 9
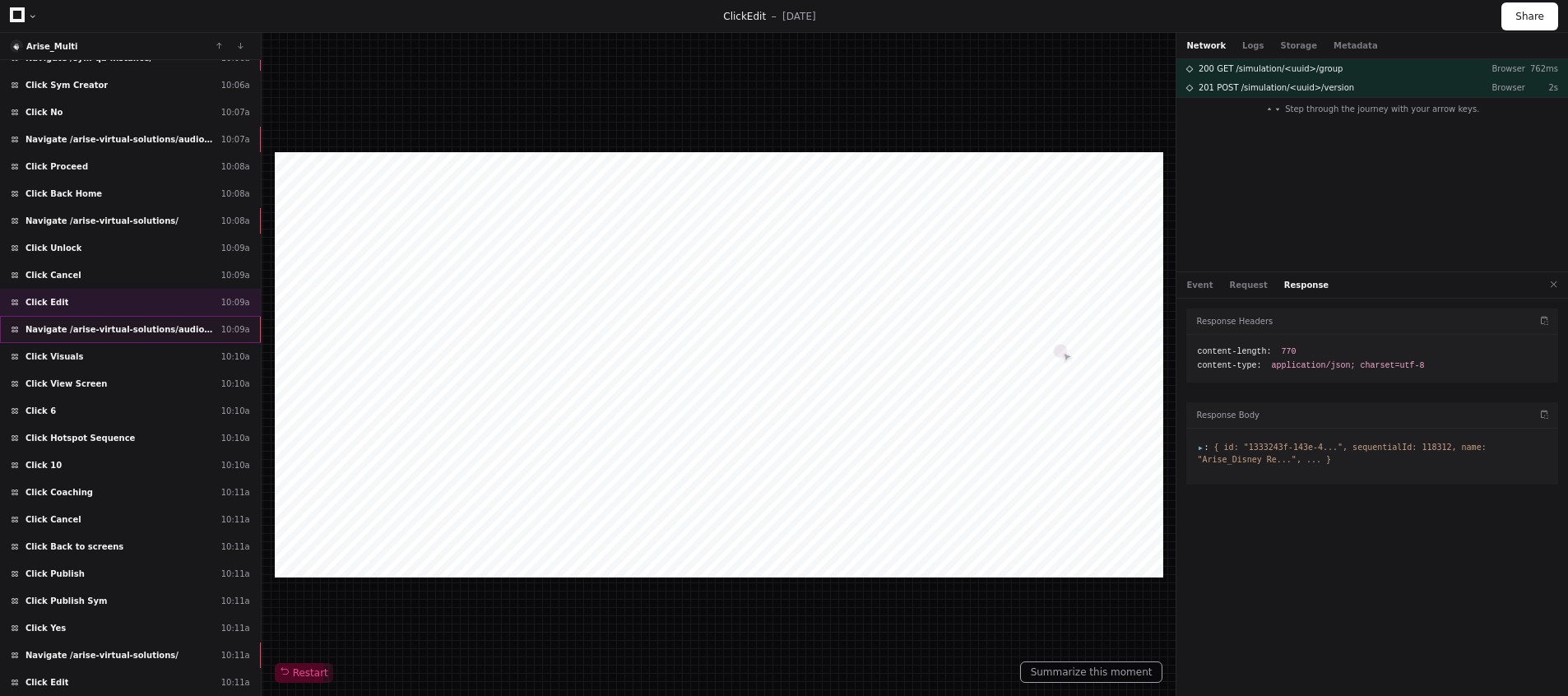
click at [112, 331] on span "Navigate /arise-virtual-solutions/audio-simulation/*/create-sym" at bounding box center [119, 330] width 190 height 12
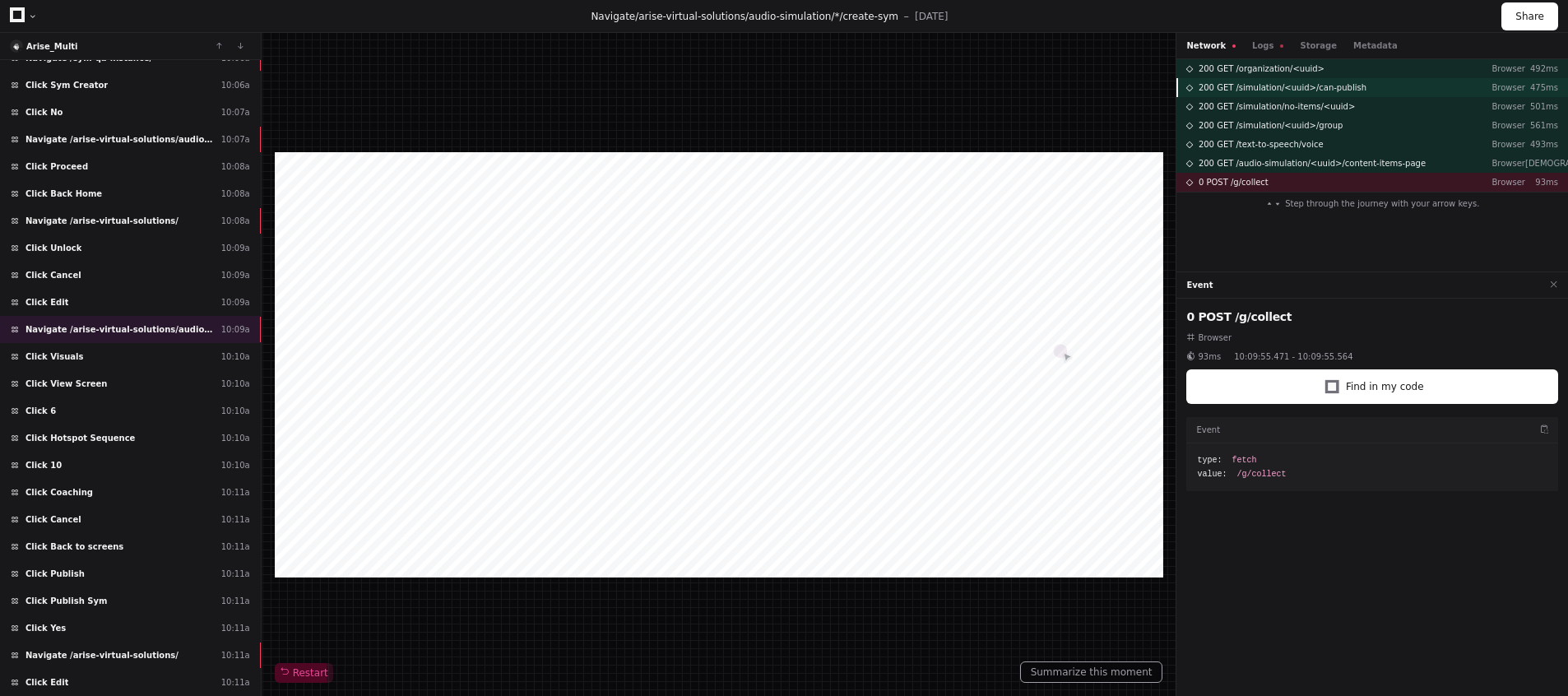
click at [1223, 87] on span "200 GET /simulation/<uuid>/can-publish" at bounding box center [1282, 87] width 168 height 12
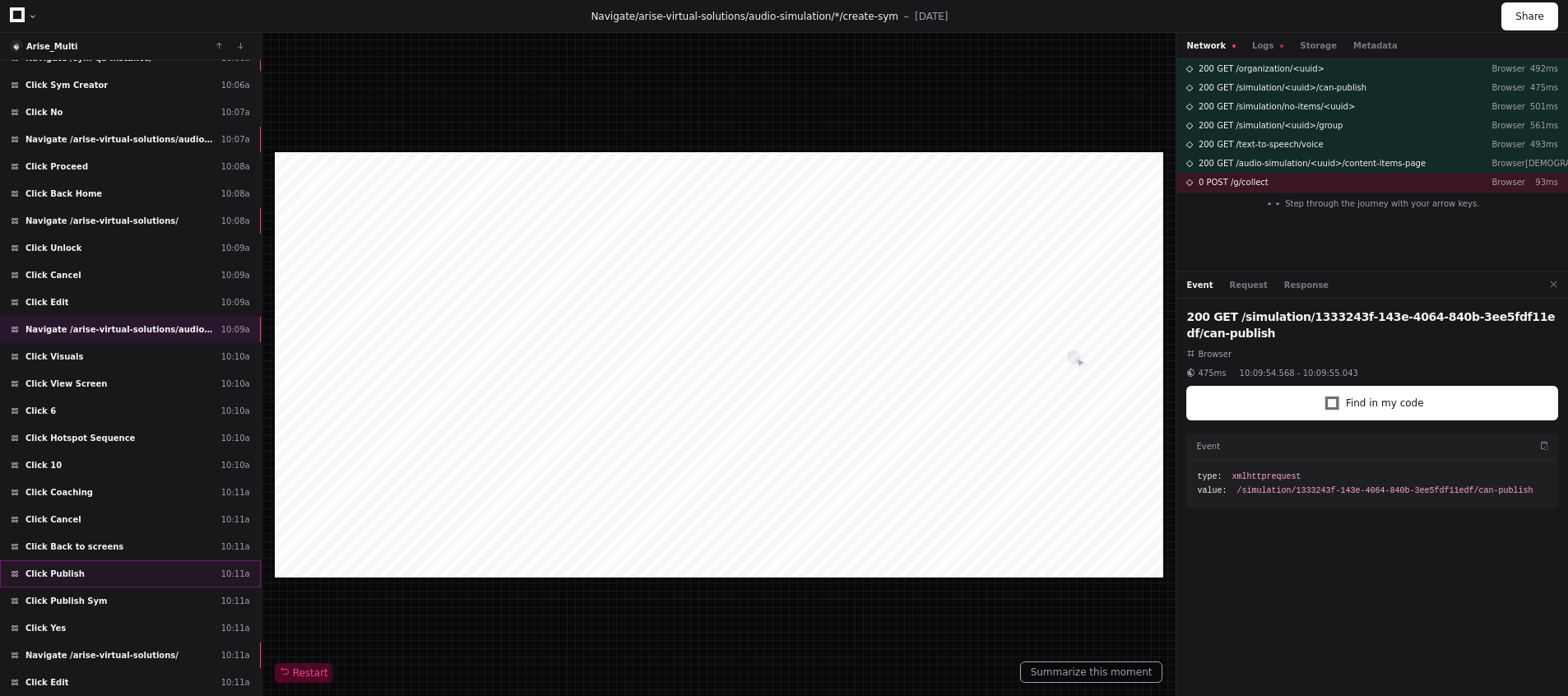
click at [123, 570] on div "Click Publish 10:11a" at bounding box center [130, 573] width 260 height 27
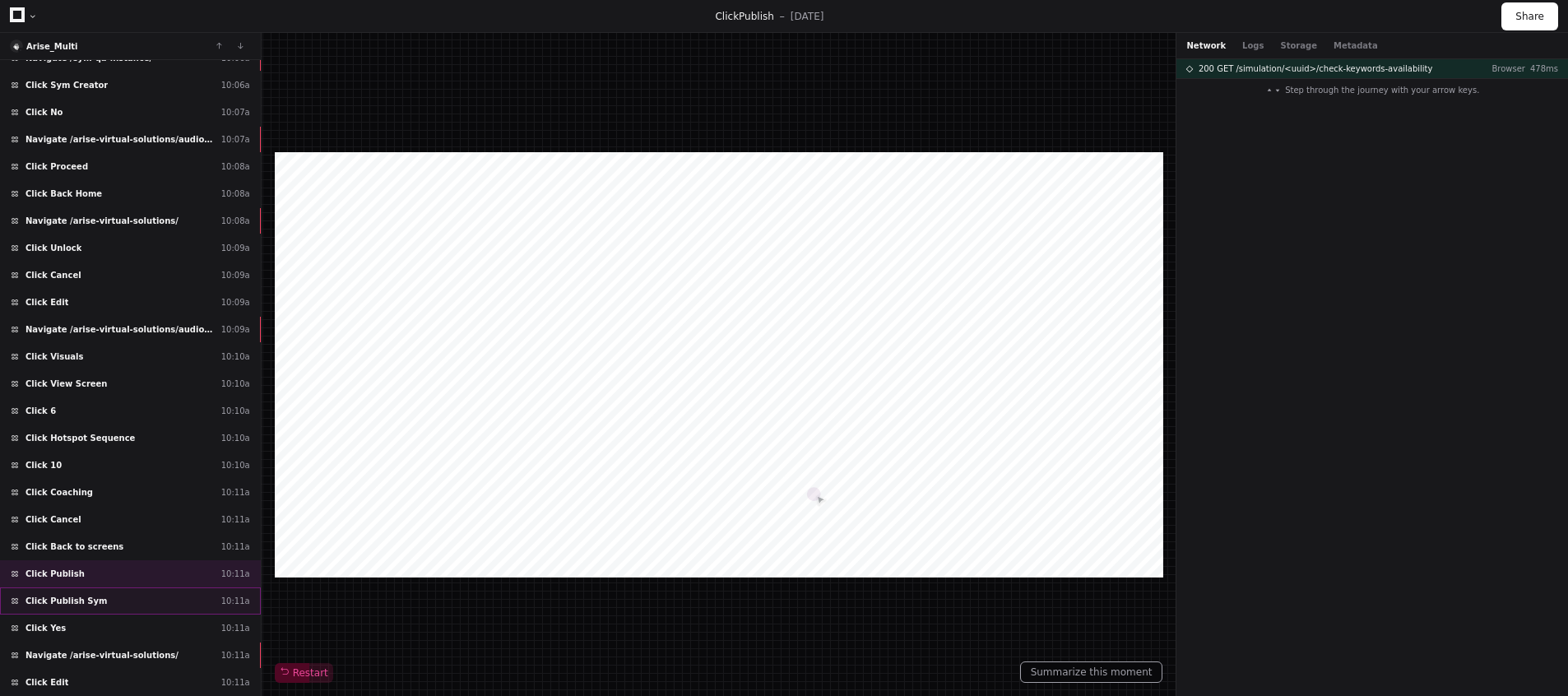
click at [125, 596] on div "Click Publish Sym 10:11a" at bounding box center [130, 601] width 260 height 27
click at [117, 618] on div "Click Yes 10:11a" at bounding box center [130, 628] width 260 height 27
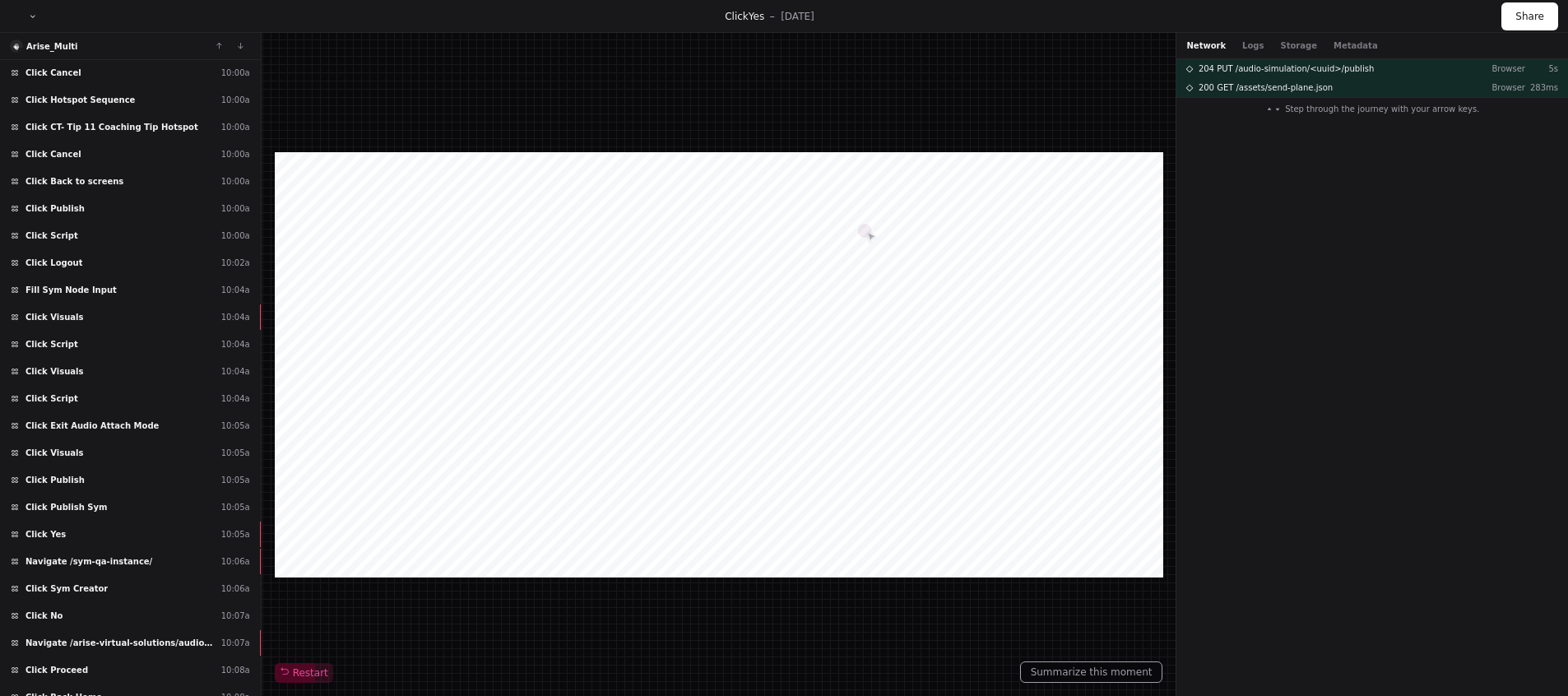
scroll to position [3280, 0]
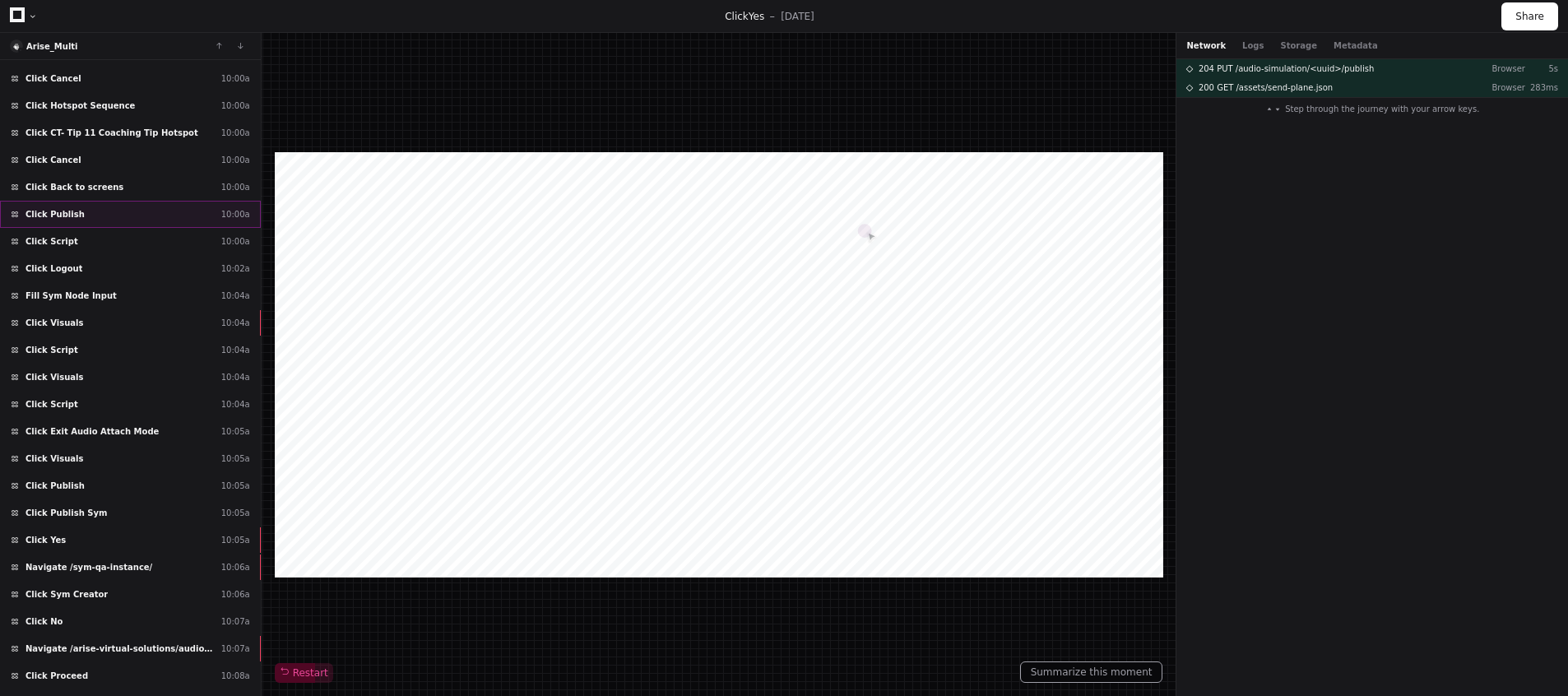
click at [83, 220] on div "Click Publish 10:00a" at bounding box center [130, 214] width 260 height 27
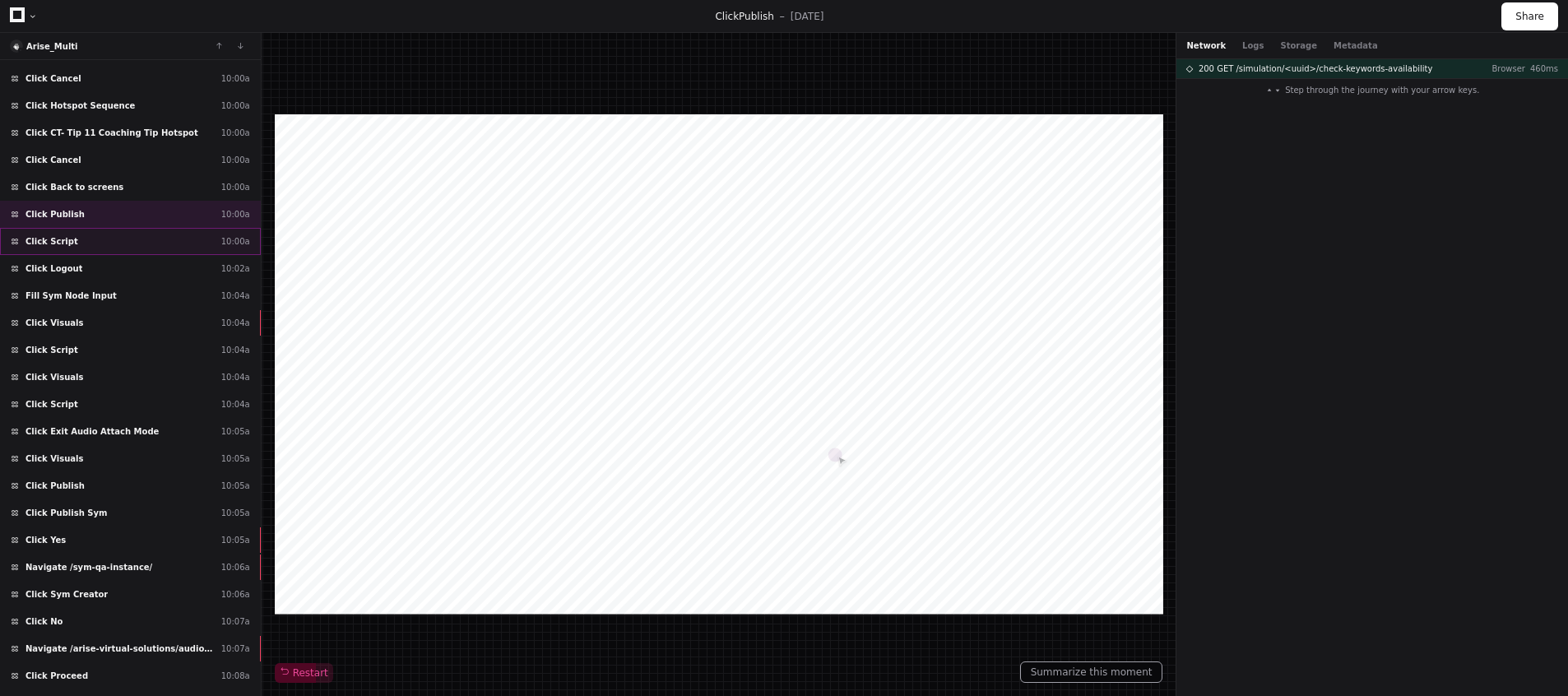
click at [91, 238] on div "Click Script 10:00a" at bounding box center [130, 241] width 260 height 27
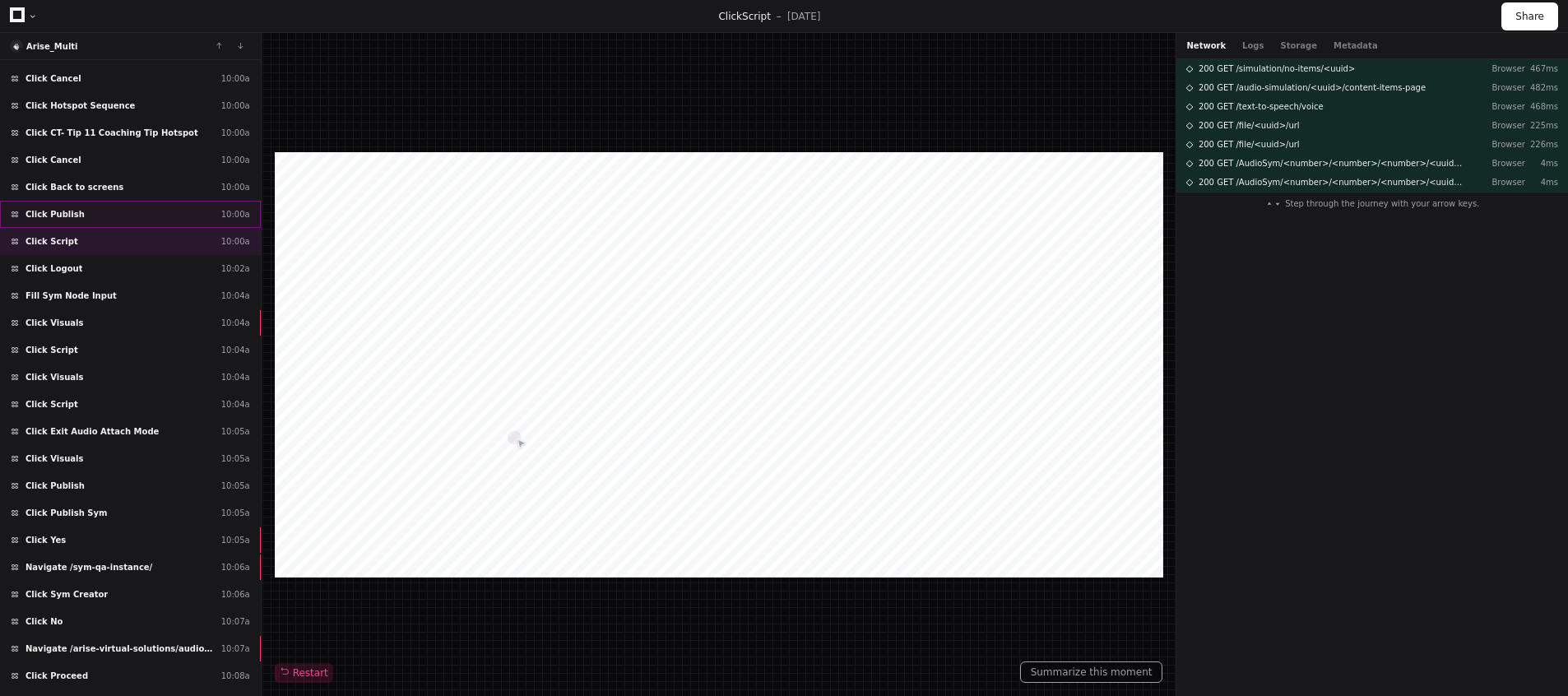
click at [79, 224] on div "Click Publish 10:00a" at bounding box center [130, 214] width 260 height 27
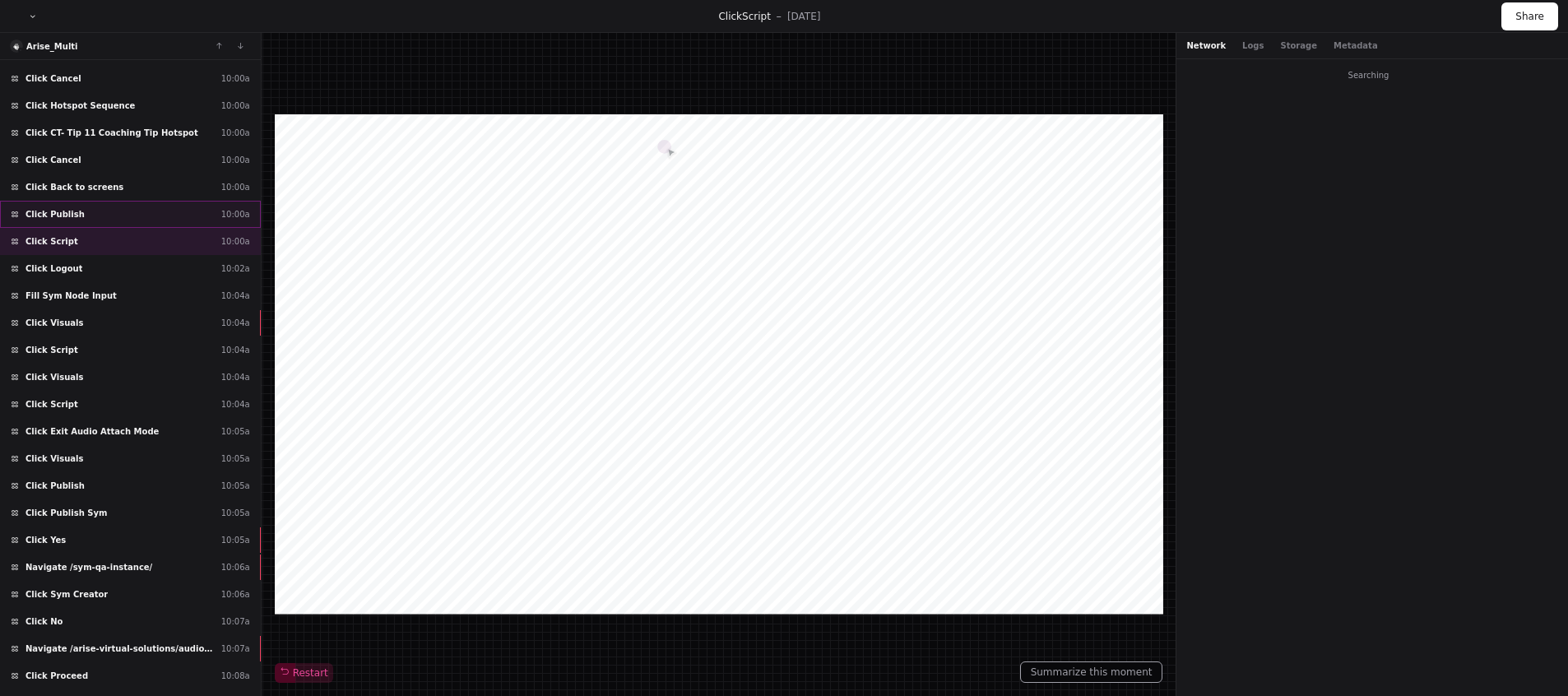
scroll to position [3313, 0]
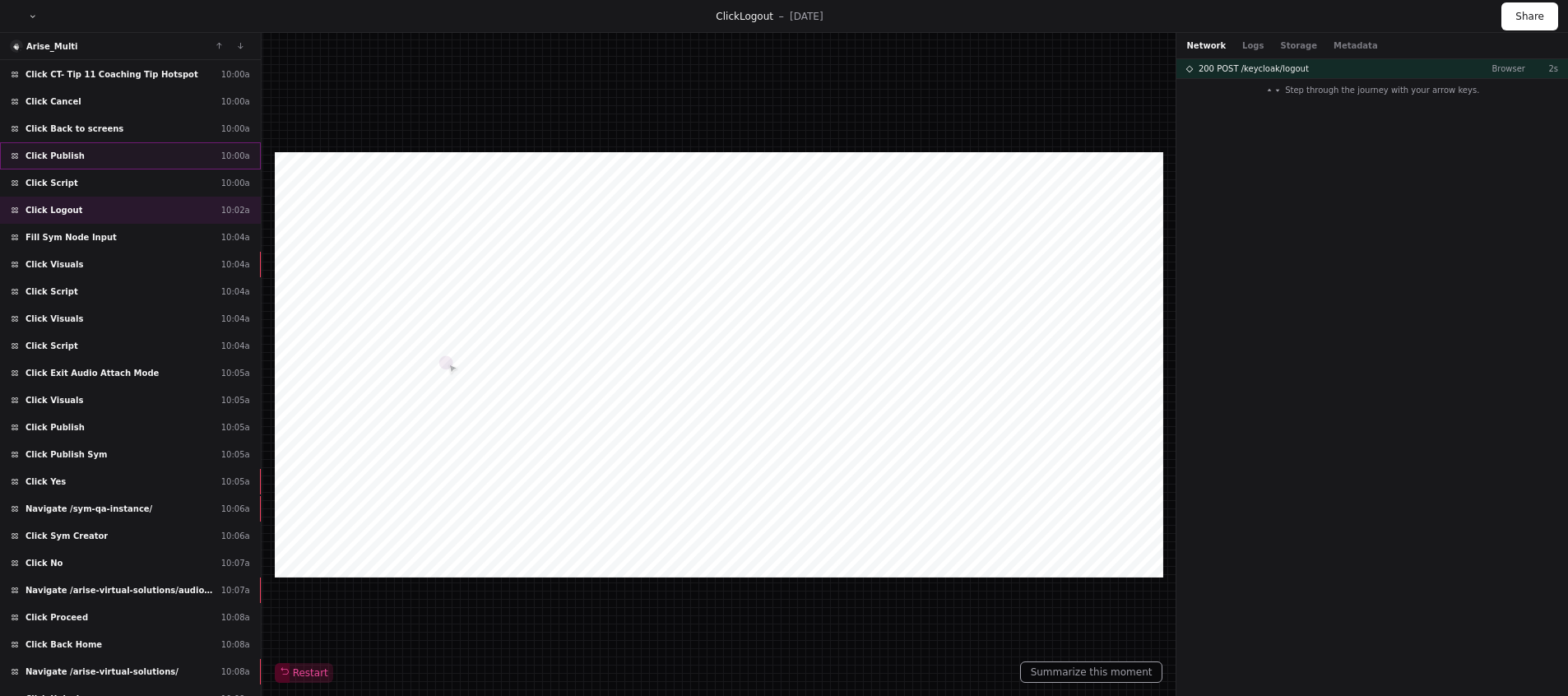
scroll to position [3346, 0]
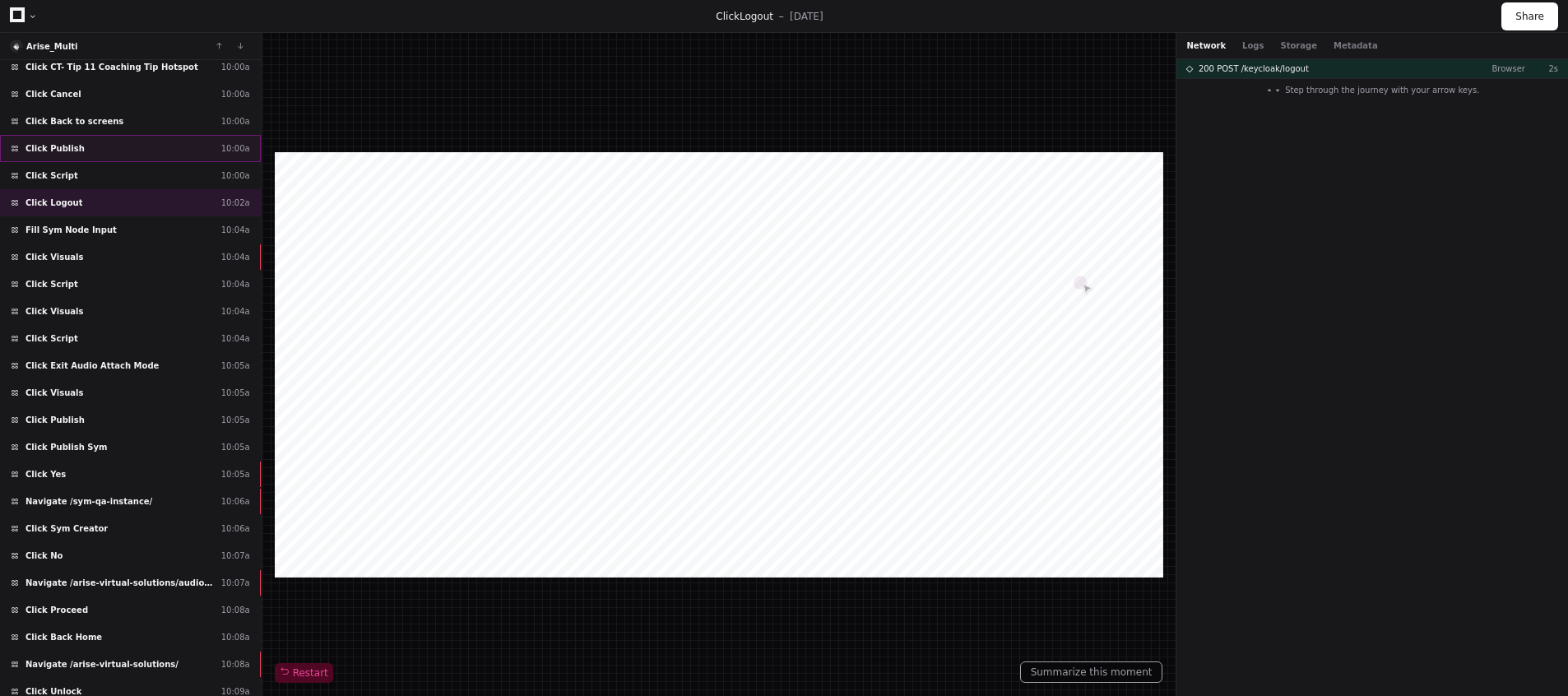
scroll to position [3313, 0]
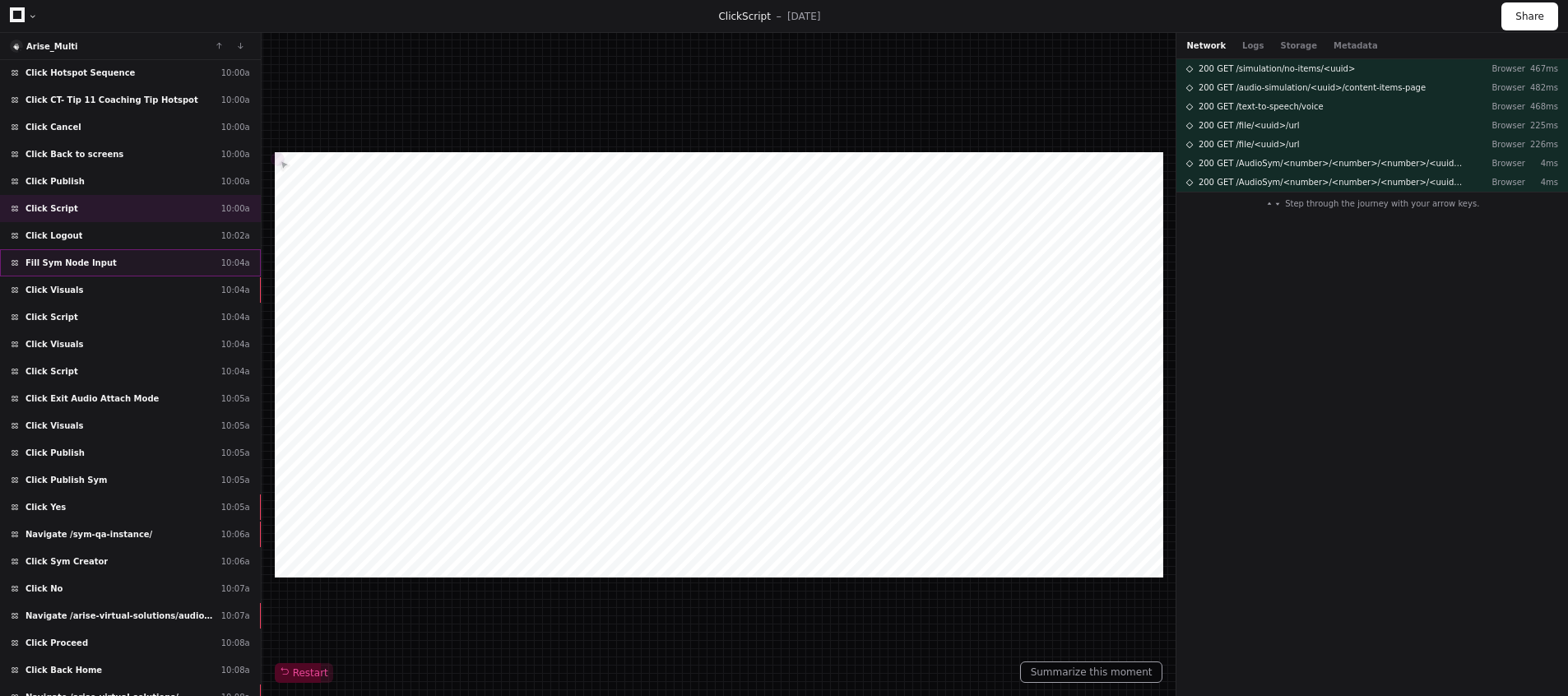
click at [86, 257] on span "Fill Sym Node Input" at bounding box center [71, 263] width 92 height 12
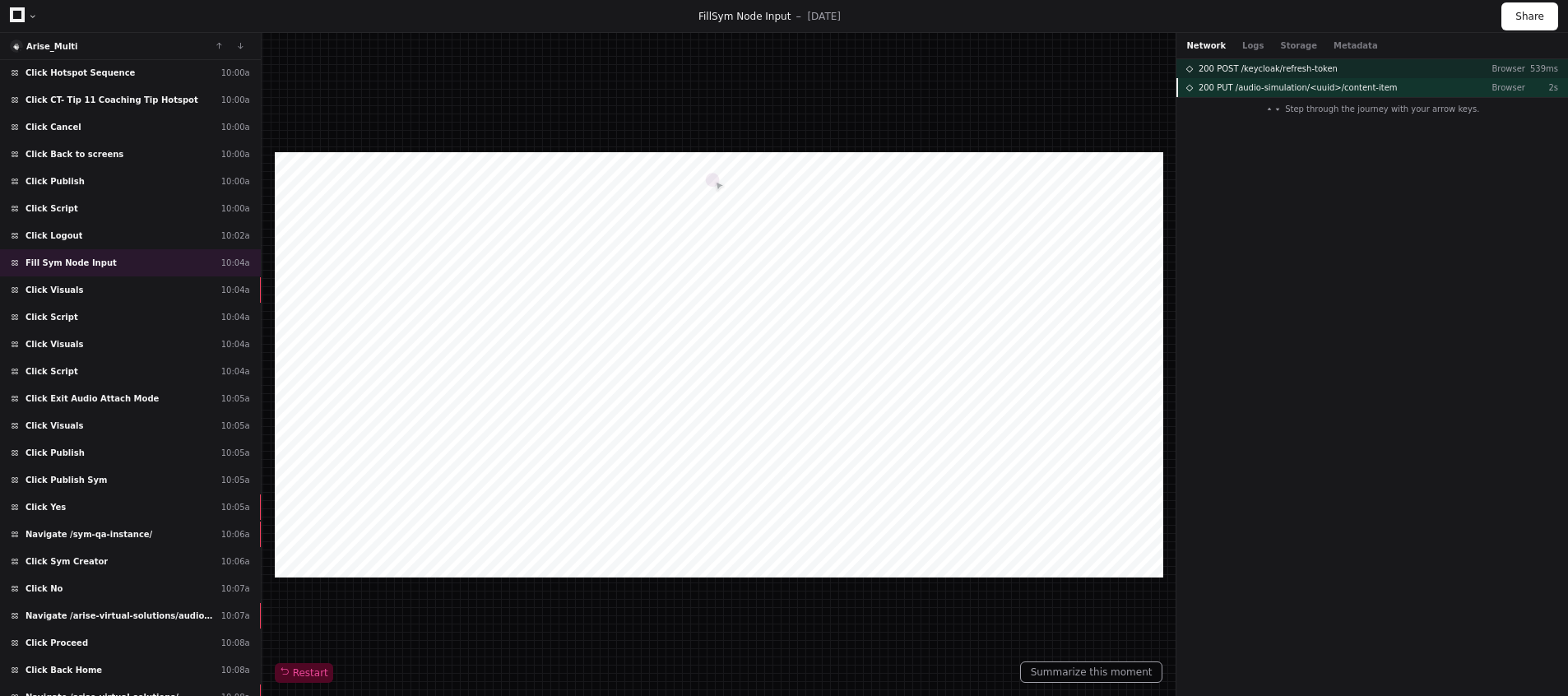
click at [1214, 89] on span "200 PUT /audio-simulation/<uuid>/content-item" at bounding box center [1298, 87] width 199 height 12
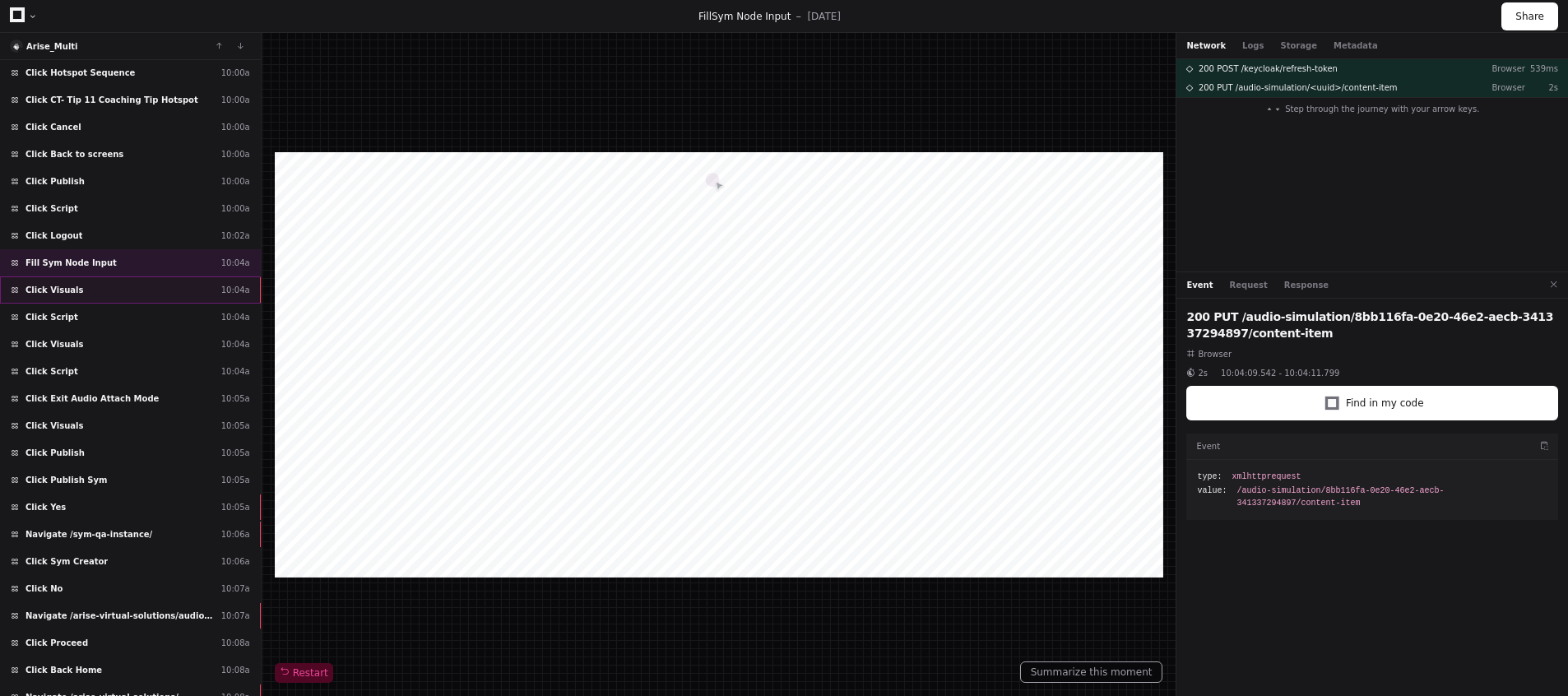
click at [86, 287] on div "Click Visuals 10:04a" at bounding box center [130, 289] width 260 height 27
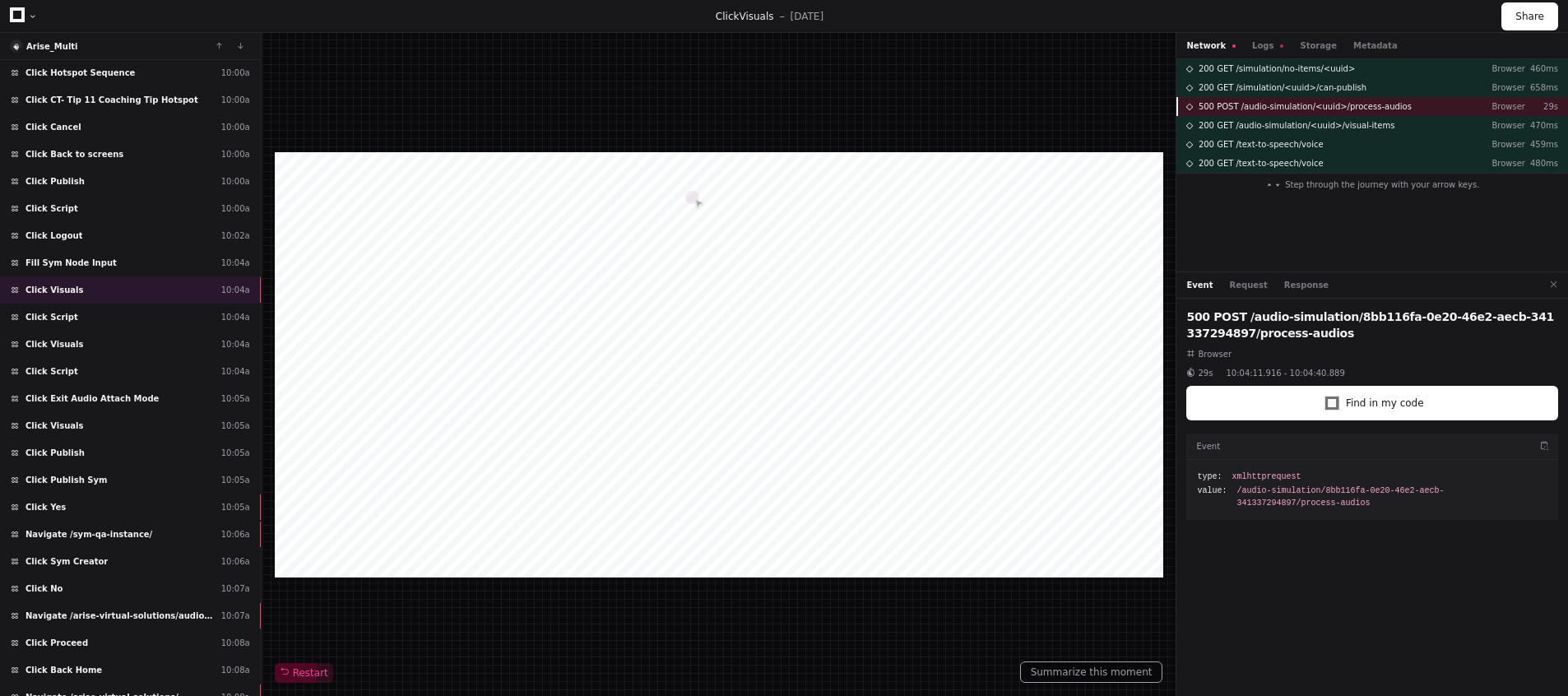
click at [1308, 110] on span "500 POST /audio-simulation/<uuid>/process-audios" at bounding box center [1305, 106] width 213 height 12
click at [1358, 225] on div "200 GET /simulation/no-items/<uuid> Browser 460ms 200 GET /simulation/<uuid>/ca…" at bounding box center [1372, 164] width 391 height 212
click at [1340, 107] on span "500 POST /audio-simulation/<uuid>/process-audios" at bounding box center [1305, 106] width 213 height 12
click at [1228, 120] on span "200 GET /audio-simulation/<uuid>/visual-items" at bounding box center [1296, 126] width 196 height 12
click at [1220, 104] on span "500 POST /audio-simulation/<uuid>/process-audios" at bounding box center [1305, 106] width 213 height 12
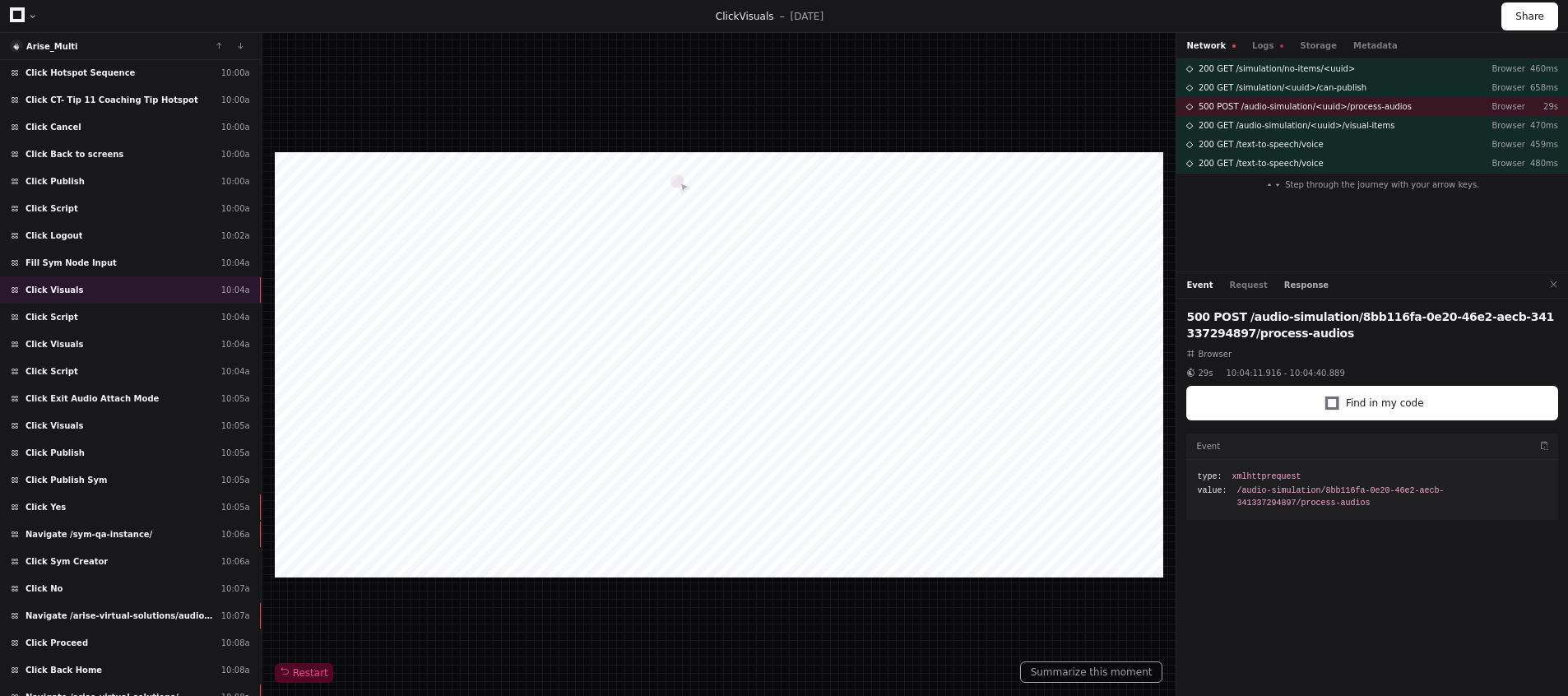
click at [1294, 291] on button "Response" at bounding box center [1306, 285] width 44 height 12
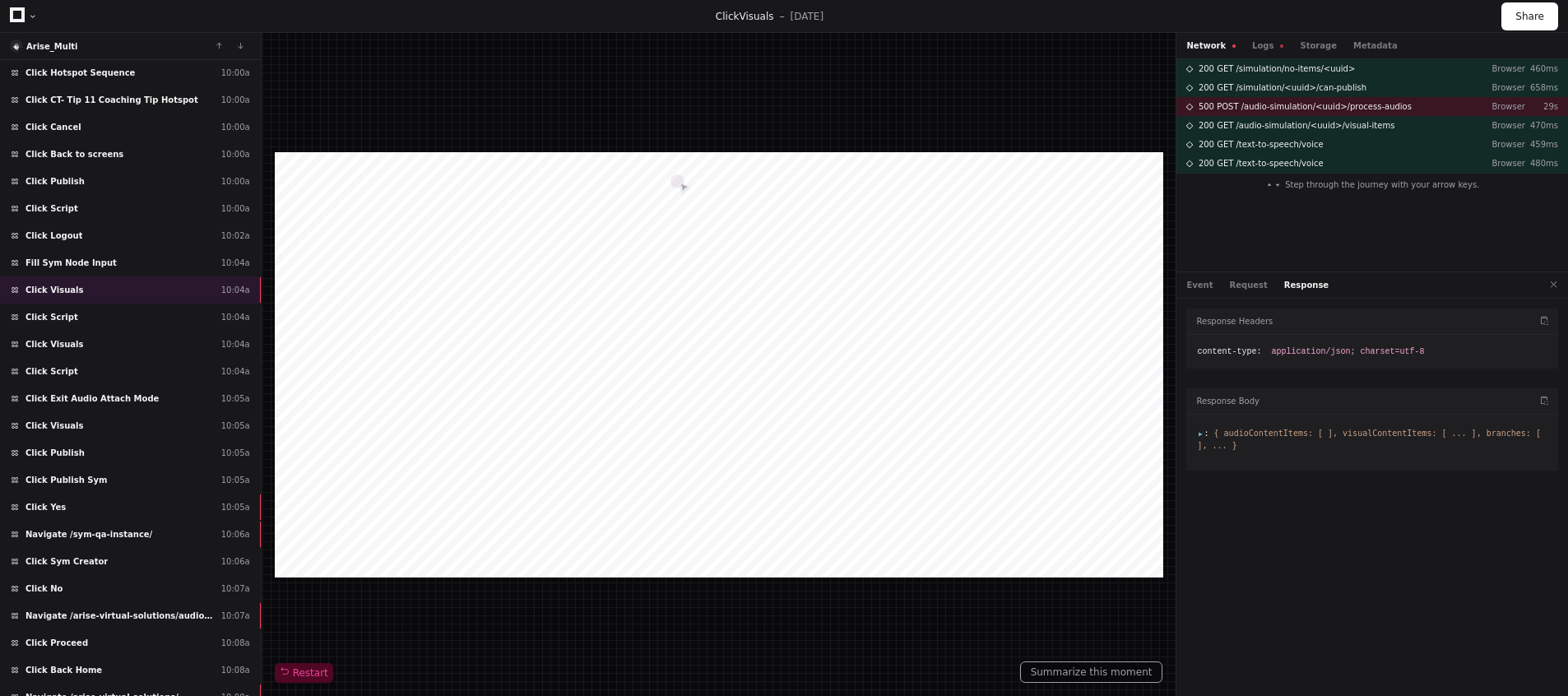
click at [1197, 434] on span ":" at bounding box center [1202, 433] width 11 height 9
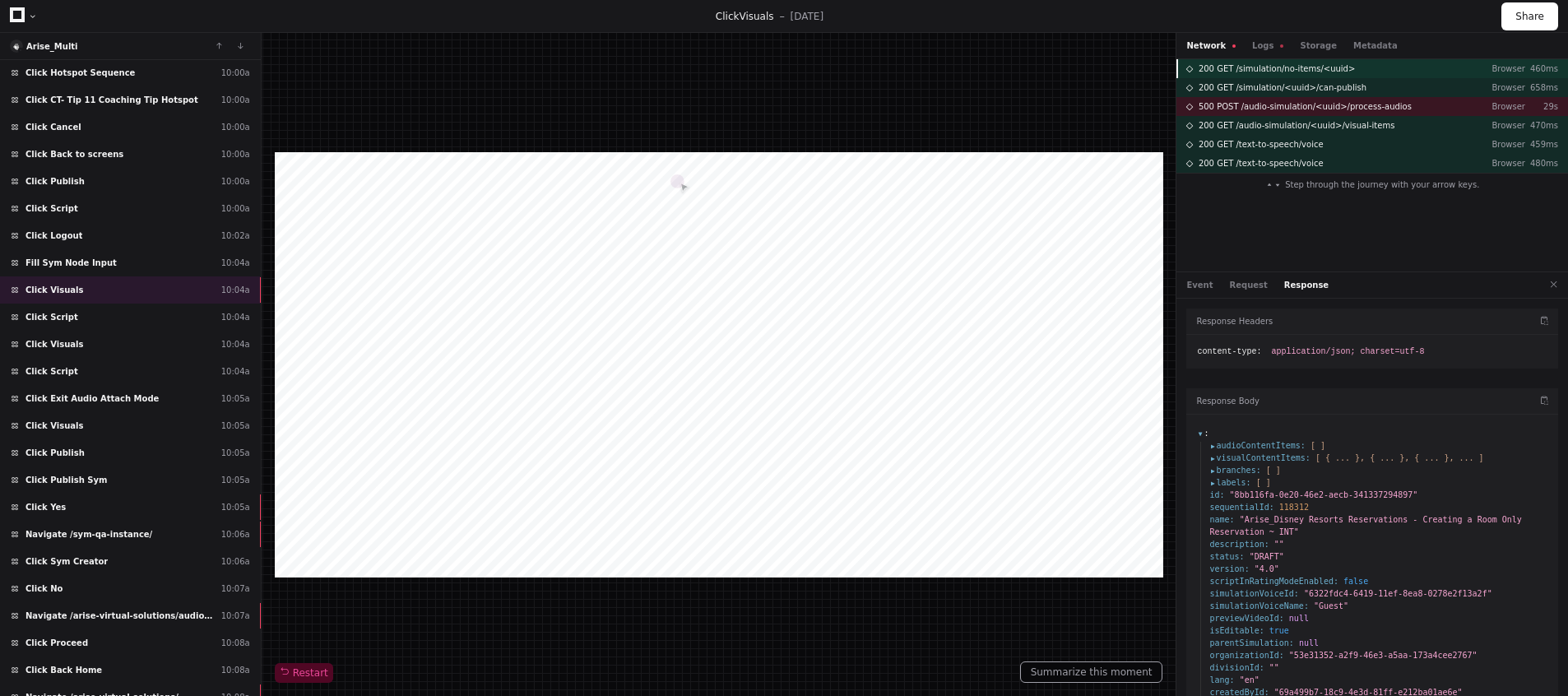
click at [1301, 71] on span "200 GET /simulation/no-items/<uuid>" at bounding box center [1276, 68] width 157 height 12
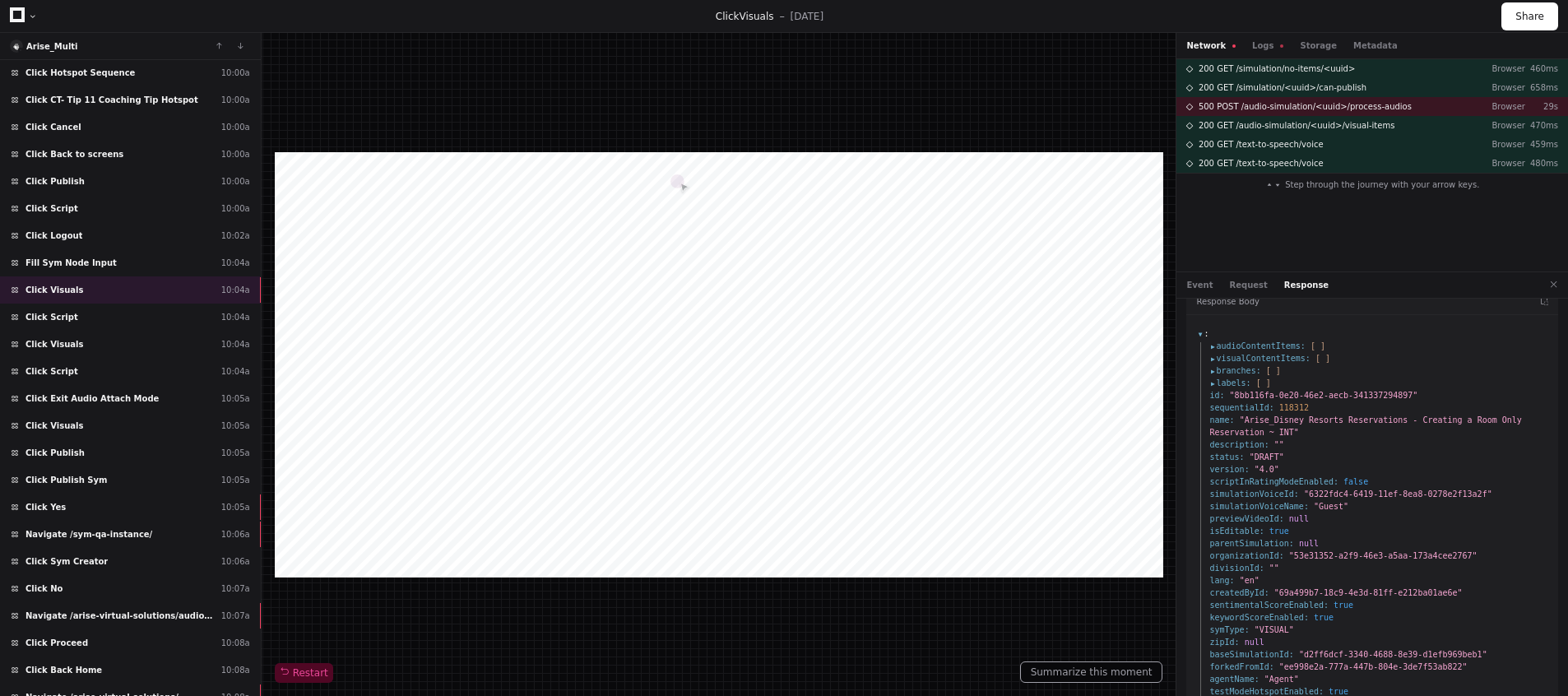
scroll to position [95, 0]
click at [1260, 164] on span "200 GET /text-to-speech/voice" at bounding box center [1261, 164] width 125 height 12
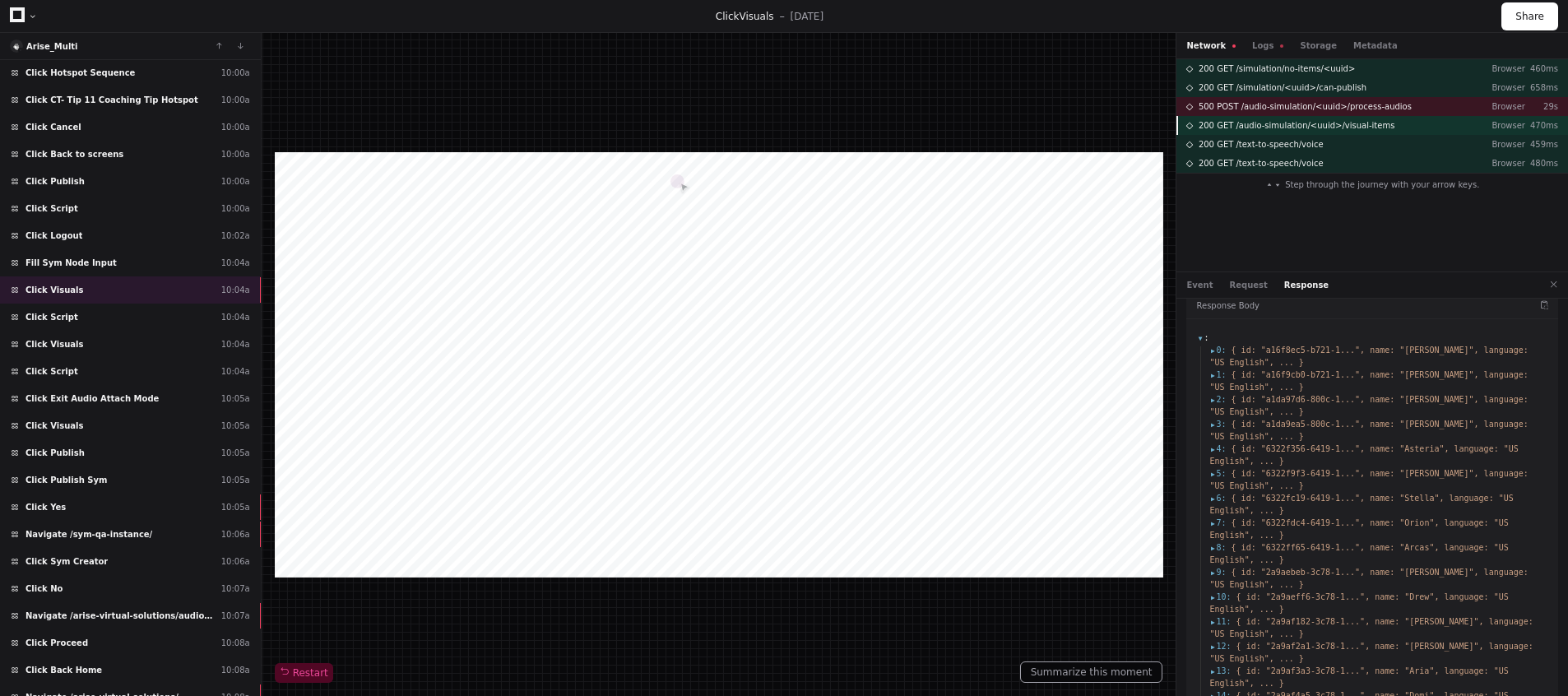
click at [1241, 122] on span "200 GET /audio-simulation/<uuid>/visual-items" at bounding box center [1296, 126] width 196 height 12
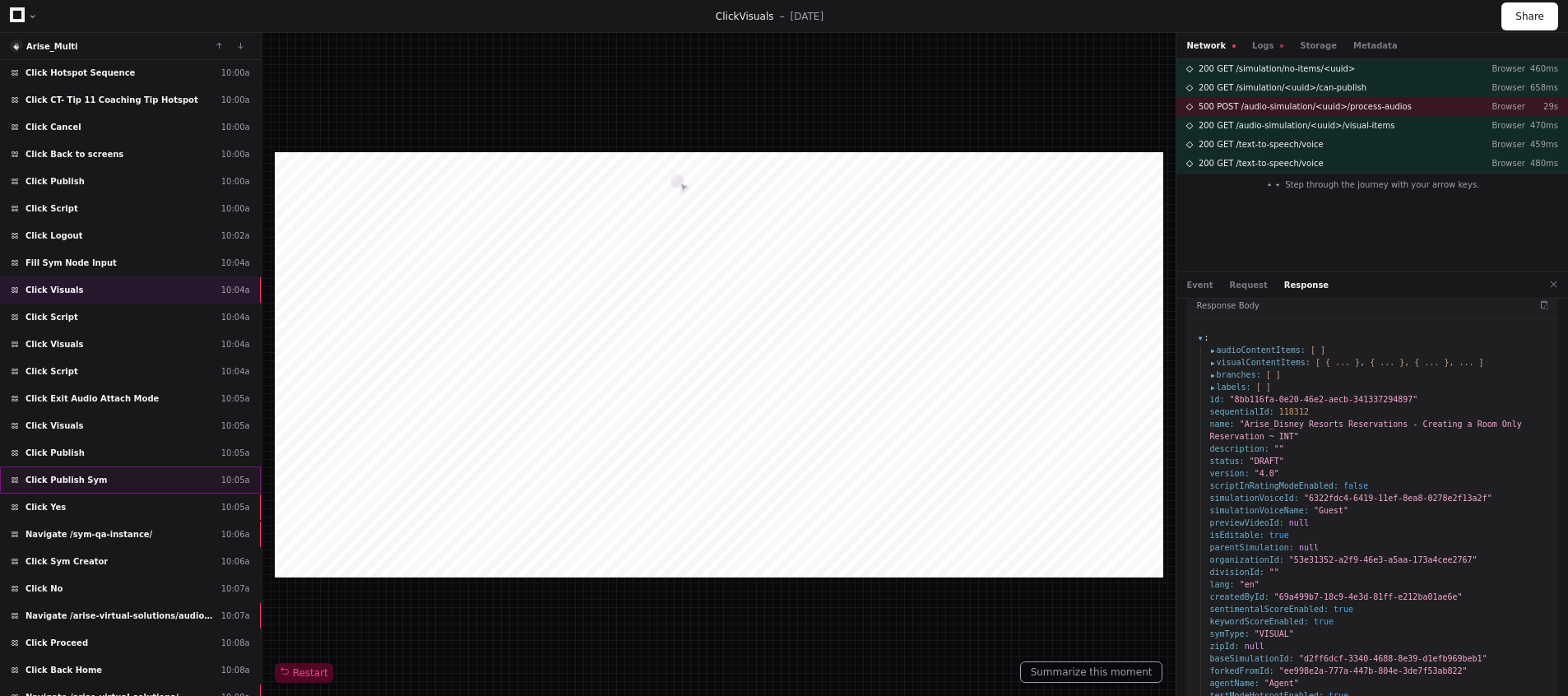
click at [133, 468] on div "Click Publish Sym 10:05a" at bounding box center [130, 480] width 260 height 27
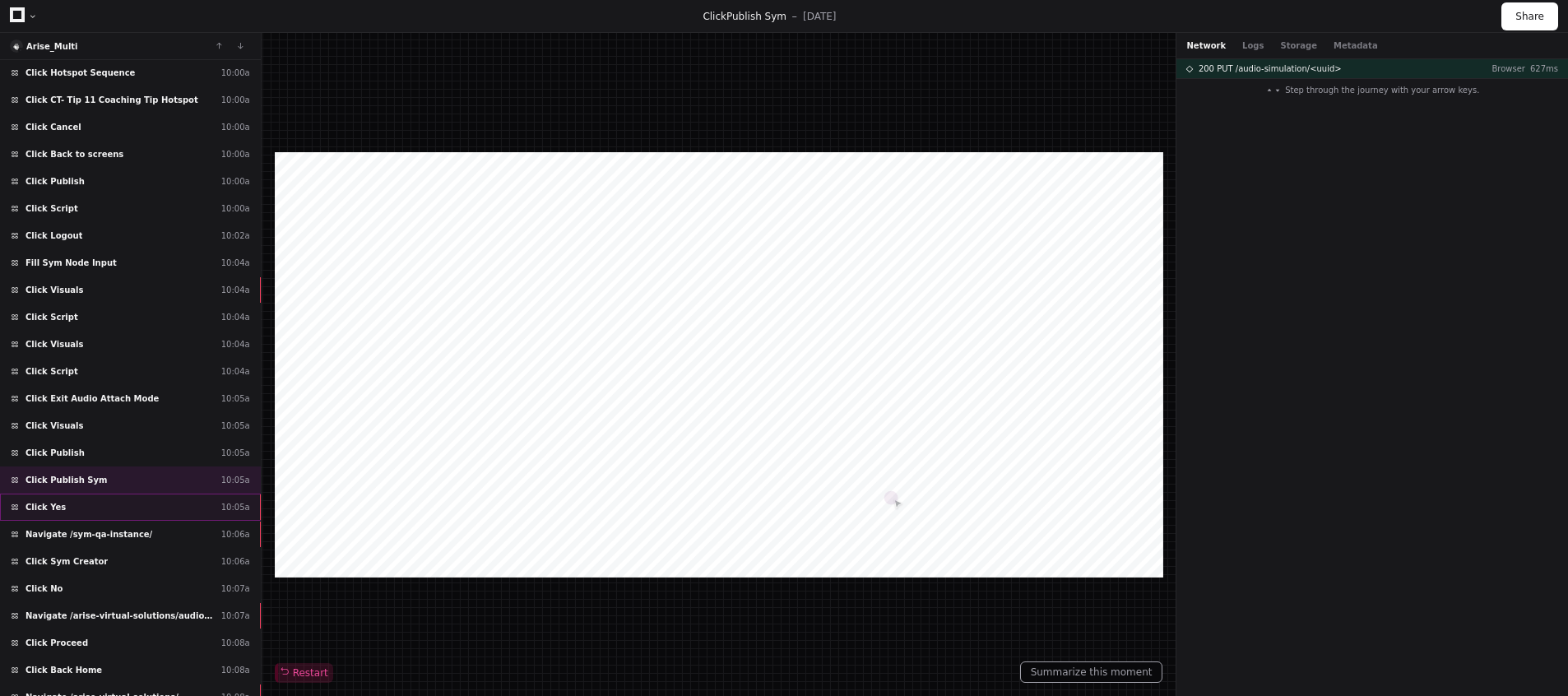
click at [124, 499] on div "Click Yes 10:05a" at bounding box center [130, 506] width 260 height 27
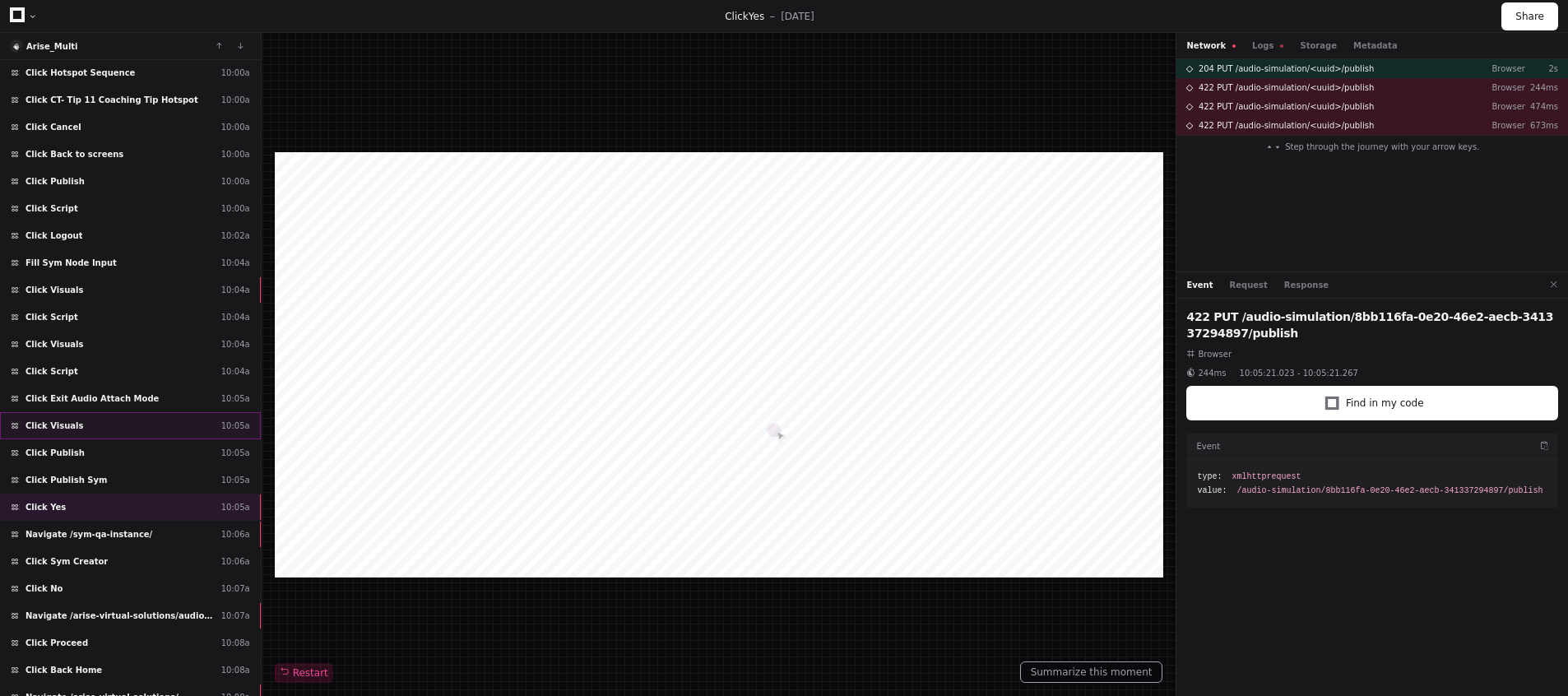
click at [73, 429] on span "Click Visuals" at bounding box center [54, 426] width 58 height 12
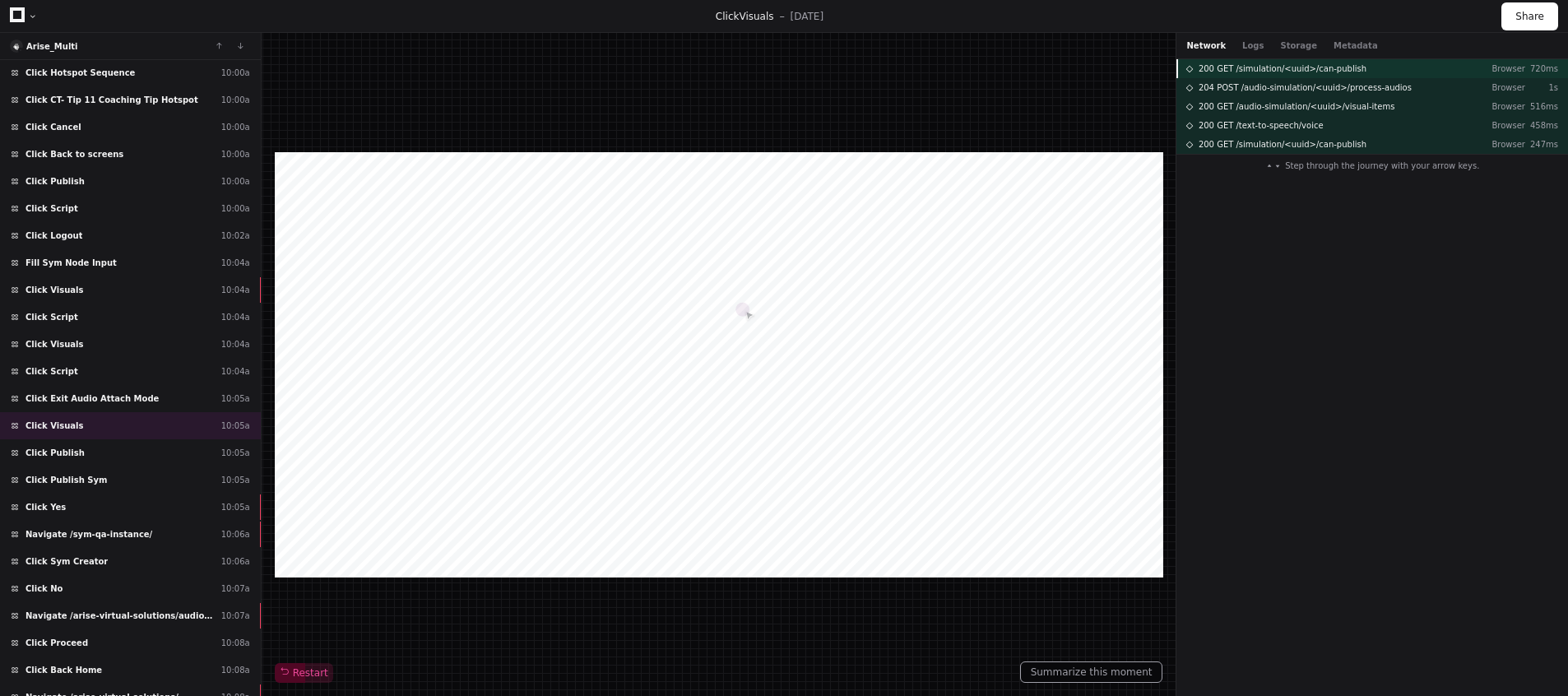
click at [1259, 65] on span "200 GET /simulation/<uuid>/can-publish" at bounding box center [1282, 68] width 168 height 12
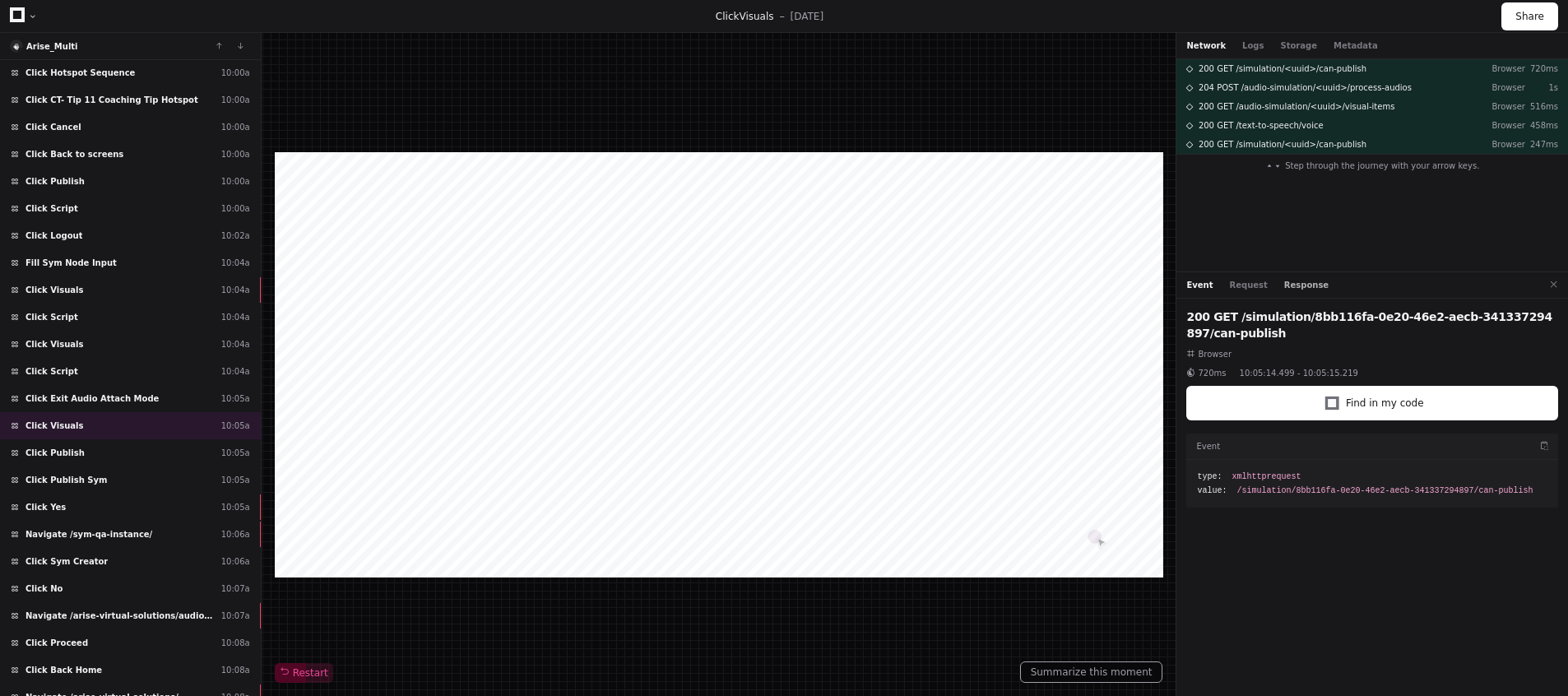
click at [1290, 287] on button "Response" at bounding box center [1306, 285] width 44 height 12
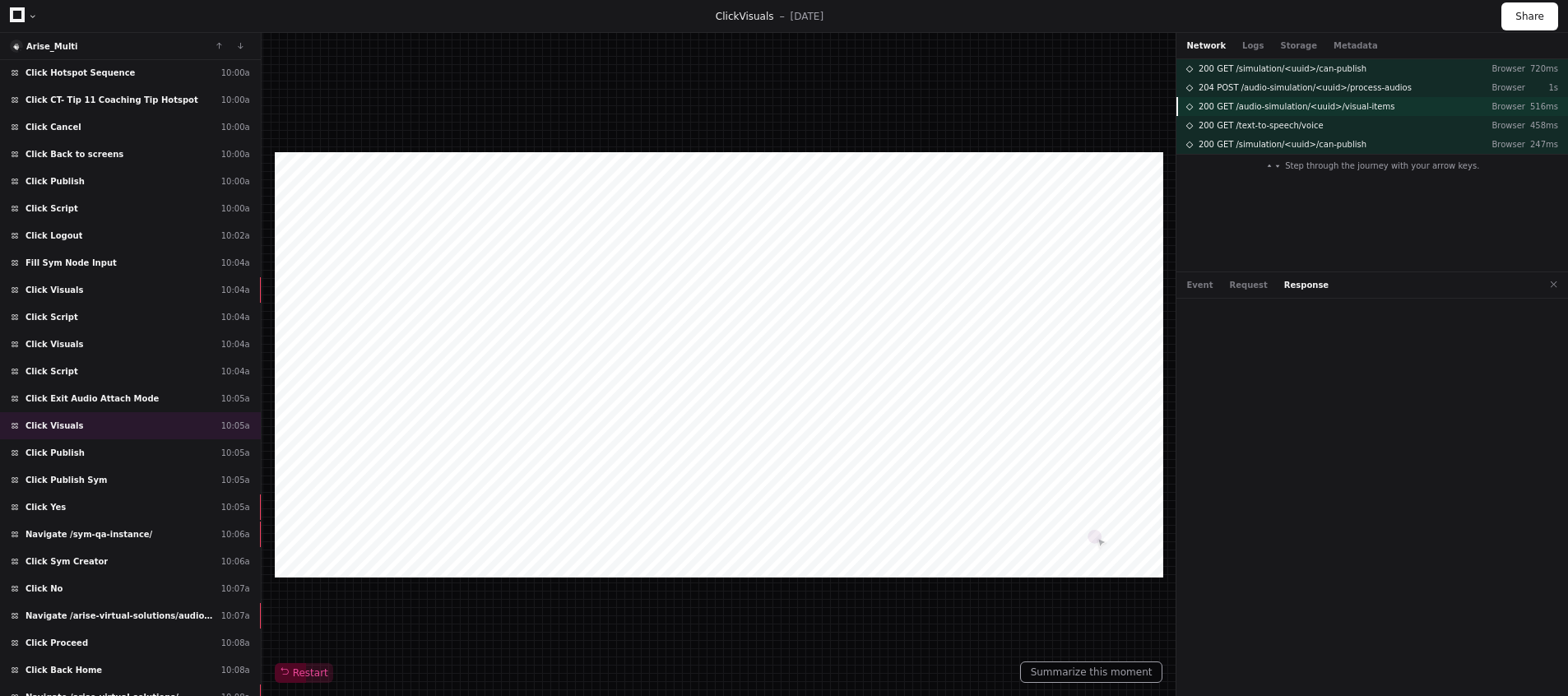
click at [1311, 98] on div "200 GET /audio-simulation/<uuid>/visual-items Browser 516ms" at bounding box center [1372, 106] width 391 height 19
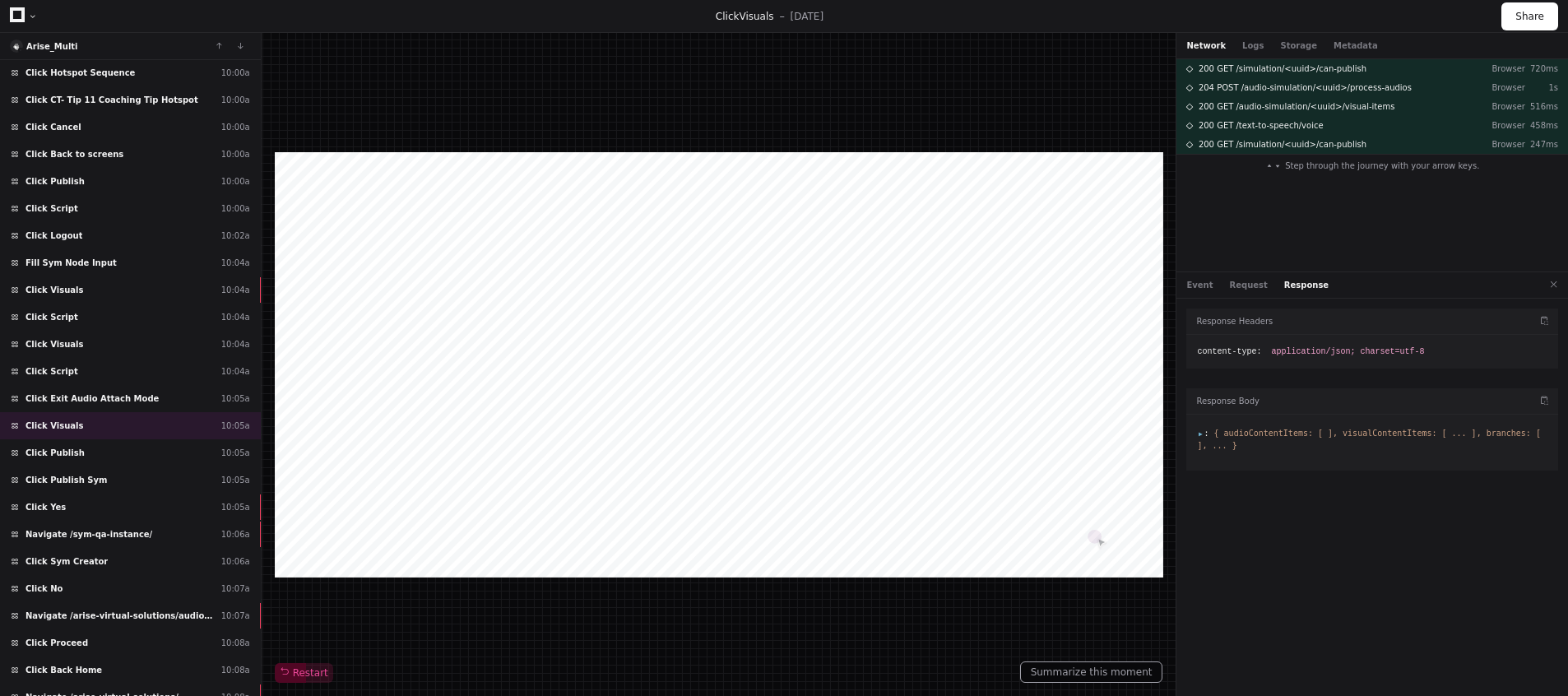
click at [1200, 433] on span ":" at bounding box center [1202, 433] width 11 height 9
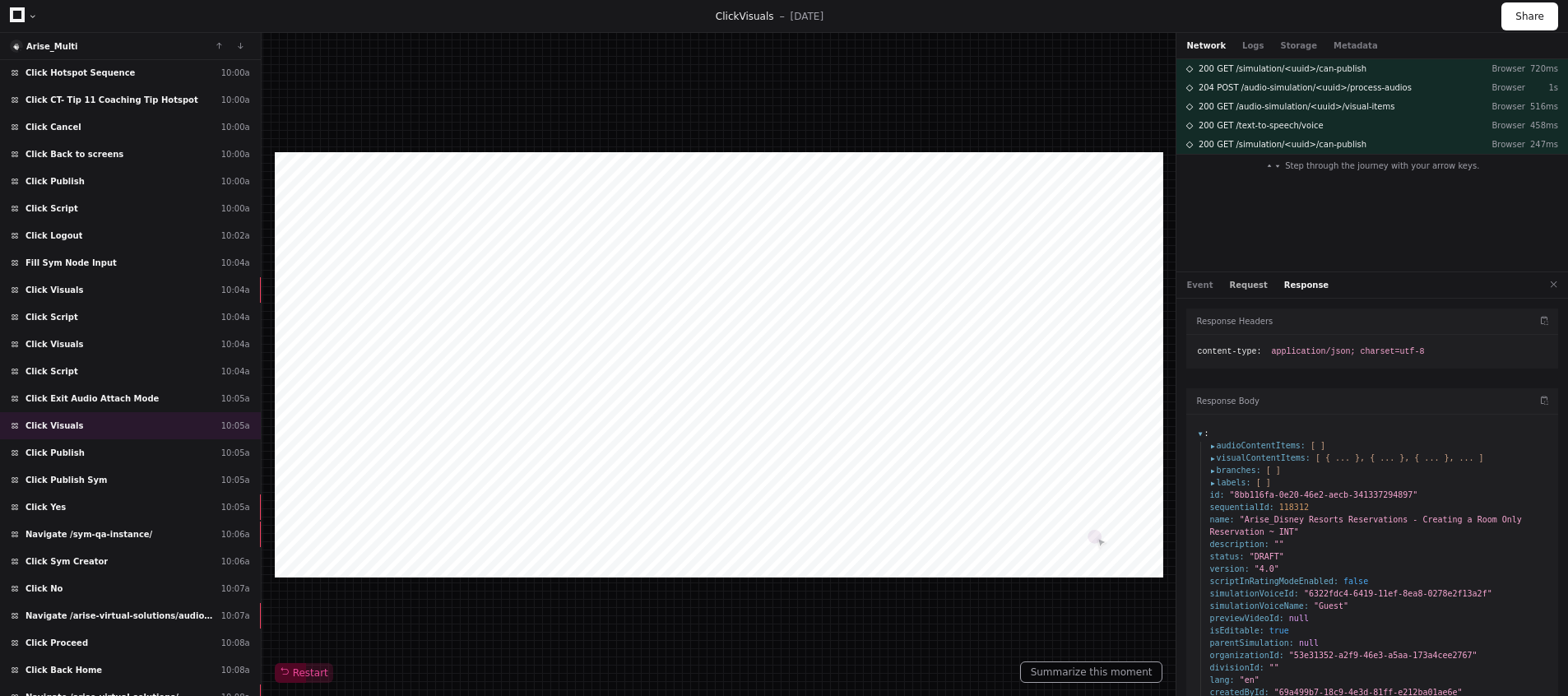
click at [1234, 290] on button "Request" at bounding box center [1249, 285] width 38 height 12
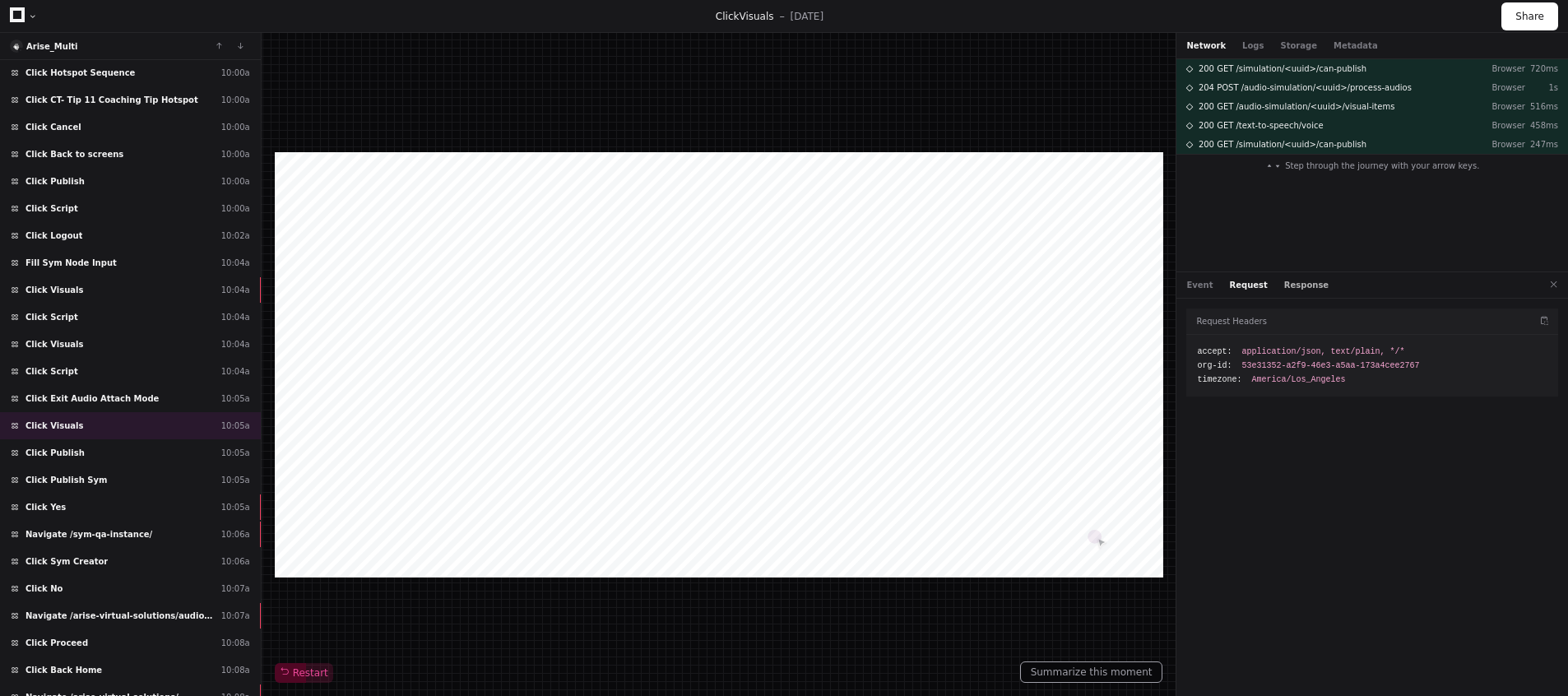
click at [1284, 288] on button "Response" at bounding box center [1306, 285] width 44 height 12
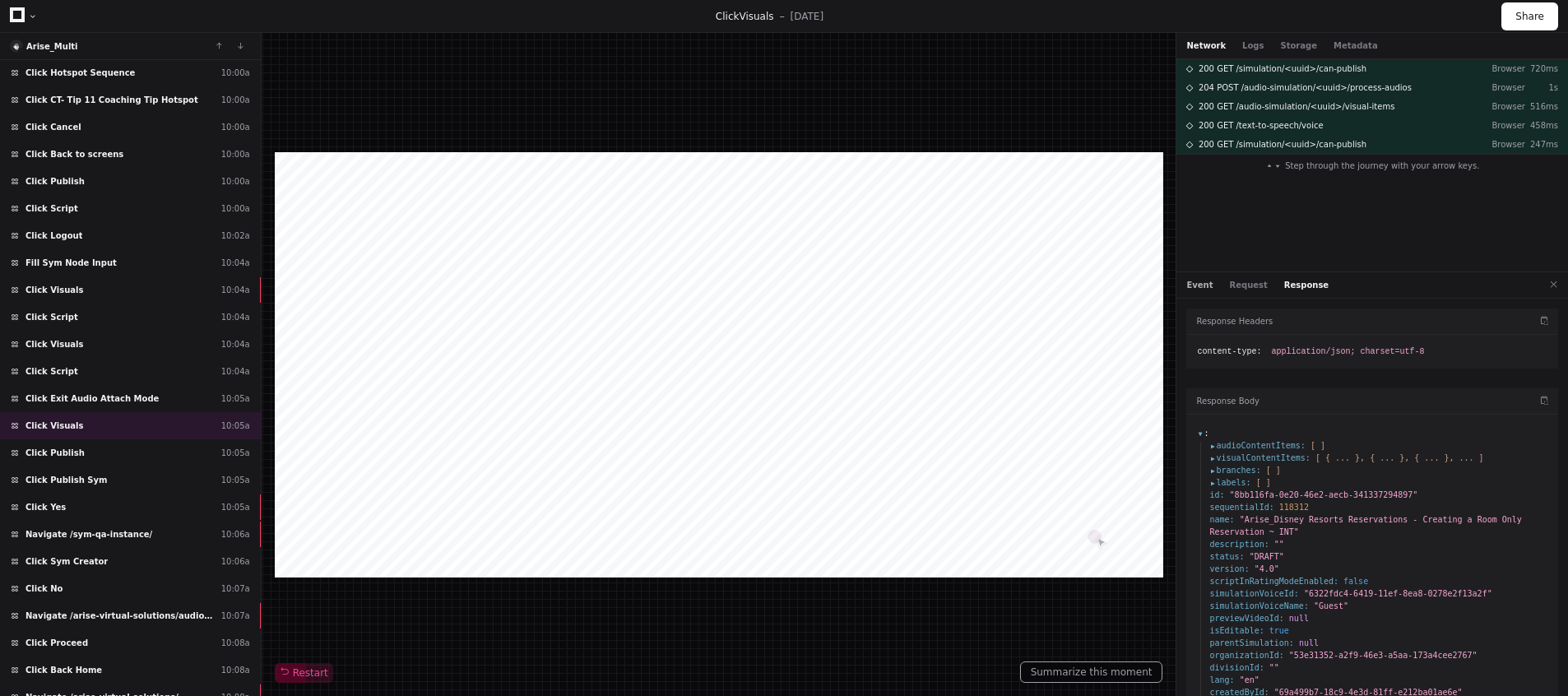
click at [1195, 281] on button "Event" at bounding box center [1199, 285] width 26 height 12
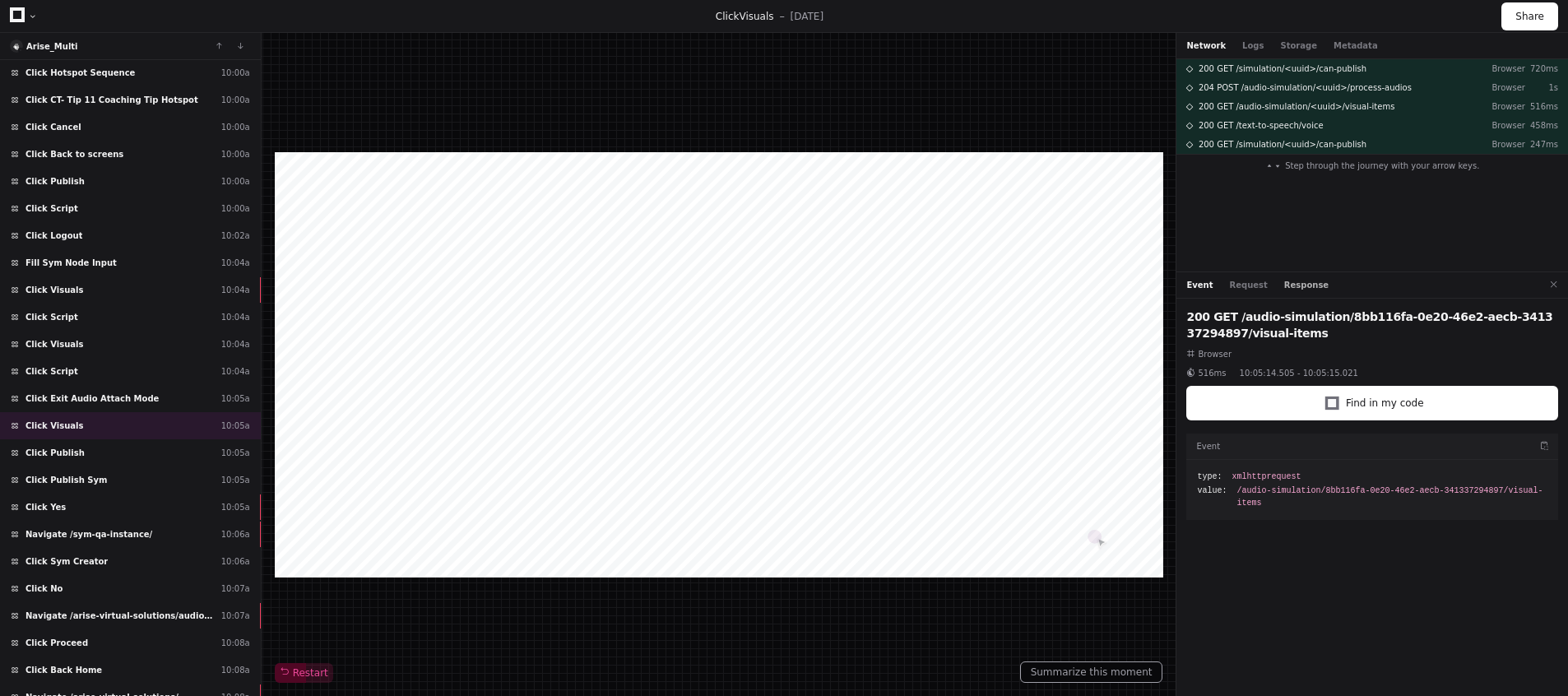
click at [1294, 287] on button "Response" at bounding box center [1306, 285] width 44 height 12
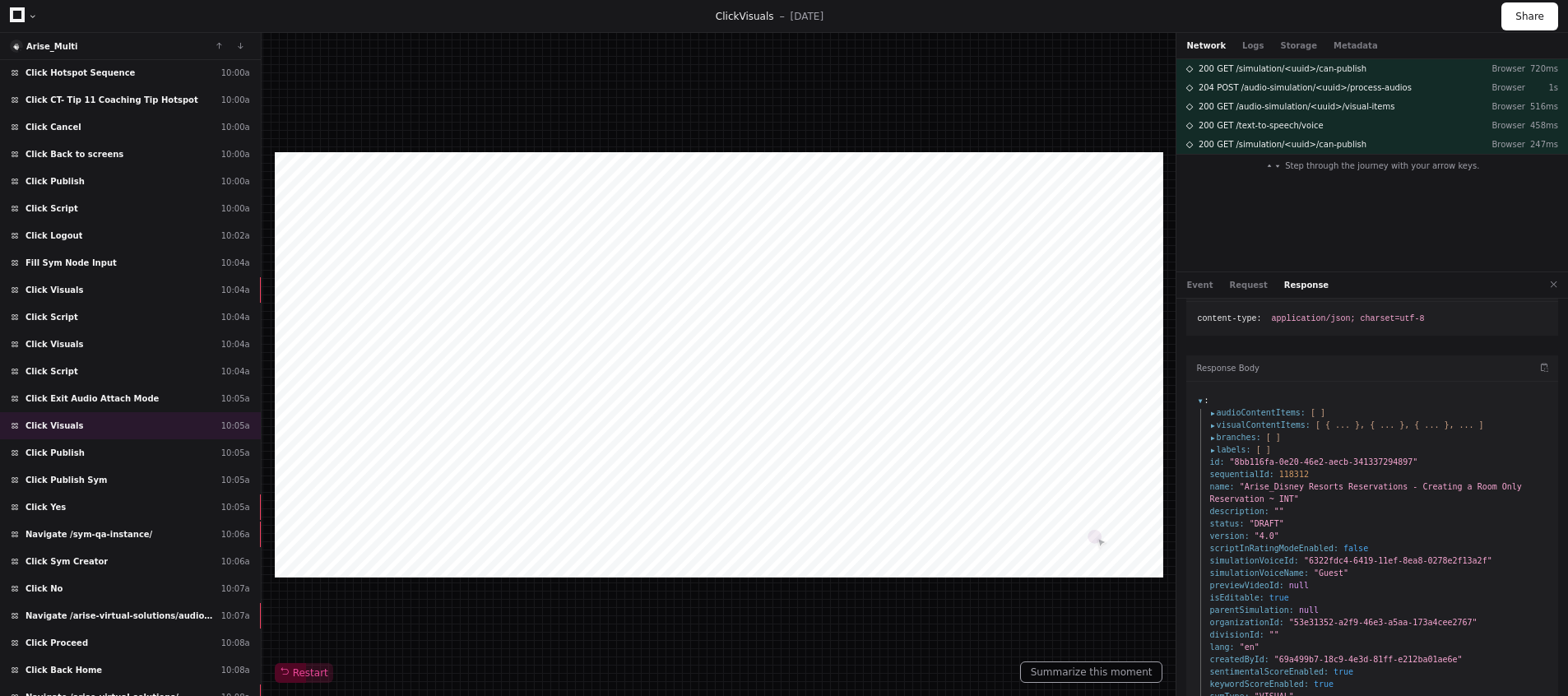
scroll to position [90, 0]
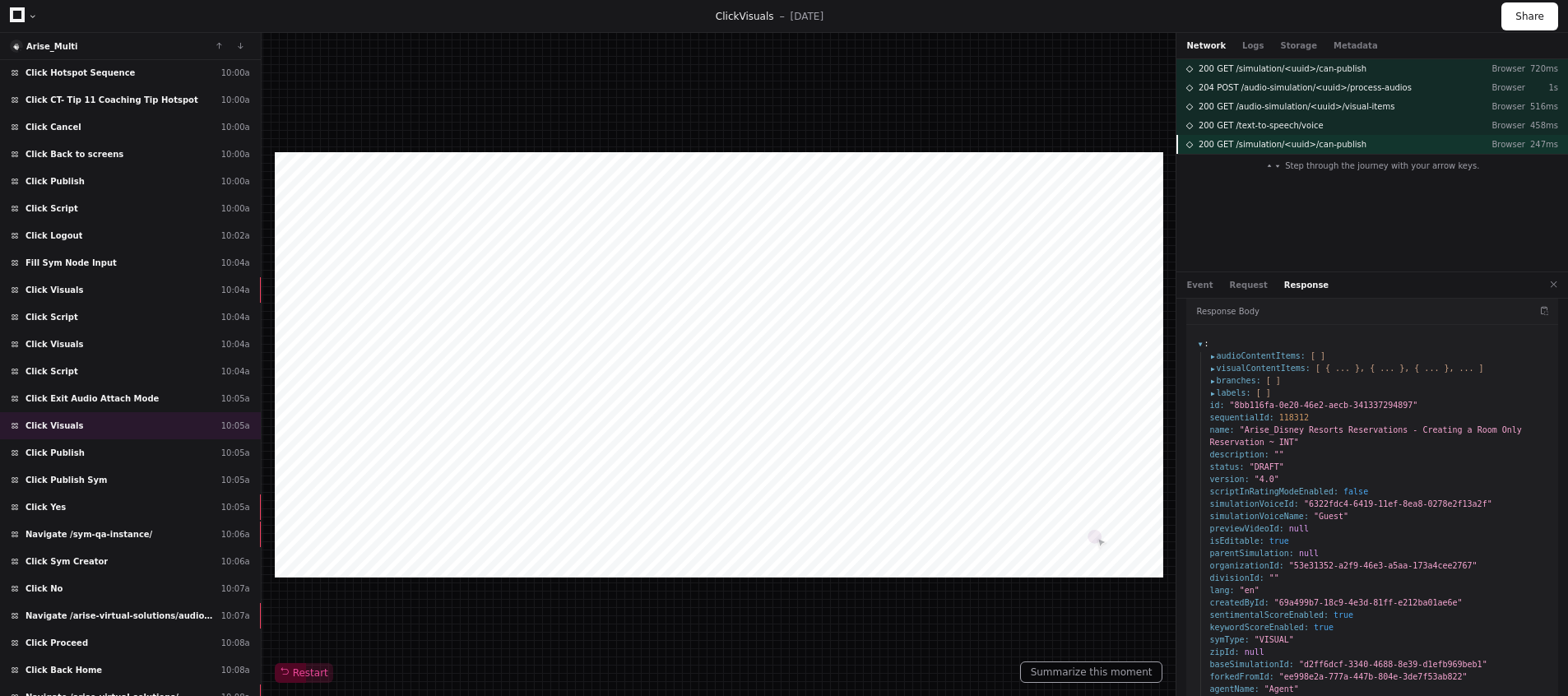
click at [1223, 144] on span "200 GET /simulation/<uuid>/can-publish" at bounding box center [1282, 145] width 168 height 12
click at [1332, 146] on span "200 GET /simulation/<uuid>/can-publish" at bounding box center [1282, 145] width 168 height 12
click at [1190, 282] on button "Event" at bounding box center [1199, 285] width 26 height 12
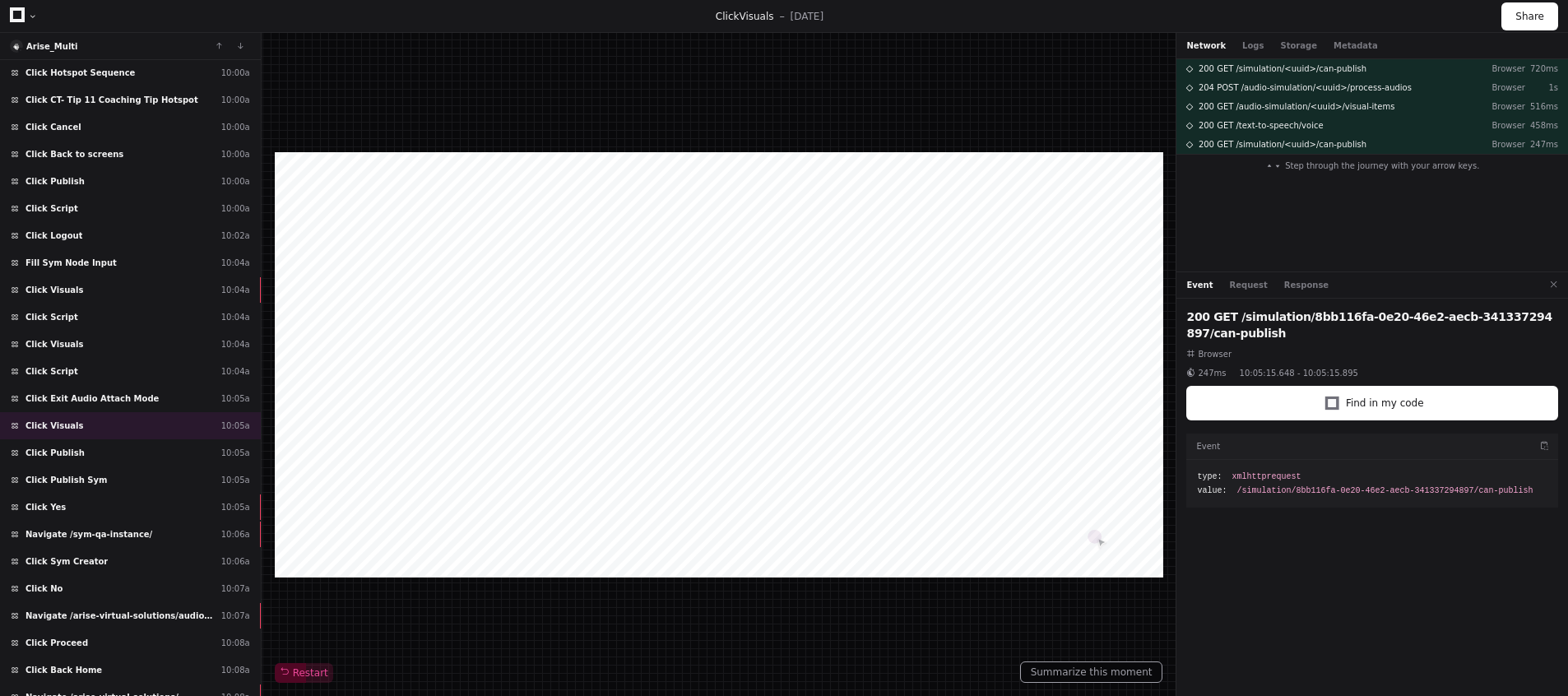
click at [1293, 292] on div "Event Request Response" at bounding box center [1372, 286] width 391 height 26
click at [1291, 285] on button "Response" at bounding box center [1306, 285] width 44 height 12
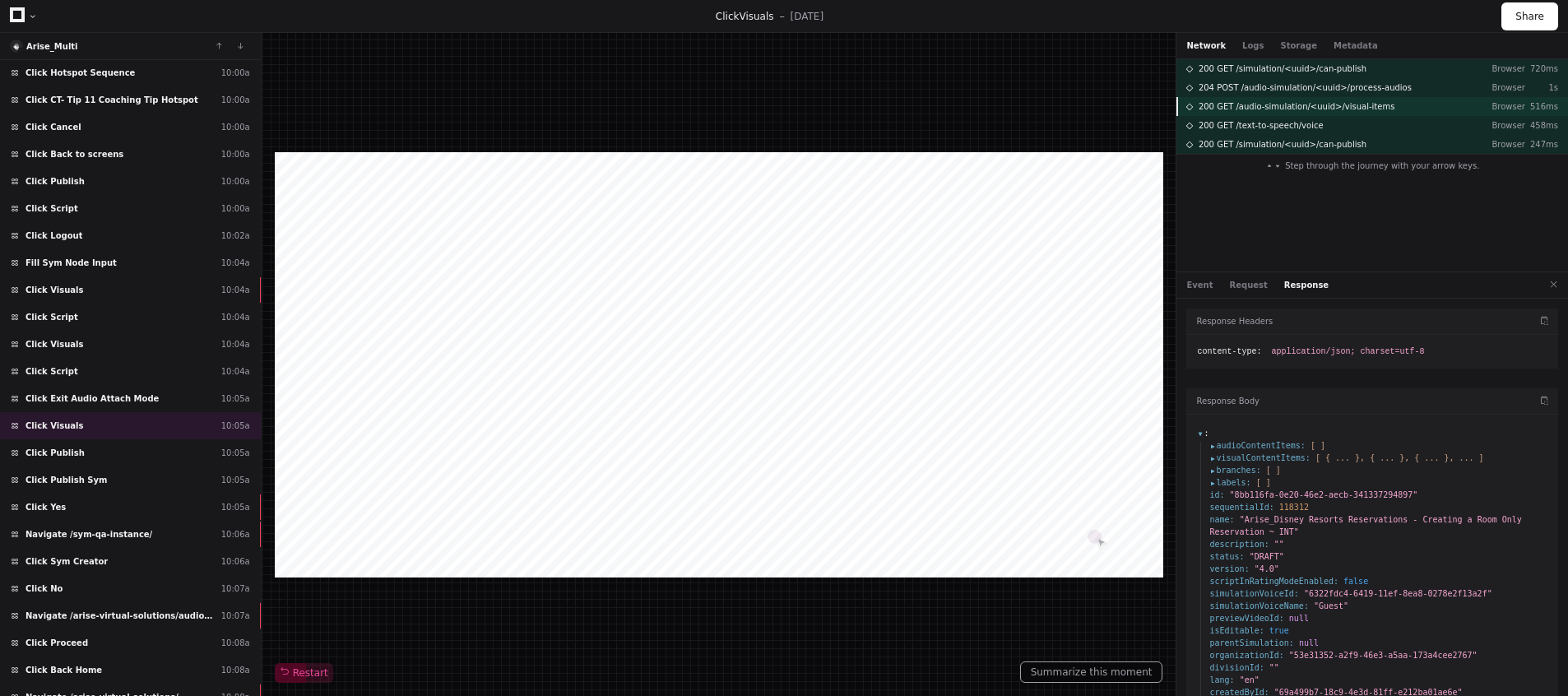
click at [1336, 109] on span "200 GET /audio-simulation/<uuid>/visual-items" at bounding box center [1296, 106] width 196 height 12
click at [1201, 285] on button "Event" at bounding box center [1199, 285] width 26 height 12
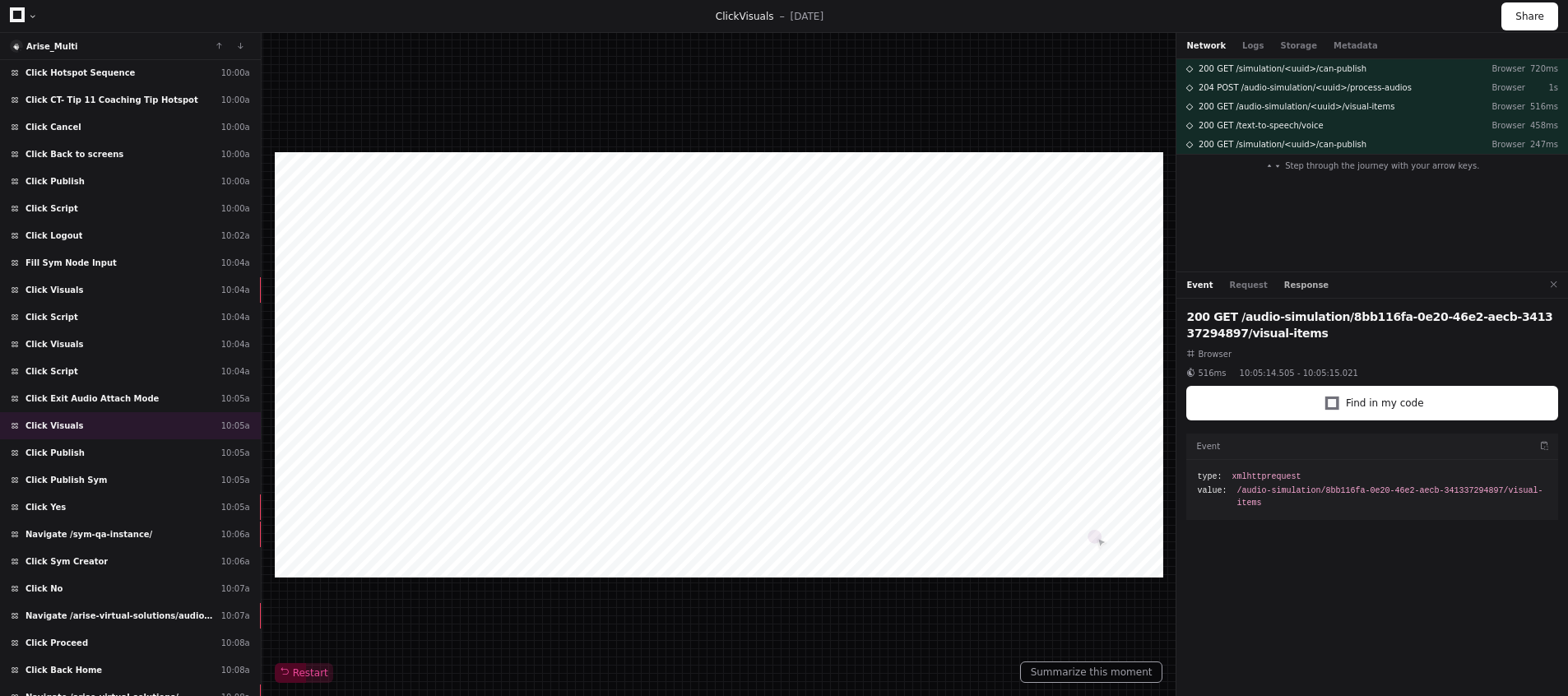
click at [1291, 287] on button "Response" at bounding box center [1306, 285] width 44 height 12
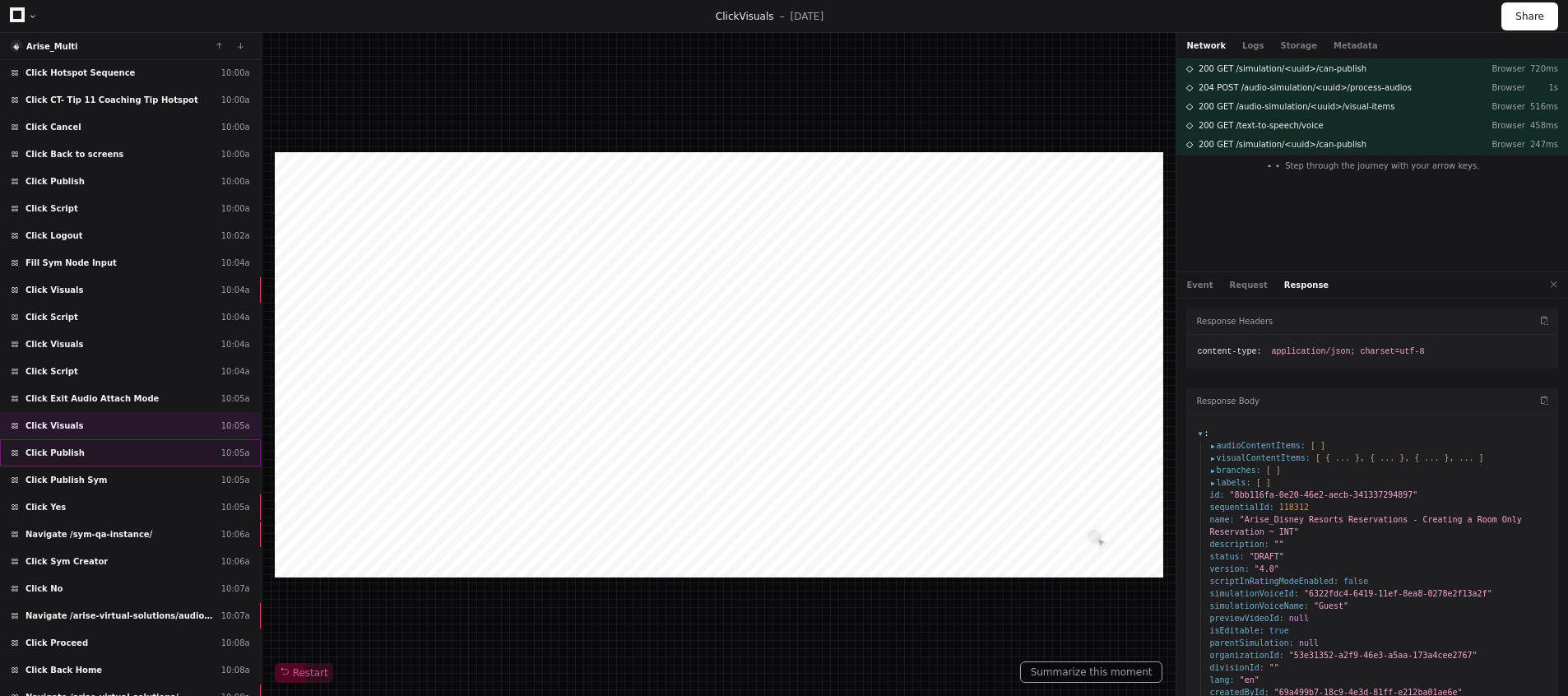
click at [119, 446] on div "Click Publish 10:05a" at bounding box center [130, 453] width 260 height 27
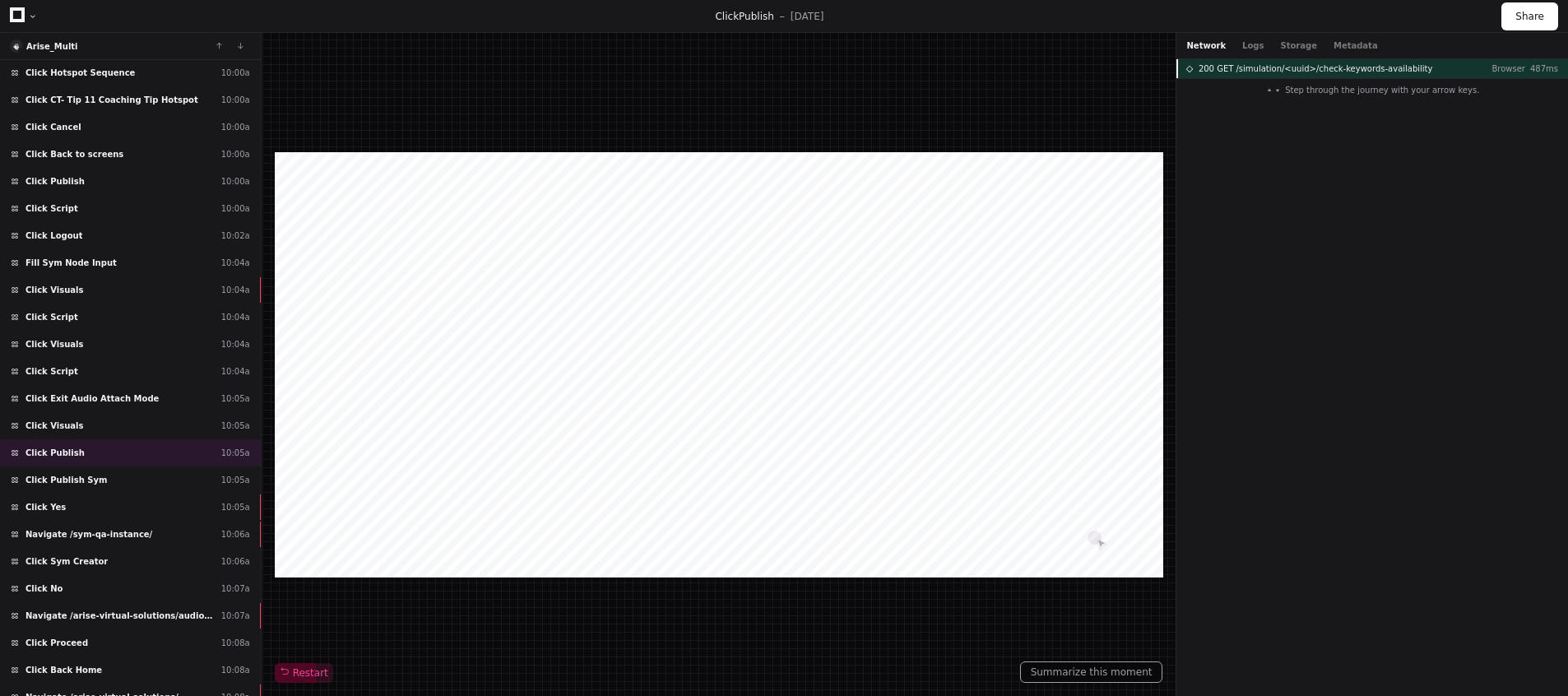
click at [1284, 74] on span "200 GET /simulation/<uuid>/check-keywords-availability" at bounding box center [1315, 68] width 235 height 12
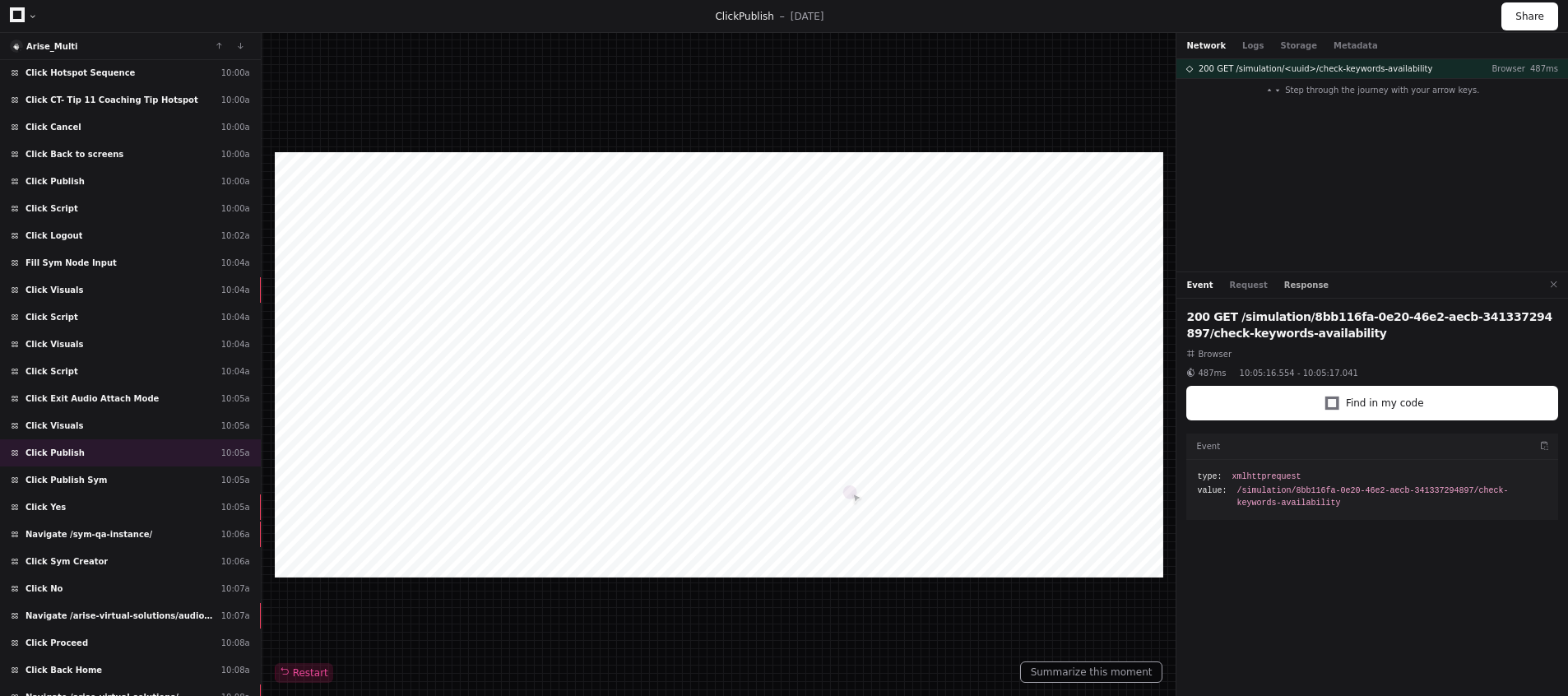
click at [1308, 281] on button "Response" at bounding box center [1306, 285] width 44 height 12
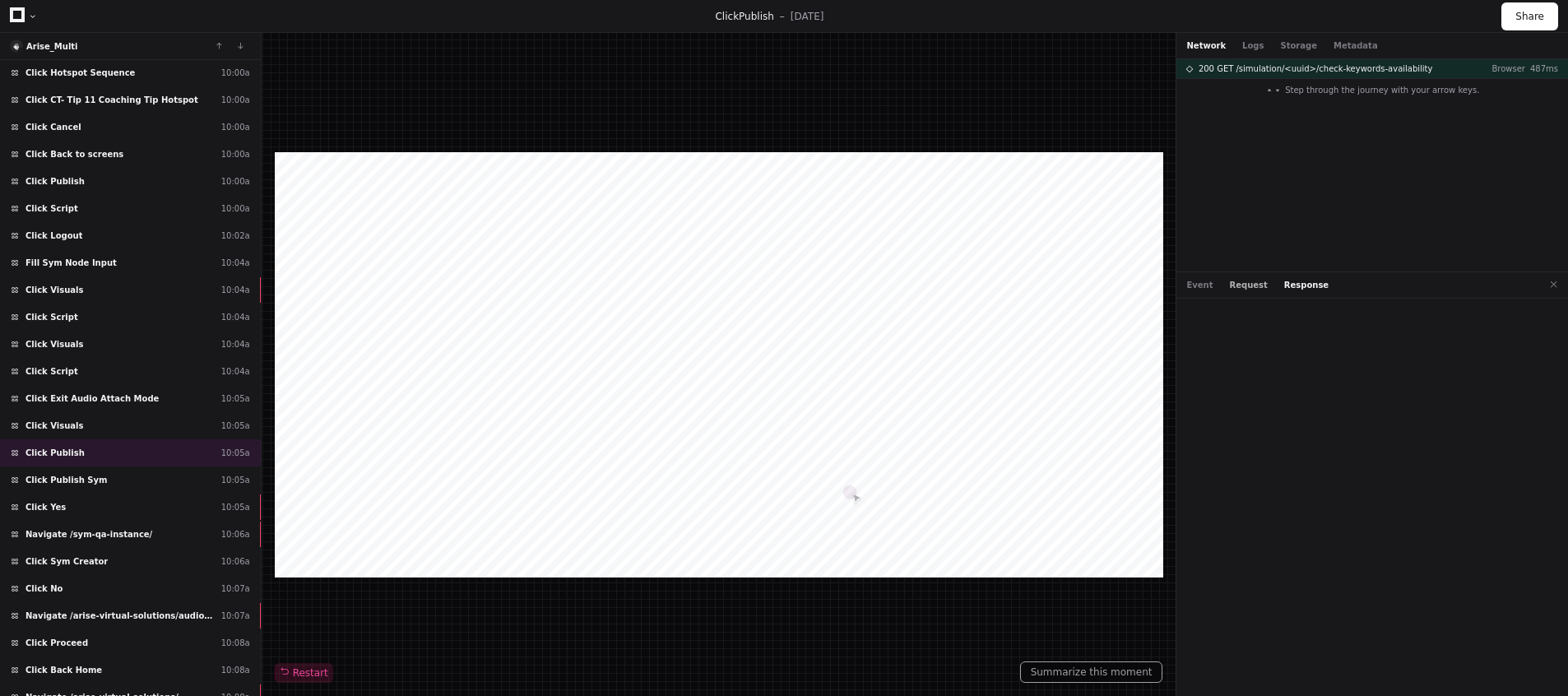
click at [1230, 284] on button "Request" at bounding box center [1249, 285] width 38 height 12
click at [1196, 288] on button "Event" at bounding box center [1199, 285] width 26 height 12
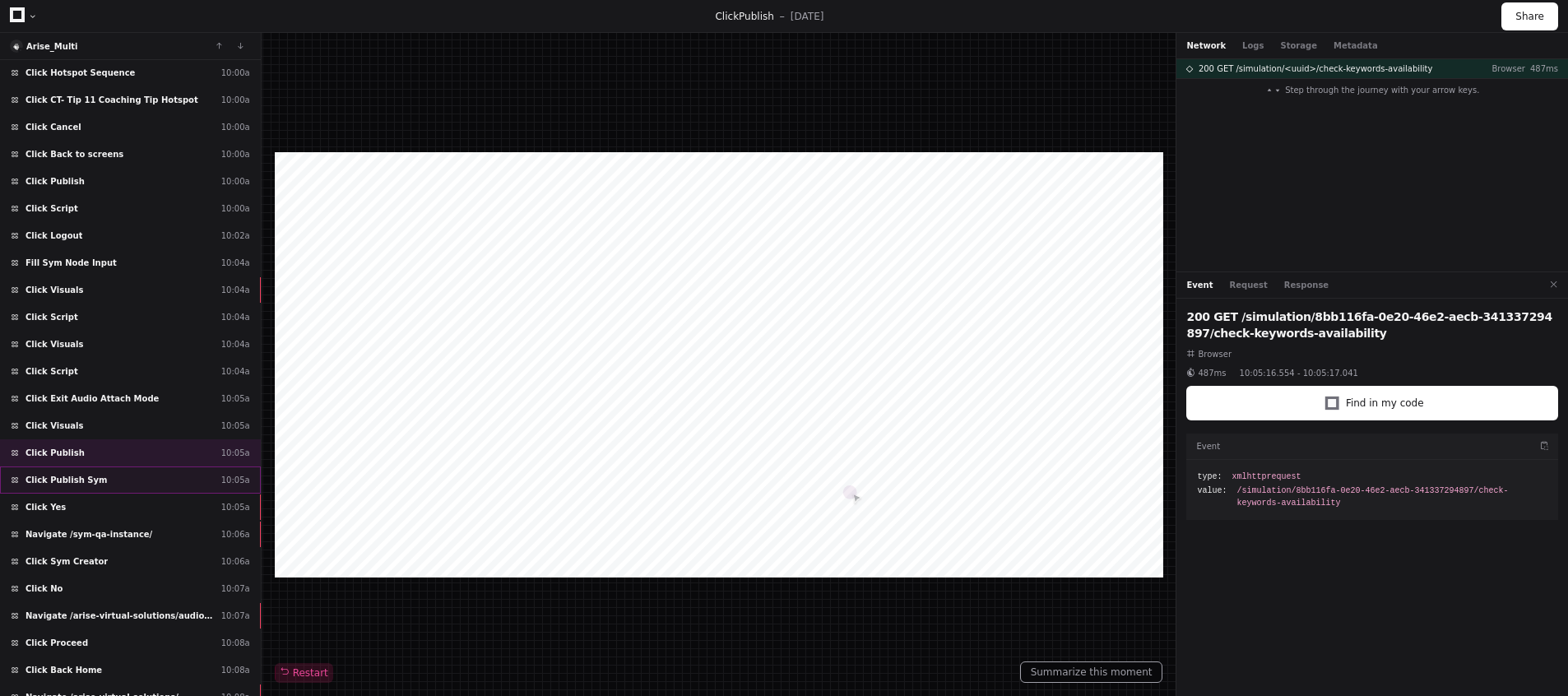
click at [67, 470] on div "Click Publish Sym 10:05a" at bounding box center [130, 480] width 260 height 27
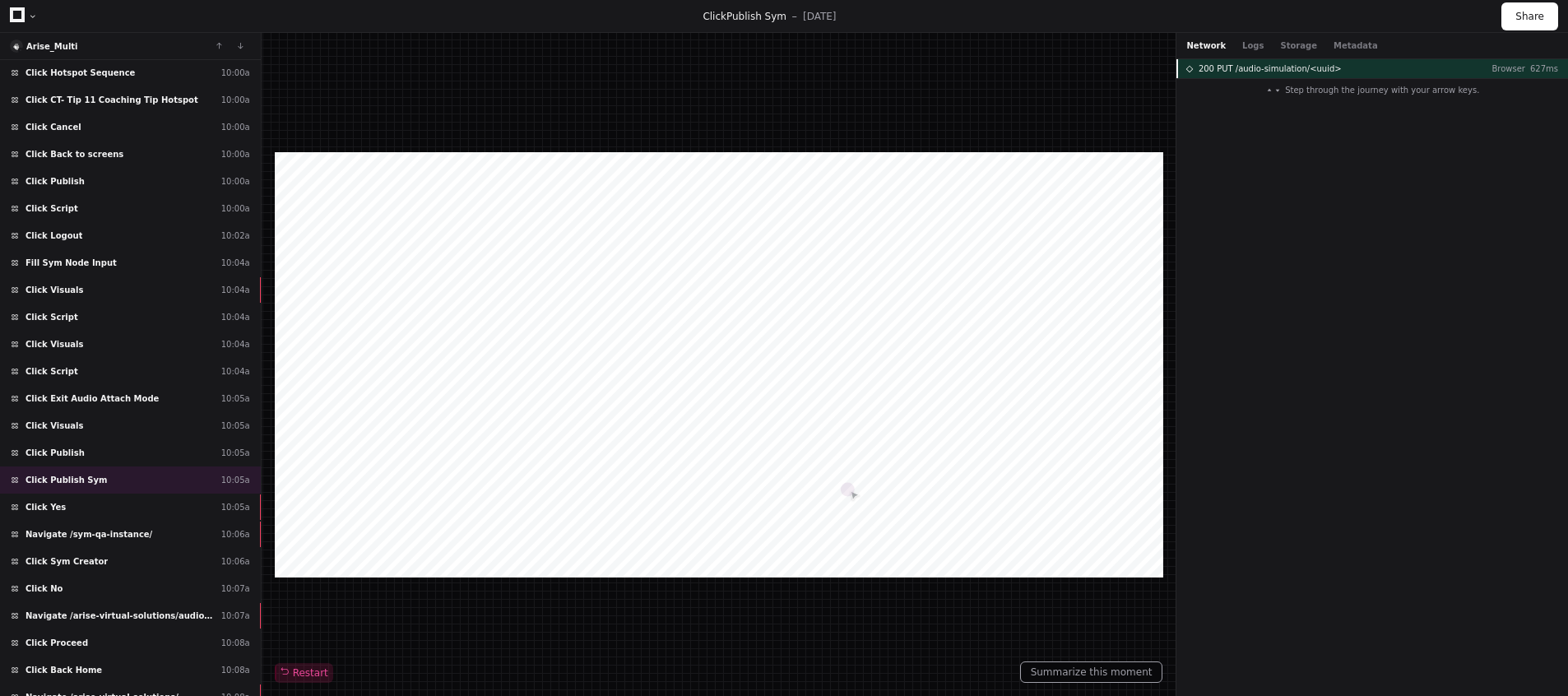
click at [1256, 67] on span "200 PUT /audio-simulation/<uuid>" at bounding box center [1269, 68] width 143 height 12
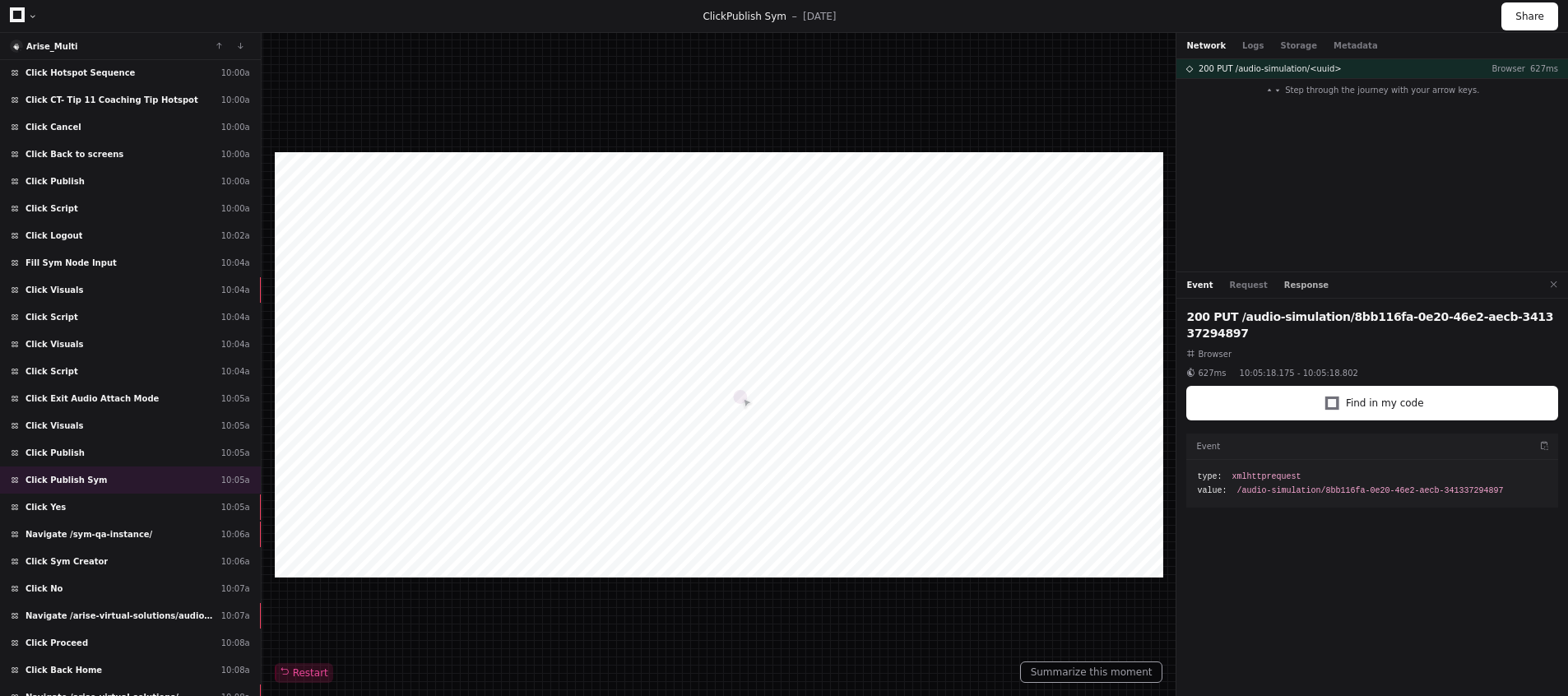
click at [1302, 280] on button "Response" at bounding box center [1306, 285] width 44 height 12
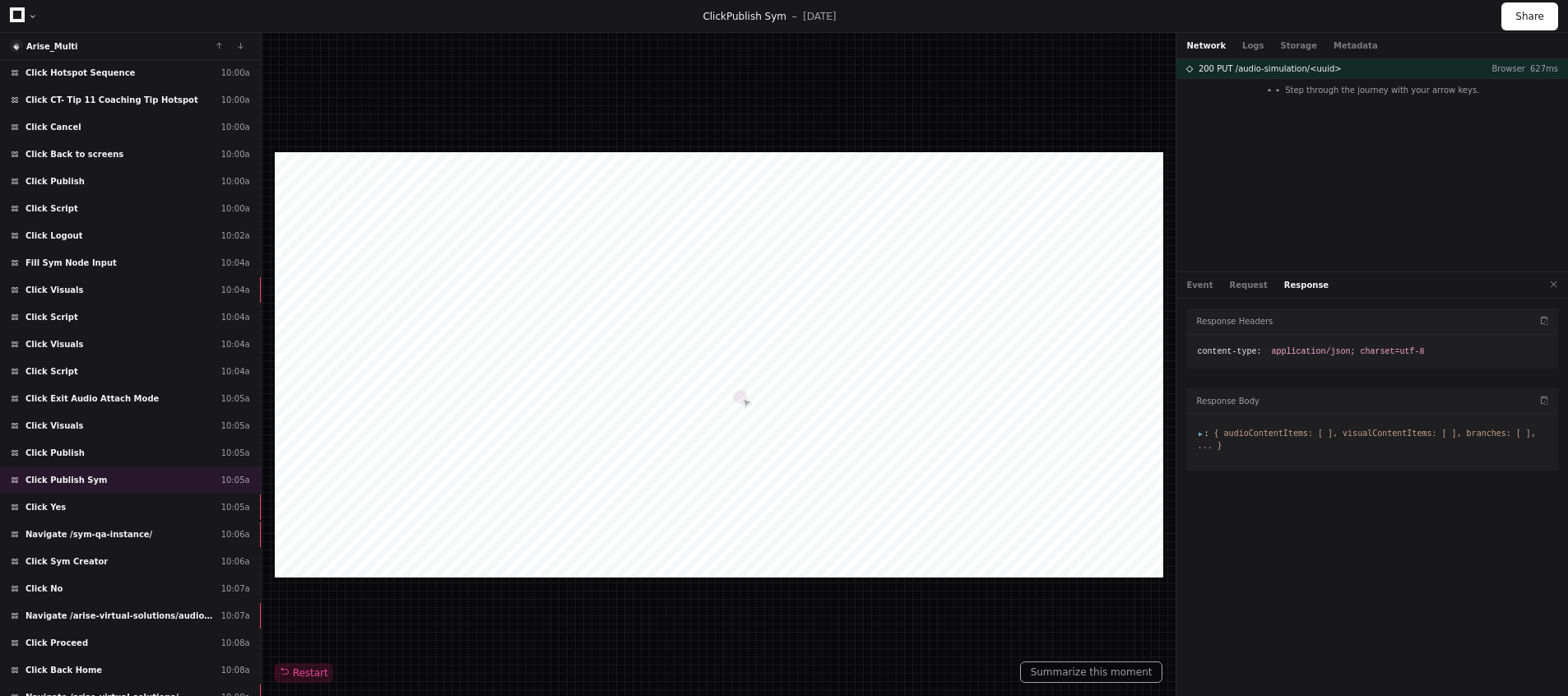
click at [1200, 435] on span ":" at bounding box center [1202, 433] width 11 height 9
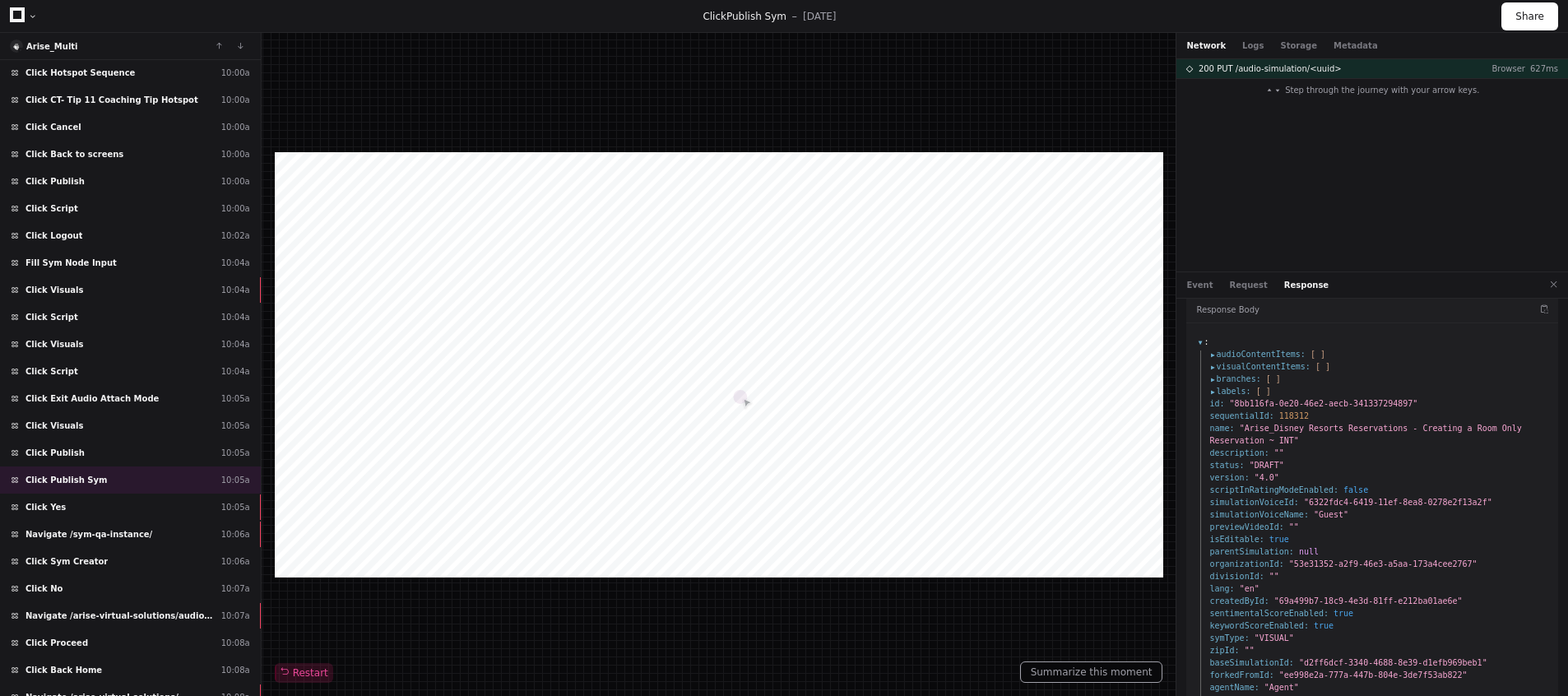
scroll to position [86, 0]
click at [93, 506] on div "Click Yes 10:05a" at bounding box center [130, 506] width 260 height 27
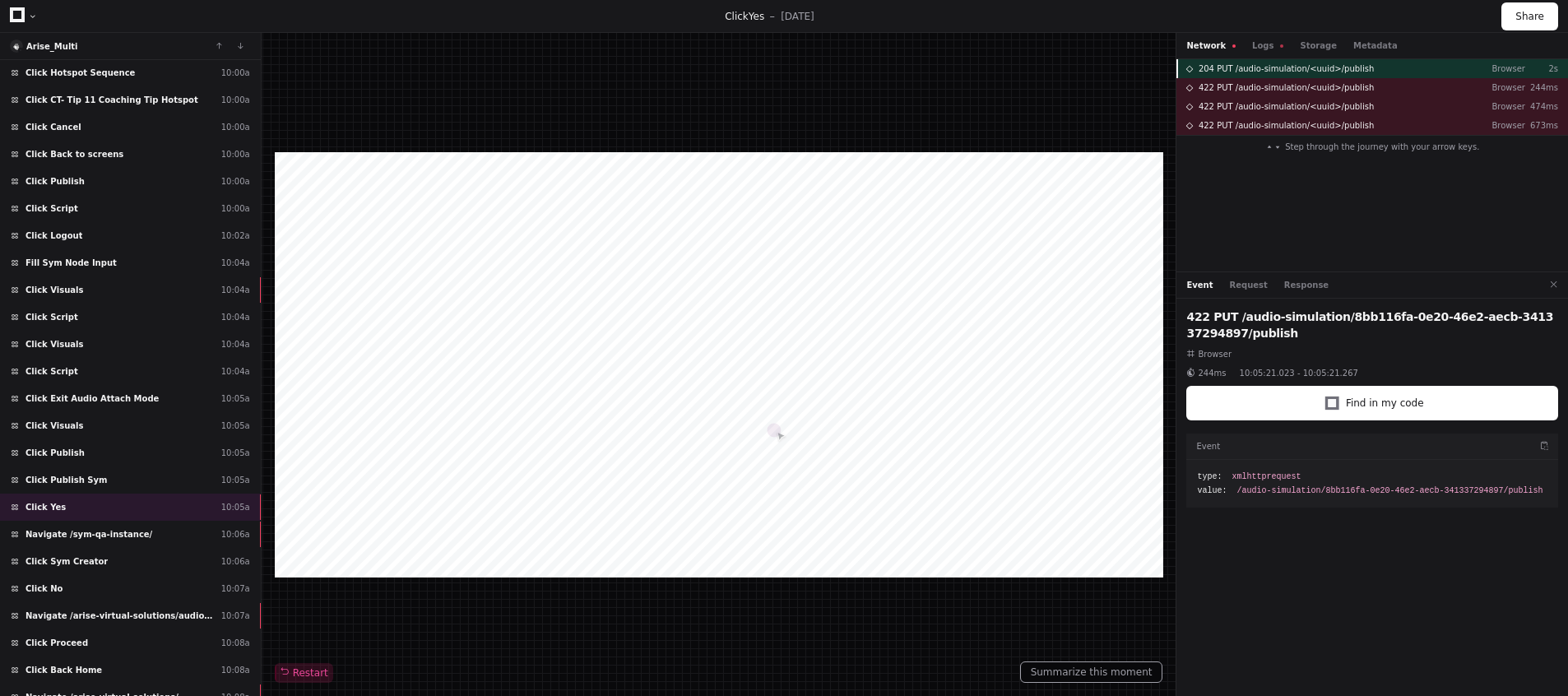
click at [1279, 67] on span "204 PUT /audio-simulation/<uuid>/publish" at bounding box center [1286, 68] width 175 height 12
click at [1284, 285] on button "Response" at bounding box center [1306, 285] width 44 height 12
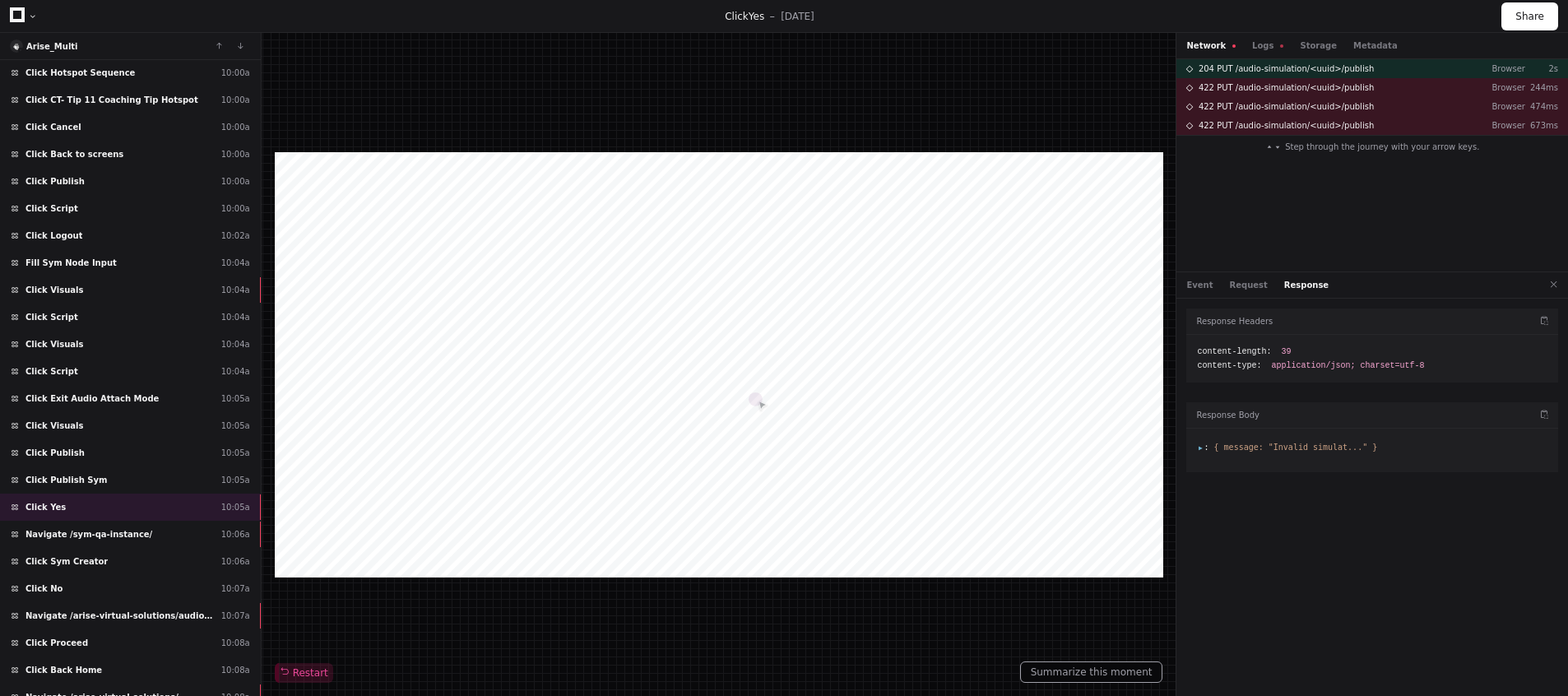
click at [1204, 449] on span ":" at bounding box center [1202, 447] width 11 height 9
click at [1228, 88] on span "422 PUT /audio-simulation/<uuid>/publish" at bounding box center [1286, 87] width 175 height 12
click at [1230, 106] on span "422 PUT /audio-simulation/<uuid>/publish" at bounding box center [1286, 106] width 175 height 12
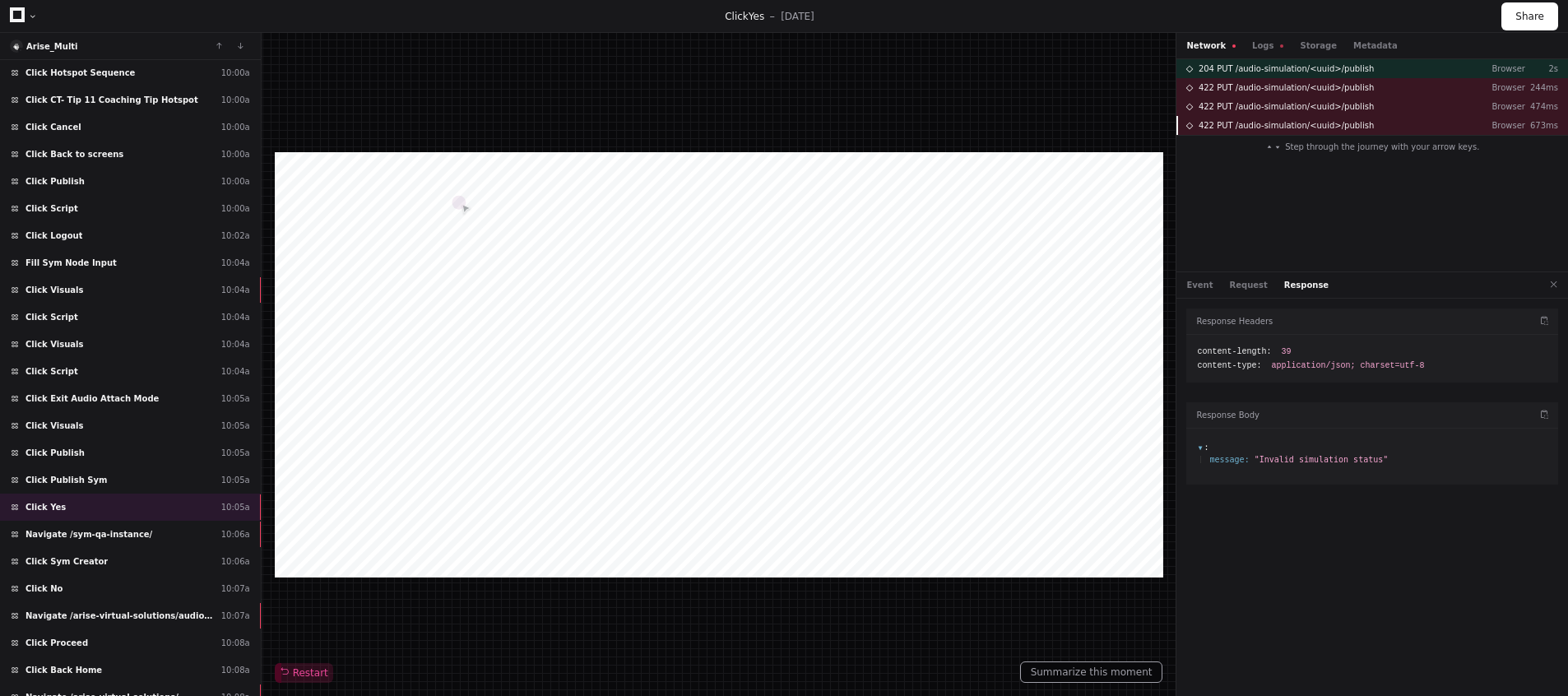
click at [1231, 125] on span "422 PUT /audio-simulation/<uuid>/publish" at bounding box center [1286, 126] width 175 height 12
click at [1218, 66] on span "204 PUT /audio-simulation/<uuid>/publish" at bounding box center [1286, 68] width 175 height 12
click at [1250, 70] on span "204 PUT /audio-simulation/<uuid>/publish" at bounding box center [1286, 68] width 175 height 12
click at [1246, 289] on button "Request" at bounding box center [1249, 285] width 38 height 12
click at [1192, 288] on button "Event" at bounding box center [1199, 285] width 26 height 12
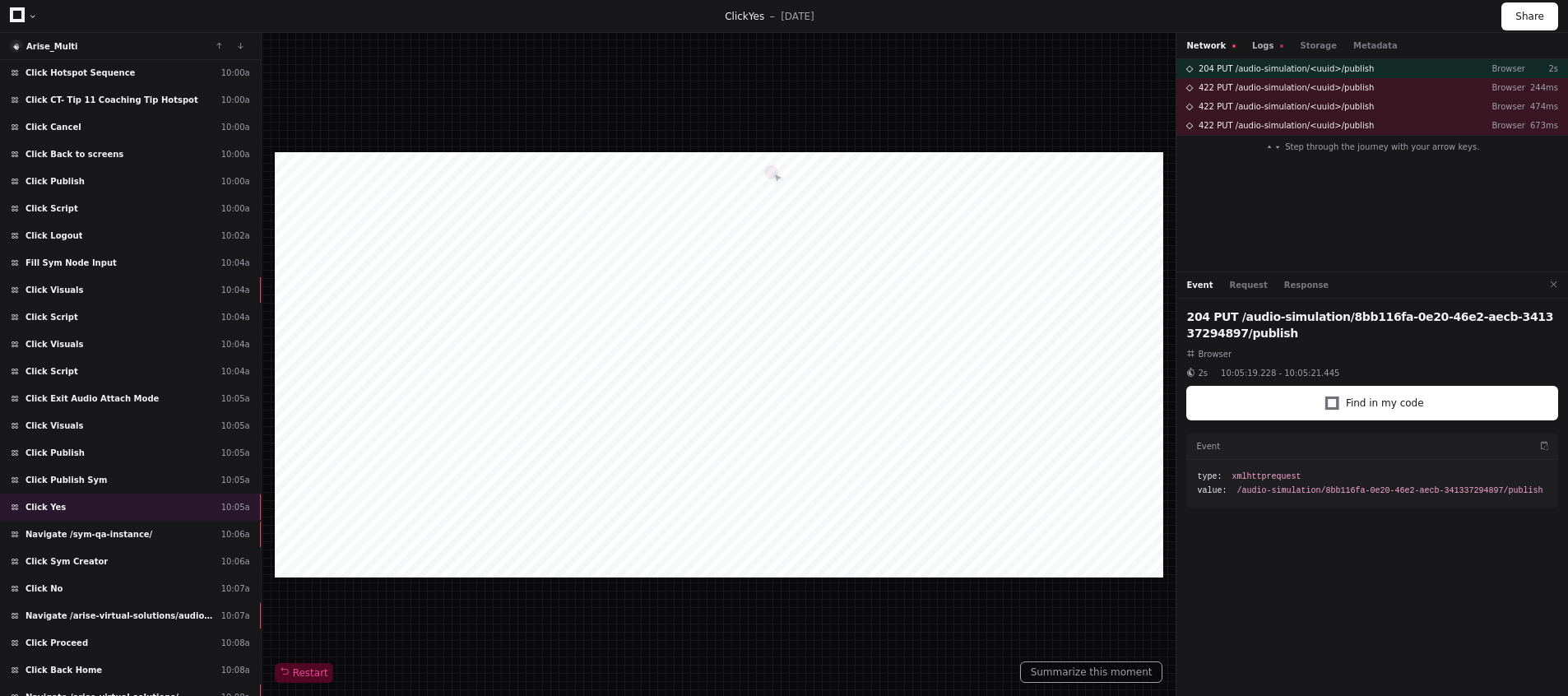
click at [1265, 50] on button "Logs" at bounding box center [1268, 46] width 31 height 12
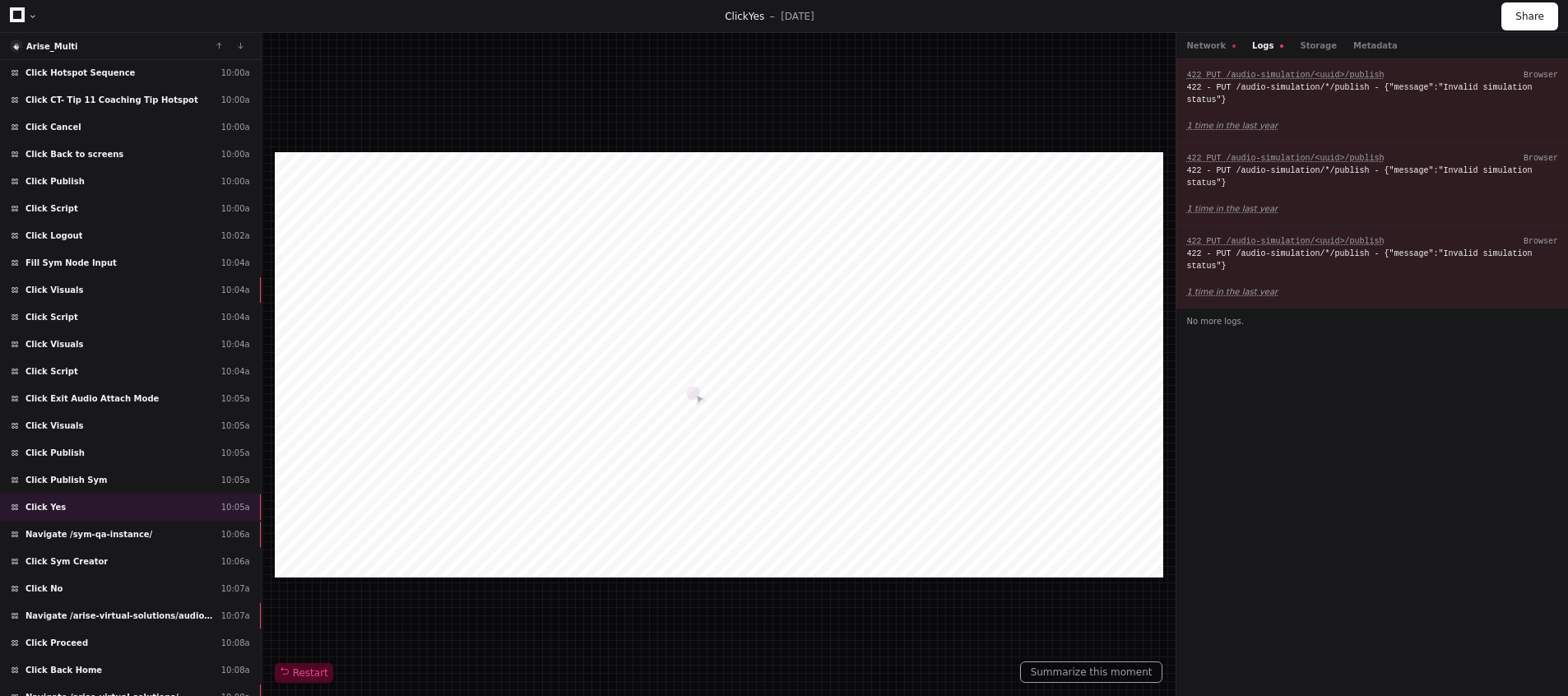
click at [1213, 52] on div "Network Logs Storage Metadata" at bounding box center [1372, 46] width 391 height 26
click at [1210, 48] on button "Network" at bounding box center [1211, 46] width 49 height 12
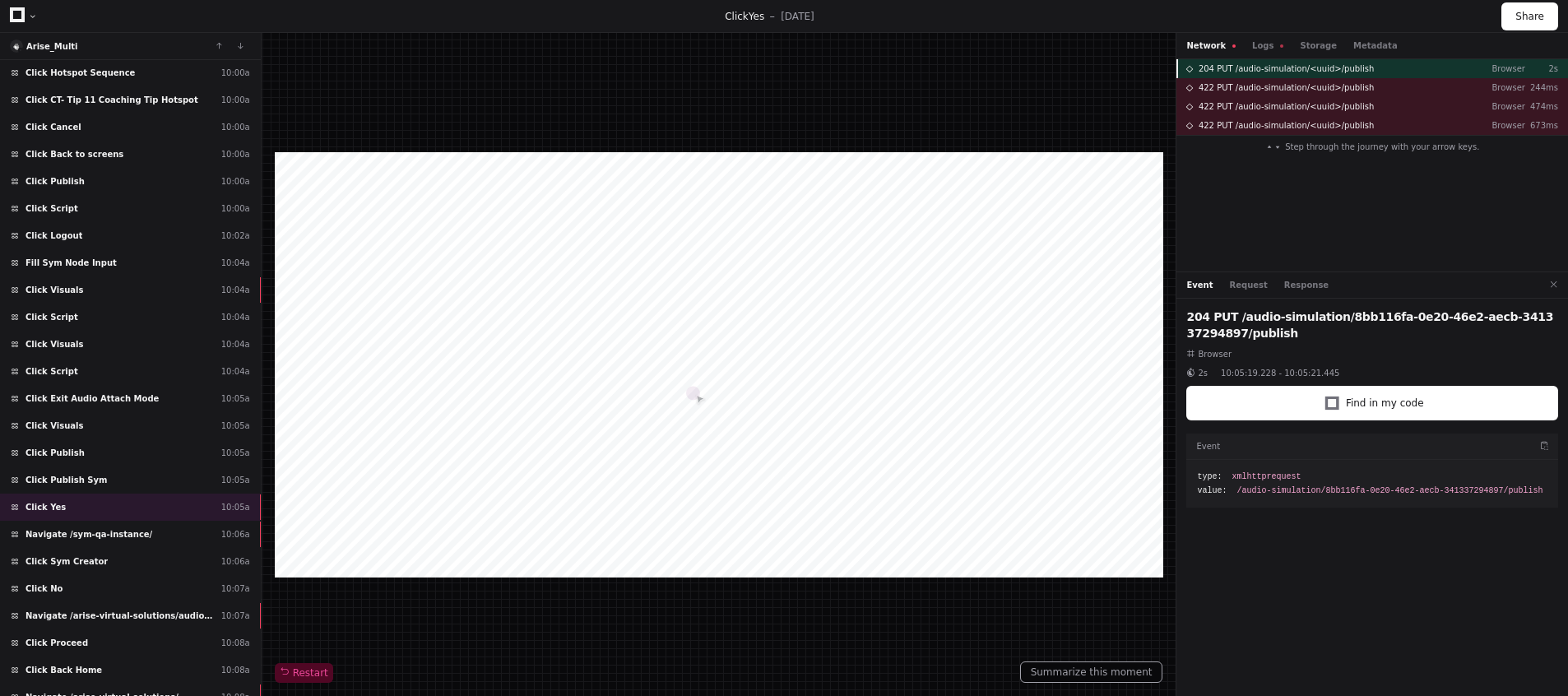
click at [1257, 68] on span "204 PUT /audio-simulation/<uuid>/publish" at bounding box center [1286, 68] width 175 height 12
click at [1186, 69] on span at bounding box center [1190, 69] width 9 height 9
click at [1282, 89] on span "422 PUT /audio-simulation/<uuid>/publish" at bounding box center [1286, 87] width 175 height 12
click at [1251, 69] on span "204 PUT /audio-simulation/<uuid>/publish" at bounding box center [1286, 68] width 175 height 12
click at [1296, 285] on button "Response" at bounding box center [1306, 285] width 44 height 12
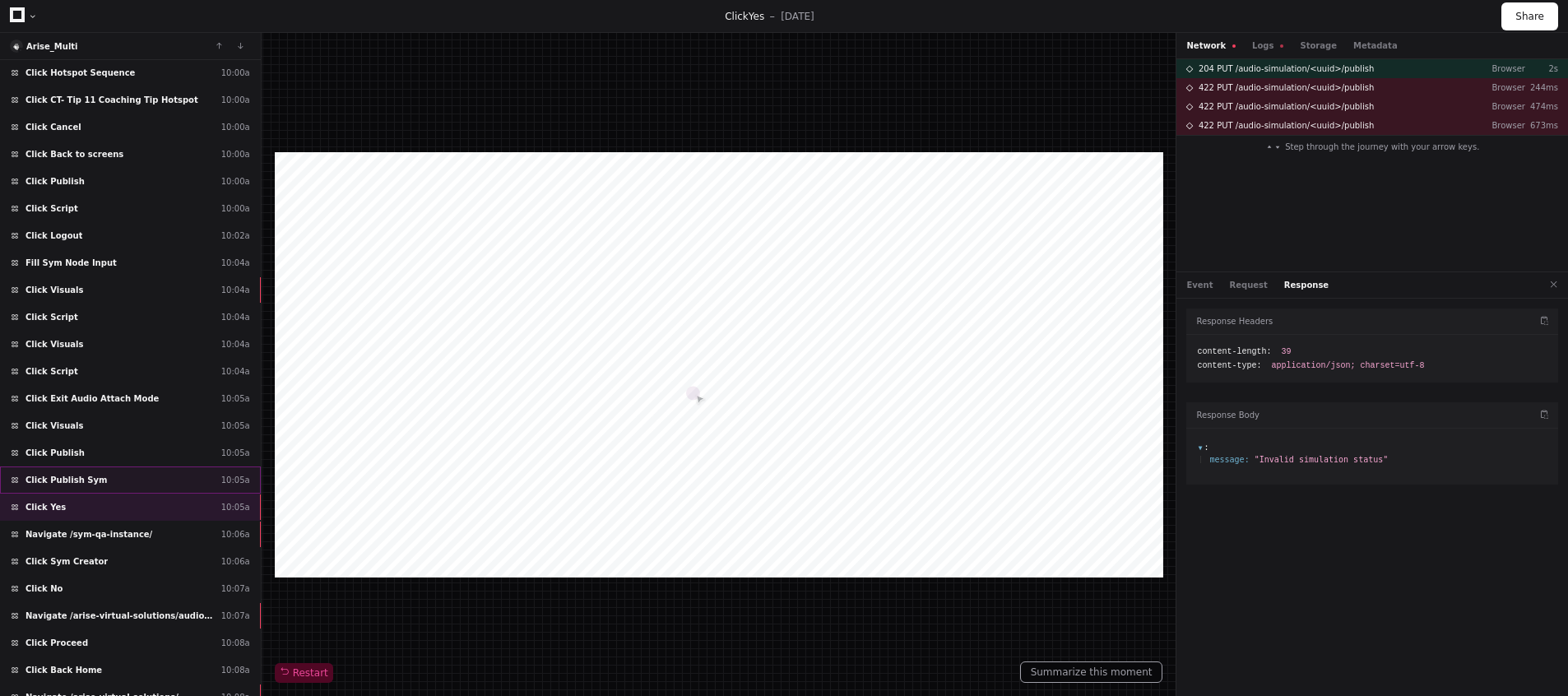
click at [123, 474] on div "Click Publish Sym 10:05a" at bounding box center [130, 480] width 260 height 27
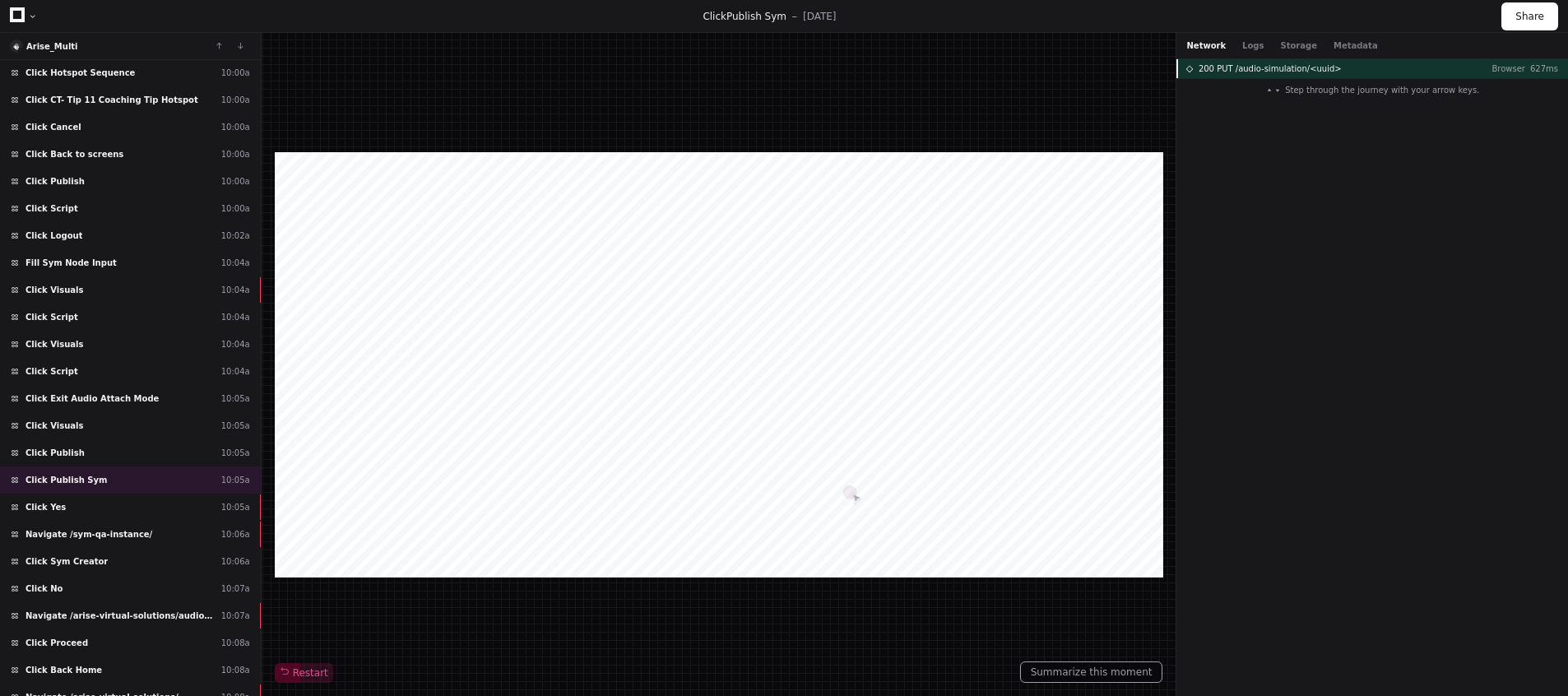
click at [1366, 67] on div "200 PUT /audio-simulation/<uuid> Browser 627ms" at bounding box center [1372, 68] width 391 height 19
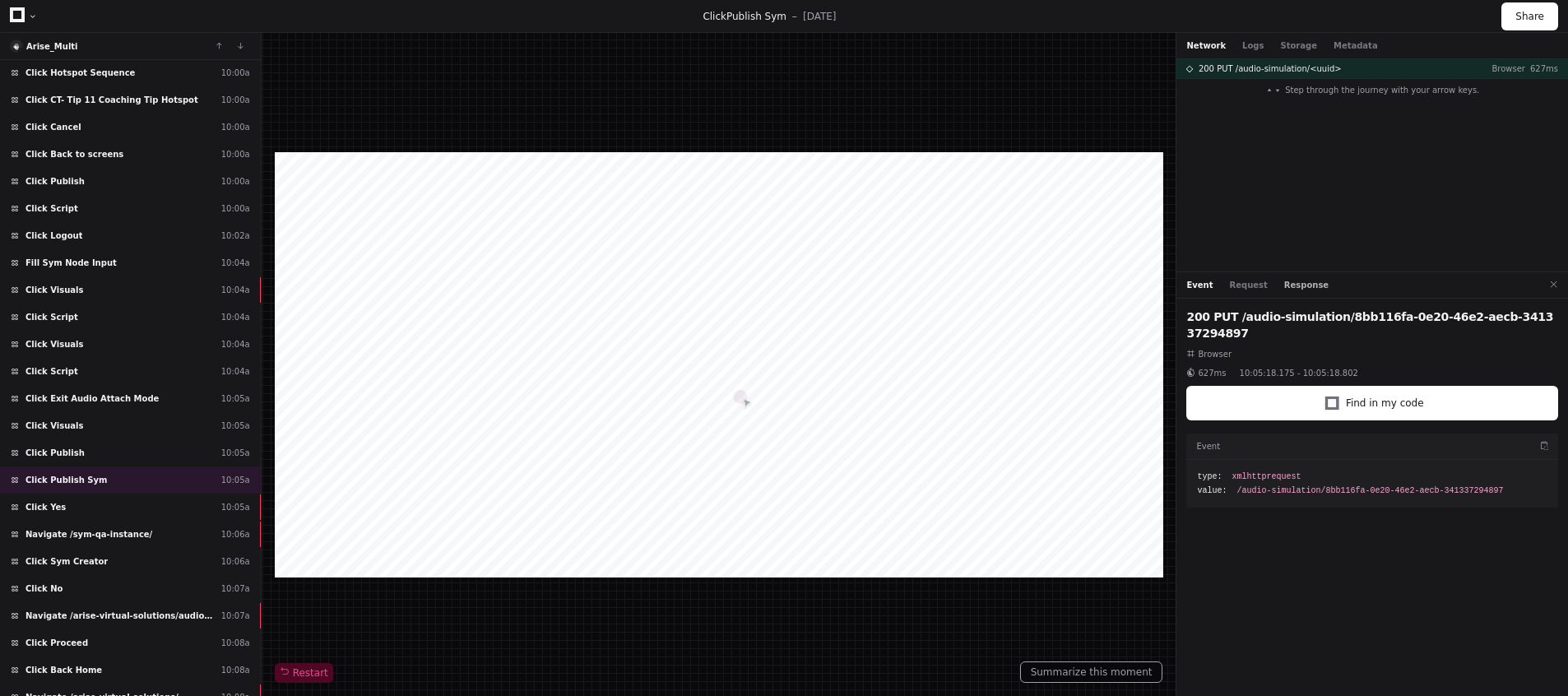
click at [1308, 284] on button "Response" at bounding box center [1306, 285] width 44 height 12
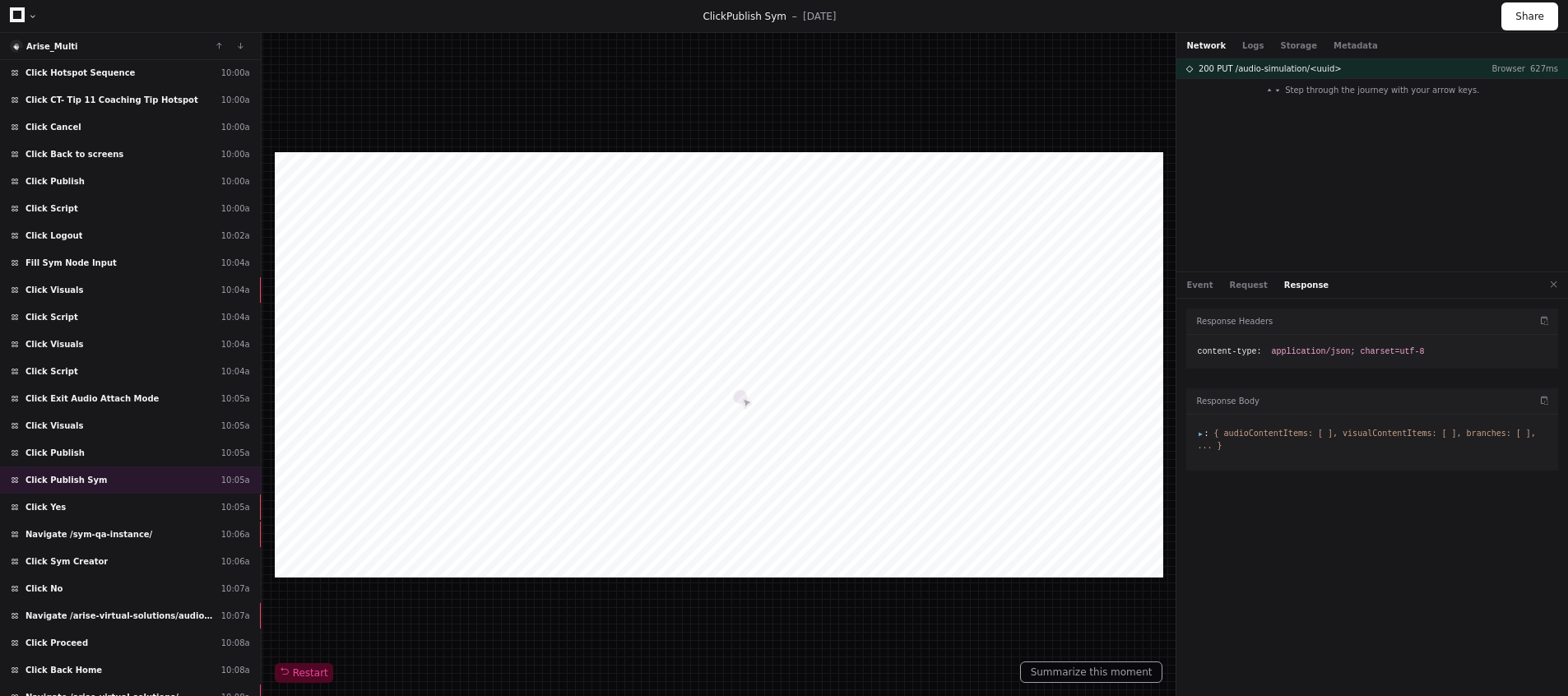
click at [1201, 437] on span ":" at bounding box center [1202, 433] width 11 height 9
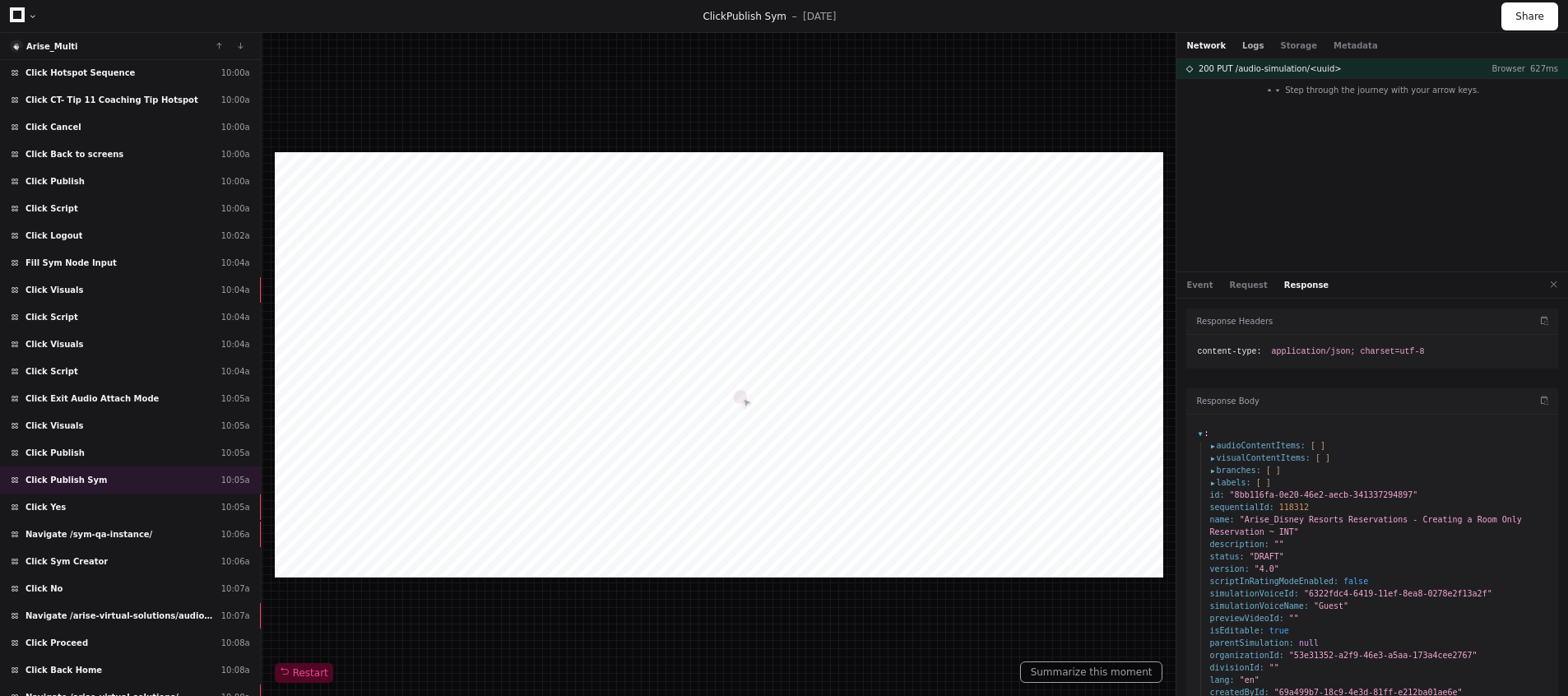
click at [1249, 43] on button "Logs" at bounding box center [1252, 46] width 22 height 12
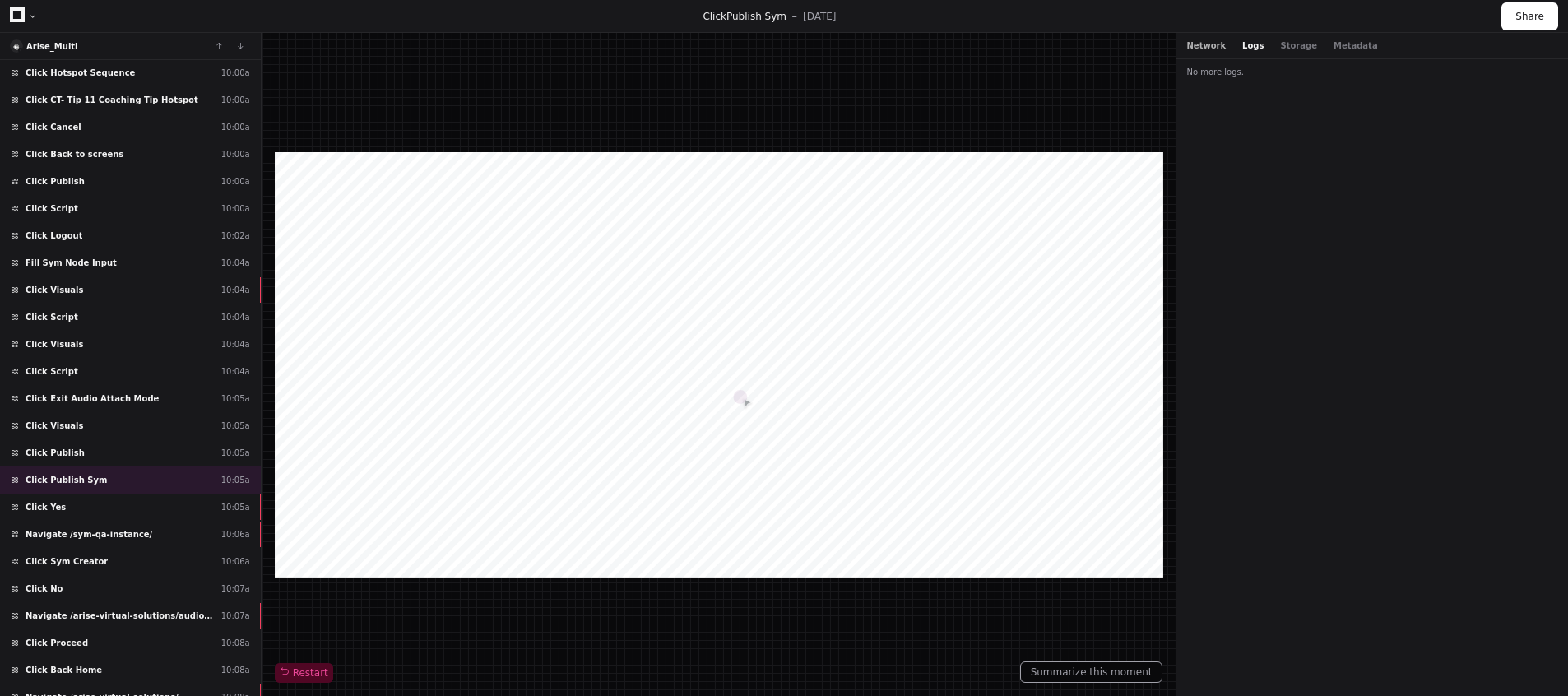
click at [1213, 43] on button "Network" at bounding box center [1206, 46] width 40 height 12
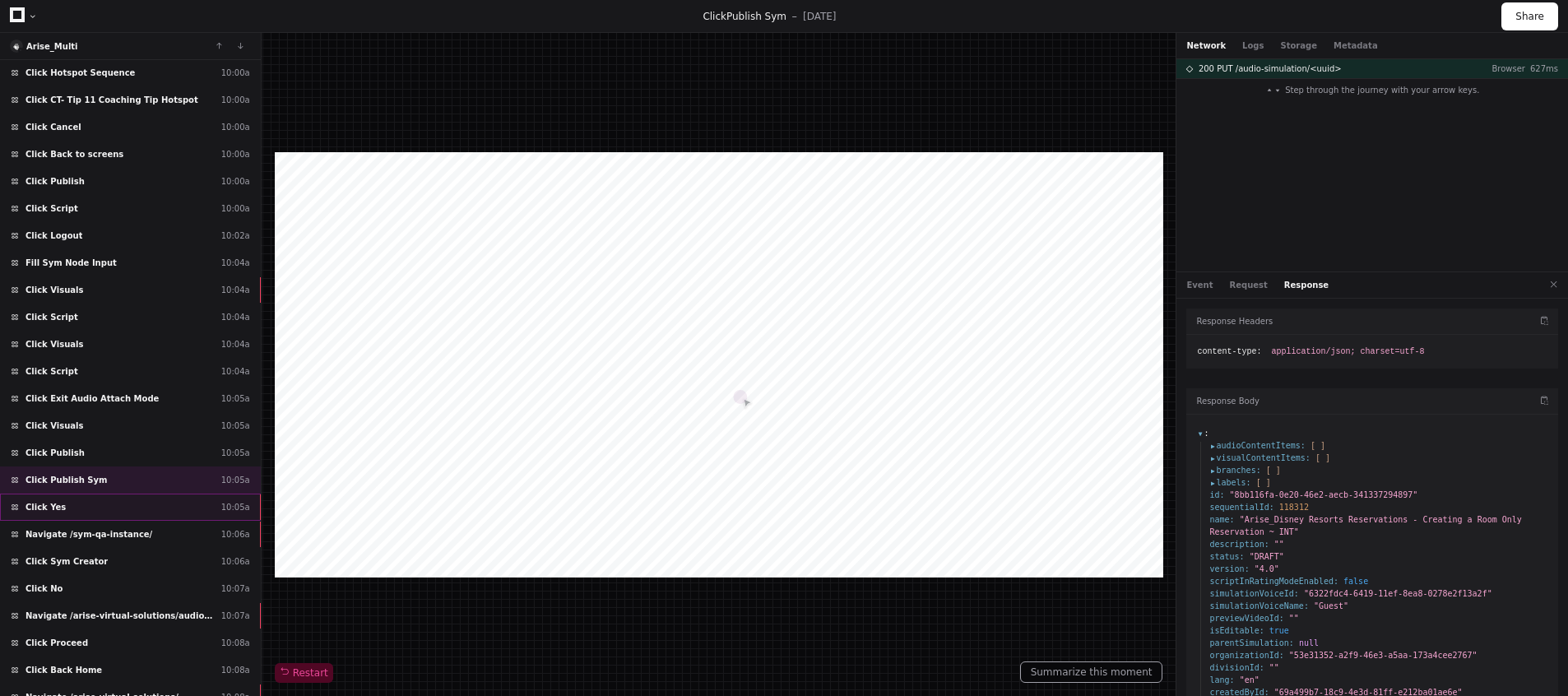
click at [103, 506] on div "Click Yes 10:05a" at bounding box center [130, 506] width 260 height 27
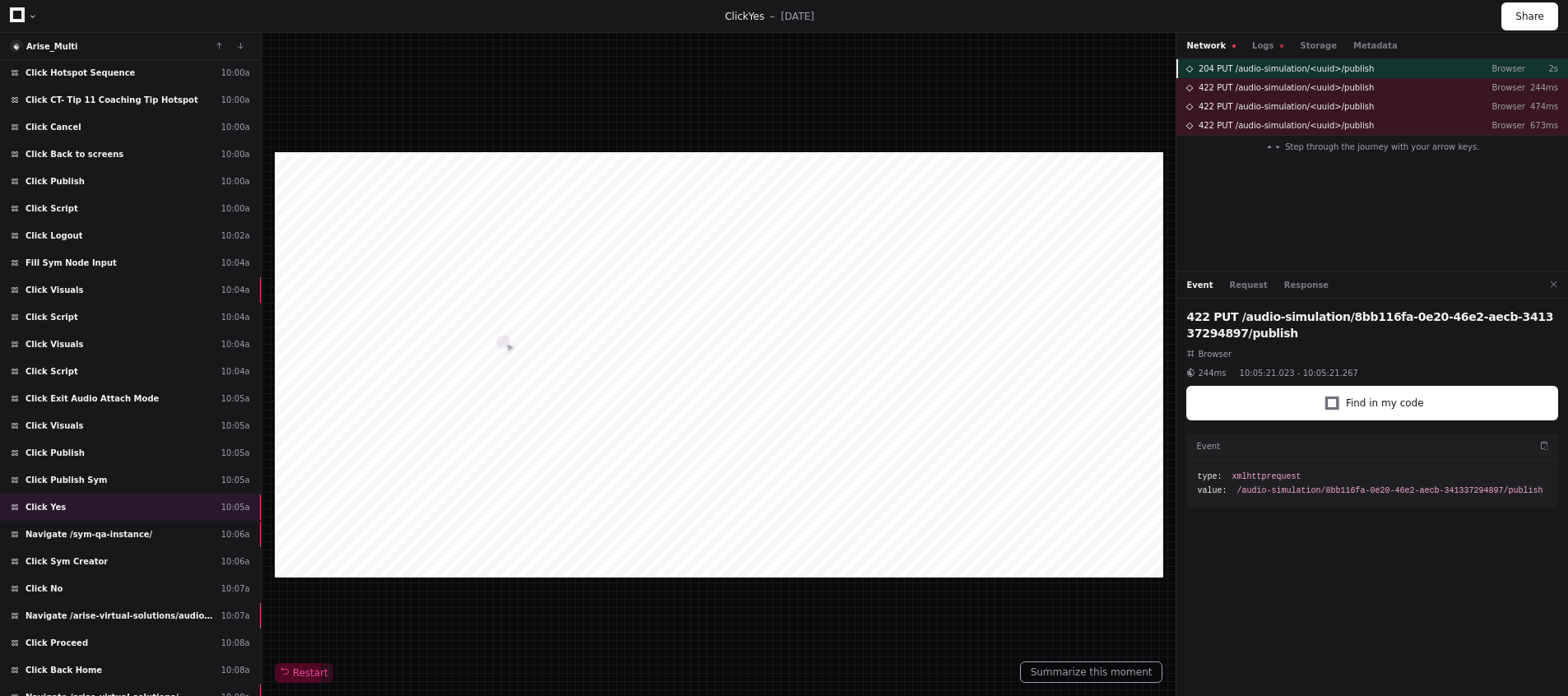
click at [1317, 70] on span "204 PUT /audio-simulation/<uuid>/publish" at bounding box center [1286, 68] width 175 height 12
click at [1339, 67] on span "204 PUT /audio-simulation/<uuid>/publish" at bounding box center [1286, 68] width 175 height 12
click at [1292, 290] on button "Response" at bounding box center [1306, 285] width 44 height 12
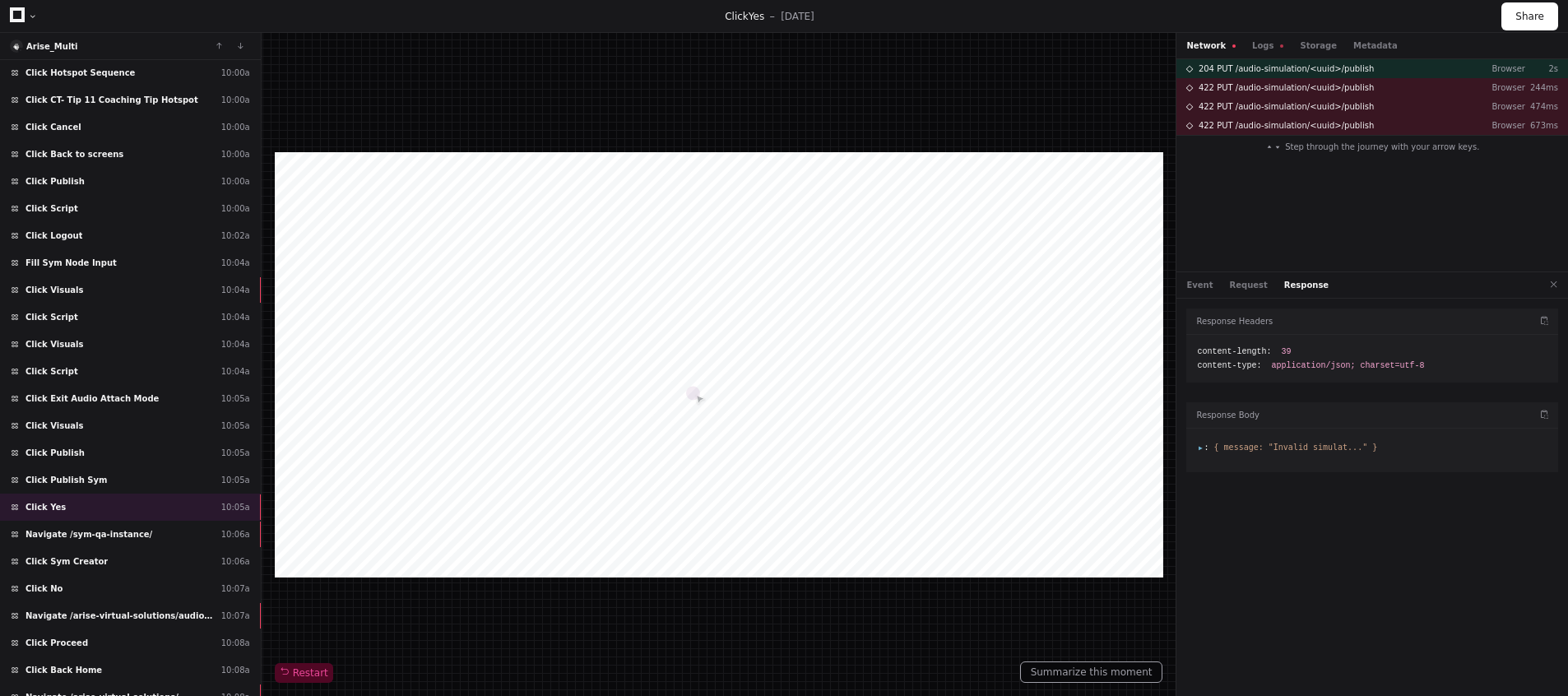
click at [1199, 449] on span ":" at bounding box center [1202, 447] width 11 height 9
